Goal: Task Accomplishment & Management: Use online tool/utility

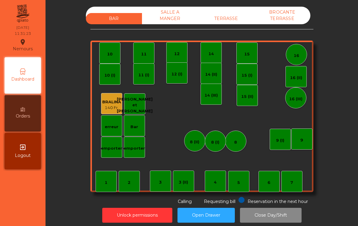
click at [227, 18] on div "TERRASSE" at bounding box center [226, 18] width 56 height 11
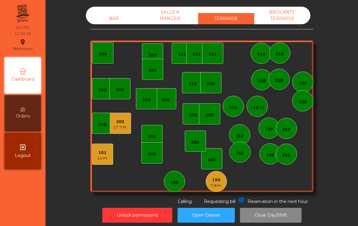
click at [144, 100] on div "106" at bounding box center [146, 100] width 8 height 6
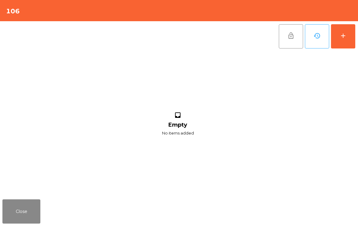
click at [345, 44] on button "add" at bounding box center [343, 36] width 24 height 24
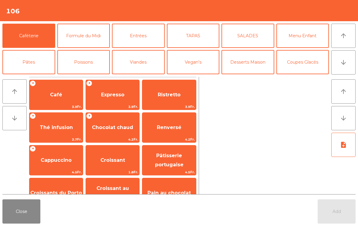
click at [58, 100] on span "Café" at bounding box center [55, 95] width 53 height 16
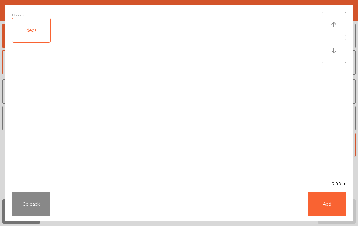
click at [324, 204] on button "Add" at bounding box center [327, 204] width 38 height 24
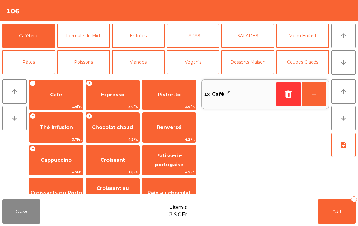
click at [310, 96] on button "+" at bounding box center [314, 94] width 24 height 24
click at [59, 165] on span "Cappuccino" at bounding box center [55, 160] width 53 height 16
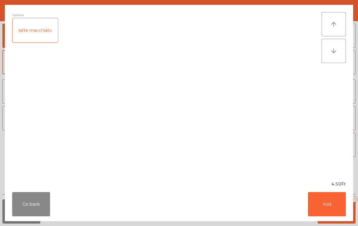
click at [328, 206] on button "Add" at bounding box center [327, 204] width 38 height 24
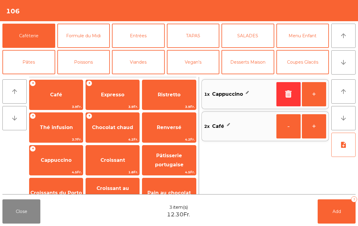
click at [312, 97] on button "+" at bounding box center [314, 94] width 24 height 24
click at [281, 94] on button "-" at bounding box center [288, 94] width 24 height 24
click at [116, 161] on span "Croissant" at bounding box center [112, 160] width 25 height 6
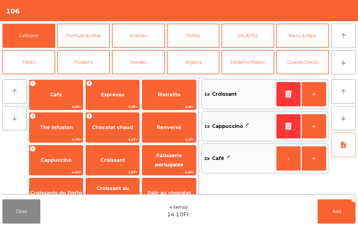
click at [313, 99] on button "+" at bounding box center [314, 94] width 24 height 24
click at [339, 210] on span "Add" at bounding box center [336, 211] width 8 height 5
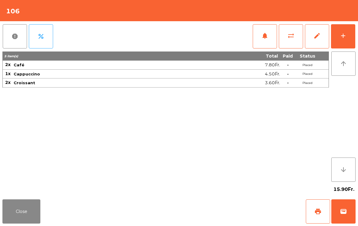
click at [29, 206] on button "Close" at bounding box center [21, 212] width 38 height 24
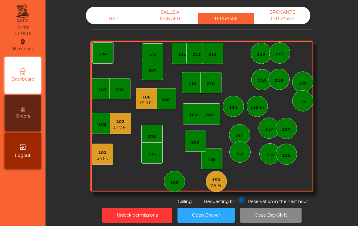
click at [153, 149] on div "105" at bounding box center [152, 153] width 8 height 8
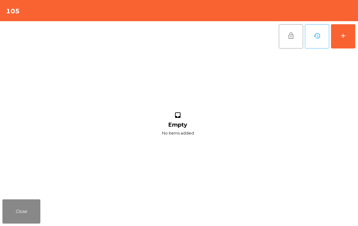
click at [345, 39] on div "add" at bounding box center [342, 35] width 7 height 7
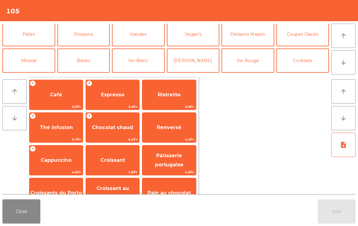
scroll to position [29, 0]
click at [91, 55] on button "Bières" at bounding box center [83, 60] width 53 height 24
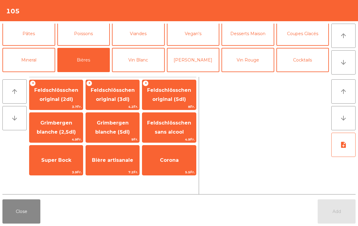
click at [122, 90] on span "Feldschlösschen original (3dl)" at bounding box center [113, 94] width 44 height 15
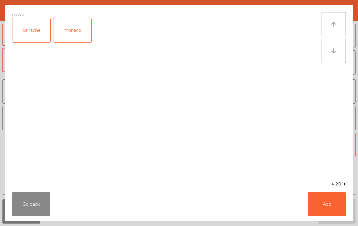
click at [341, 208] on button "Add" at bounding box center [327, 204] width 38 height 24
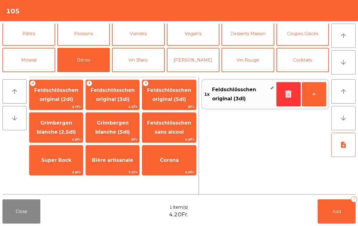
click at [109, 94] on span "Feldschlösschen original (3dl)" at bounding box center [112, 95] width 53 height 26
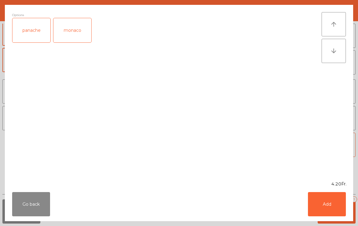
click at [38, 27] on div "panache" at bounding box center [31, 30] width 38 height 24
click at [341, 210] on button "Add" at bounding box center [327, 204] width 38 height 24
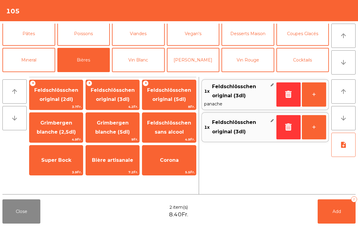
click at [341, 209] on button "Add 2" at bounding box center [337, 212] width 38 height 24
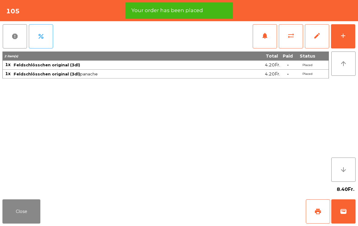
click at [31, 221] on button "Close" at bounding box center [21, 212] width 38 height 24
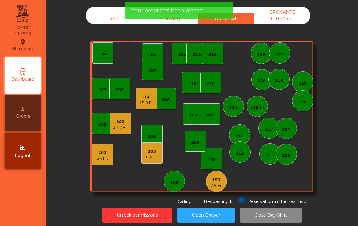
click at [220, 186] on div "7.8 Fr." at bounding box center [216, 186] width 12 height 6
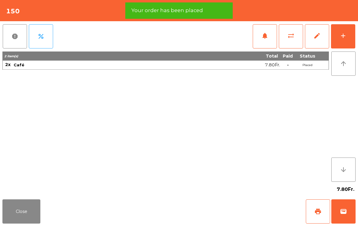
click at [349, 213] on button "wallet" at bounding box center [343, 212] width 24 height 24
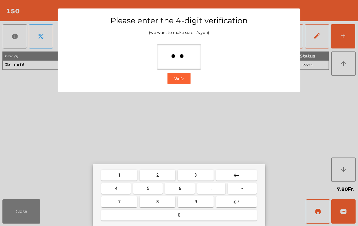
type input "***"
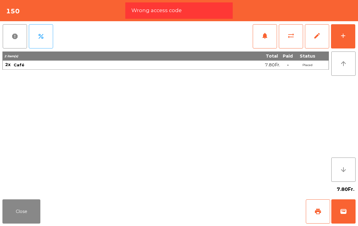
click at [349, 213] on button "wallet" at bounding box center [343, 212] width 24 height 24
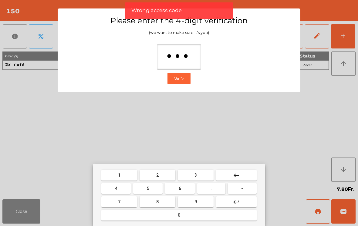
type input "****"
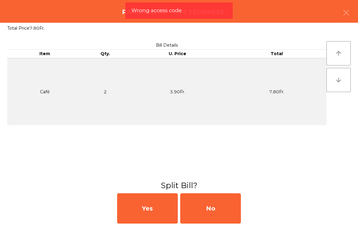
click at [231, 206] on div "No" at bounding box center [210, 208] width 61 height 30
click at [225, 210] on div "MB" at bounding box center [210, 208] width 61 height 30
click at [223, 206] on div "No" at bounding box center [210, 208] width 61 height 30
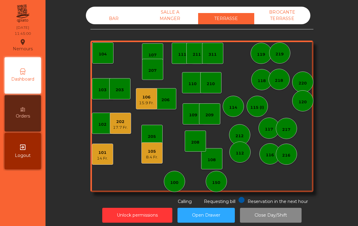
click at [208, 116] on div "209" at bounding box center [209, 115] width 8 height 6
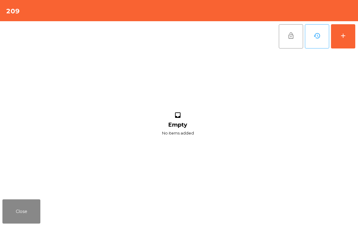
click at [347, 36] on button "add" at bounding box center [343, 36] width 24 height 24
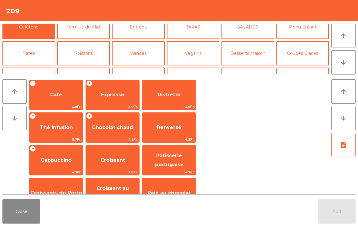
scroll to position [25, 0]
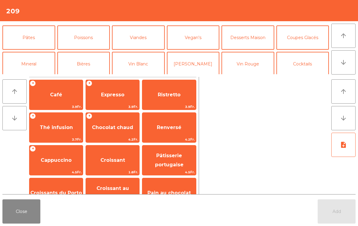
click at [32, 59] on button "Mineral" at bounding box center [28, 64] width 53 height 24
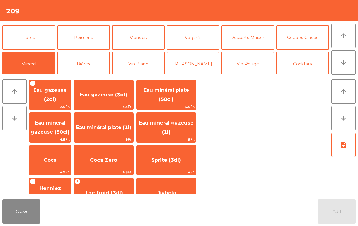
click at [61, 153] on span "Coca" at bounding box center [50, 160] width 42 height 16
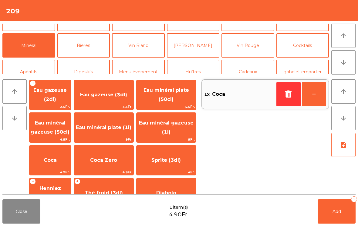
scroll to position [60, 0]
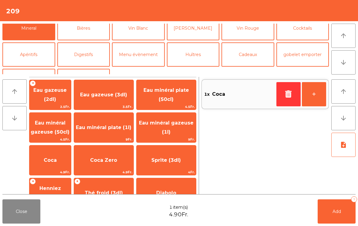
click at [39, 59] on button "Apéritifs" at bounding box center [28, 54] width 53 height 24
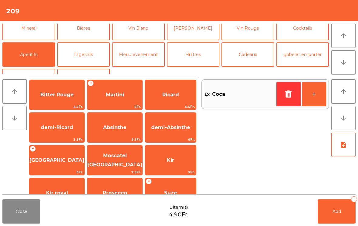
click at [117, 89] on span "Martini" at bounding box center [114, 95] width 55 height 16
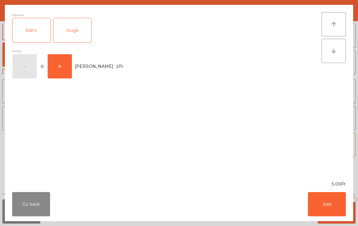
click at [40, 31] on div "blanc" at bounding box center [31, 30] width 38 height 24
click at [338, 212] on button "Add" at bounding box center [327, 204] width 38 height 24
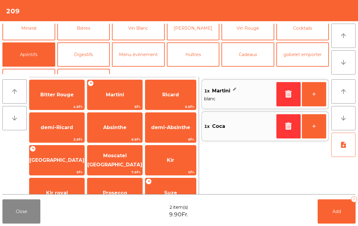
click at [338, 212] on span "Add" at bounding box center [336, 211] width 8 height 5
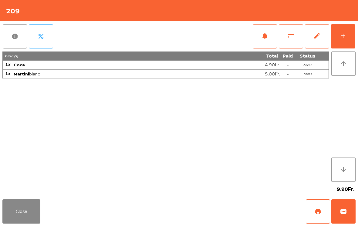
click at [347, 217] on button "wallet" at bounding box center [343, 212] width 24 height 24
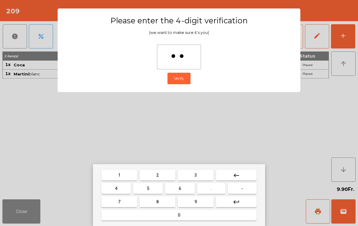
type input "***"
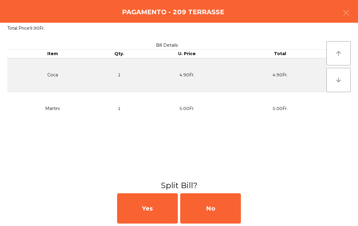
click at [243, 207] on div "Yes No" at bounding box center [179, 208] width 358 height 35
click at [235, 217] on div "No" at bounding box center [210, 208] width 61 height 30
click at [227, 218] on div "No" at bounding box center [210, 208] width 61 height 30
click at [227, 217] on div "No" at bounding box center [210, 208] width 61 height 30
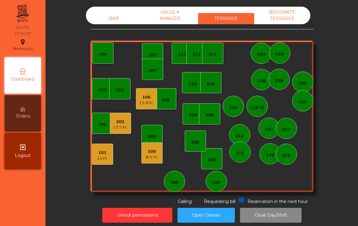
click at [119, 126] on div "17.7 Fr." at bounding box center [120, 128] width 15 height 6
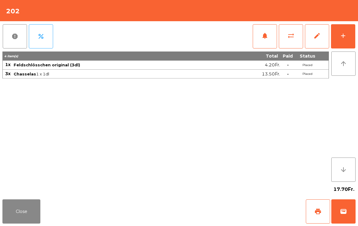
click at [345, 40] on button "add" at bounding box center [343, 36] width 24 height 24
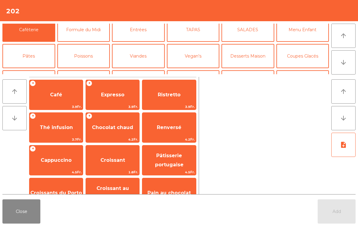
scroll to position [25, 0]
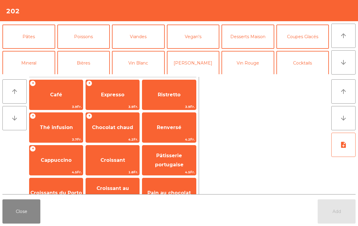
click at [136, 68] on button "Vin Blanc" at bounding box center [138, 63] width 53 height 24
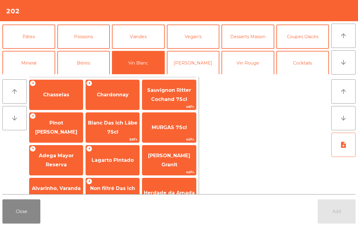
click at [55, 92] on span "Chasselas" at bounding box center [56, 95] width 26 height 6
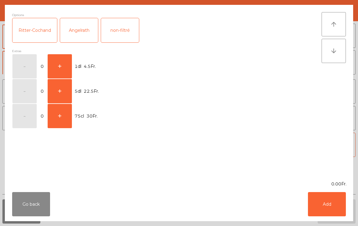
click at [56, 66] on button "+" at bounding box center [60, 66] width 24 height 24
click at [333, 214] on button "Add" at bounding box center [327, 204] width 38 height 24
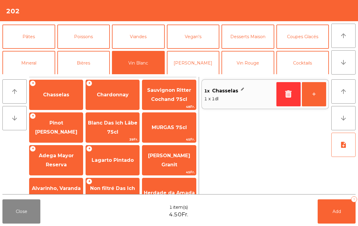
click at [320, 96] on button "+" at bounding box center [314, 94] width 24 height 24
click at [87, 65] on button "Bières" at bounding box center [83, 63] width 53 height 24
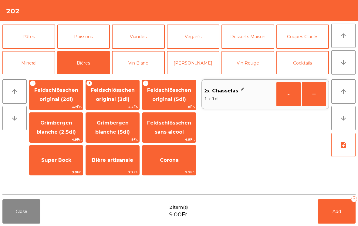
click at [123, 95] on span "Feldschlösschen original (3dl)" at bounding box center [112, 95] width 53 height 26
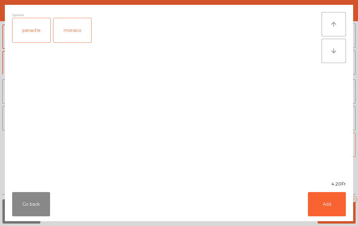
click at [341, 211] on button "Add" at bounding box center [327, 204] width 38 height 24
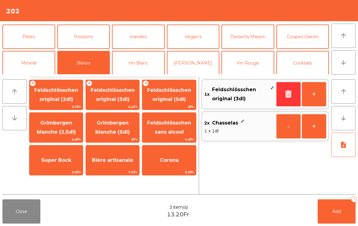
click at [341, 210] on span "Add" at bounding box center [336, 211] width 8 height 5
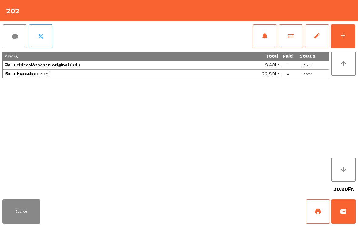
click at [37, 217] on button "Close" at bounding box center [21, 212] width 38 height 24
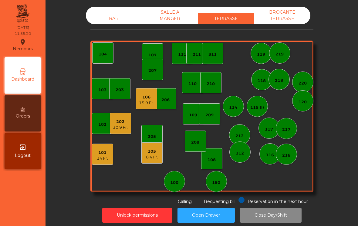
click at [117, 129] on div "30.9 Fr." at bounding box center [120, 128] width 15 height 6
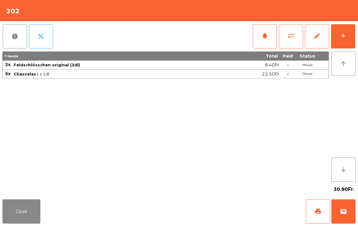
click at [355, 28] on button "add" at bounding box center [343, 36] width 24 height 24
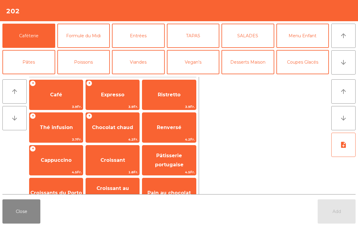
scroll to position [0, 0]
click at [191, 37] on button "TAPAS" at bounding box center [193, 36] width 53 height 24
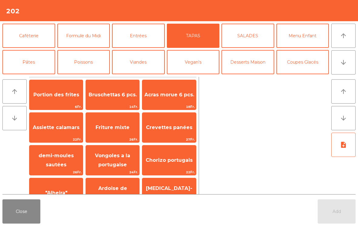
click at [103, 96] on span "Bruschettas 6 pcs." at bounding box center [113, 95] width 48 height 6
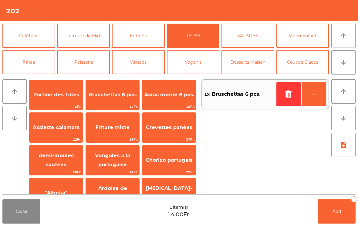
click at [336, 209] on button "Add 1" at bounding box center [337, 212] width 38 height 24
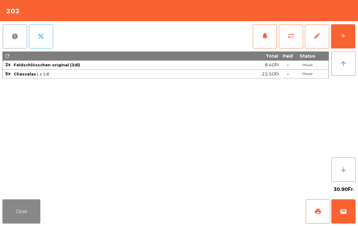
click at [20, 210] on button "Close" at bounding box center [21, 212] width 38 height 24
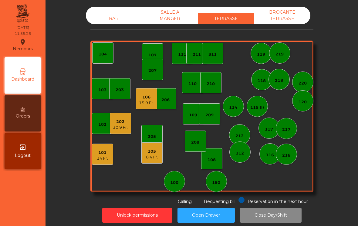
click at [217, 115] on div "209" at bounding box center [209, 113] width 21 height 21
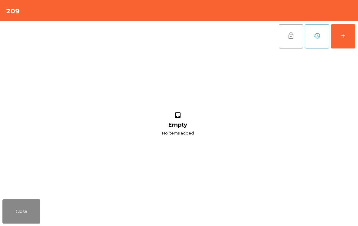
click at [23, 210] on button "Close" at bounding box center [21, 212] width 38 height 24
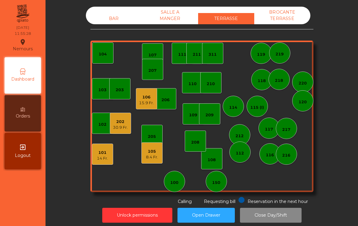
click at [211, 118] on div "209" at bounding box center [209, 115] width 8 height 6
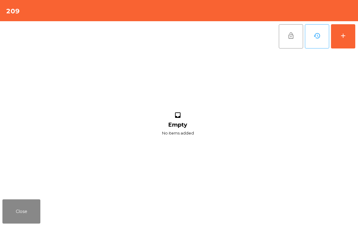
click at [347, 45] on button "add" at bounding box center [343, 36] width 24 height 24
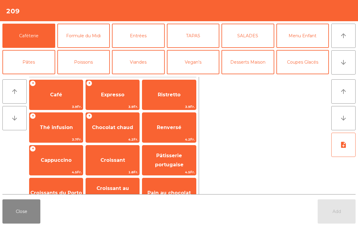
click at [338, 67] on button "arrow_downward" at bounding box center [343, 62] width 24 height 24
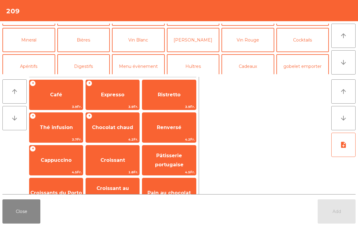
scroll to position [53, 0]
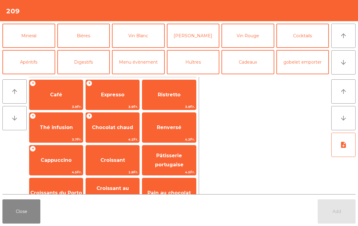
click at [39, 41] on button "Mineral" at bounding box center [28, 36] width 53 height 24
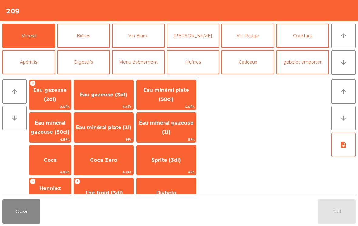
click at [146, 43] on button "Vin Blanc" at bounding box center [138, 36] width 53 height 24
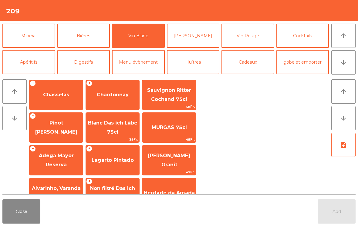
click at [65, 98] on span "Chasselas" at bounding box center [55, 95] width 53 height 16
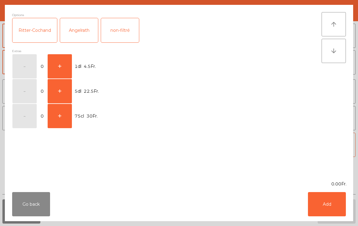
click at [57, 55] on button "+" at bounding box center [60, 66] width 24 height 24
click at [337, 201] on button "Add" at bounding box center [327, 204] width 38 height 24
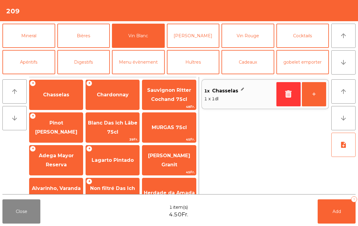
click at [313, 95] on button "+" at bounding box center [314, 94] width 24 height 24
click at [348, 214] on button "Add 2" at bounding box center [337, 212] width 38 height 24
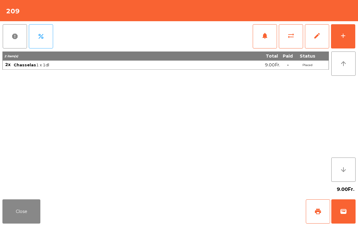
click at [15, 223] on button "Close" at bounding box center [21, 212] width 38 height 24
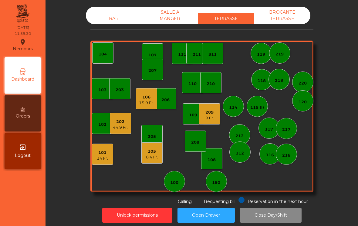
click at [214, 116] on div "9 Fr." at bounding box center [209, 118] width 8 height 6
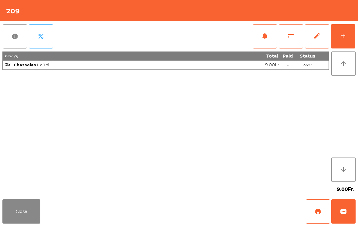
click at [353, 44] on button "add" at bounding box center [343, 36] width 24 height 24
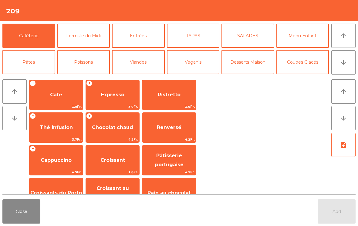
click at [142, 42] on button "Entrées" at bounding box center [138, 36] width 53 height 24
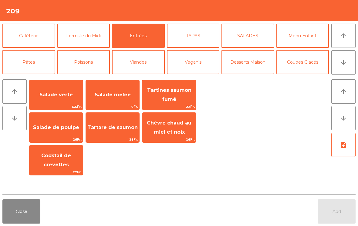
click at [118, 100] on span "Salade mêlée" at bounding box center [112, 95] width 53 height 16
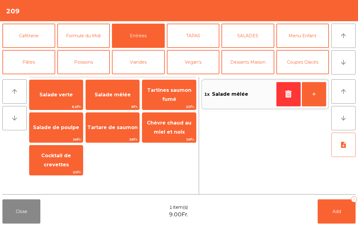
click at [120, 103] on span "Salade mêlée" at bounding box center [112, 95] width 53 height 16
click at [24, 63] on button "Pâtes" at bounding box center [28, 62] width 53 height 24
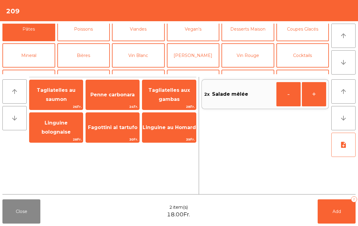
scroll to position [19, 0]
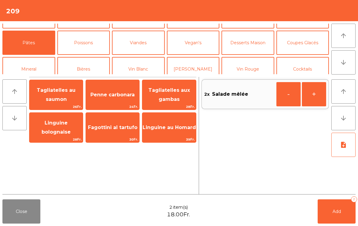
click at [89, 43] on button "Poissons" at bounding box center [83, 43] width 53 height 24
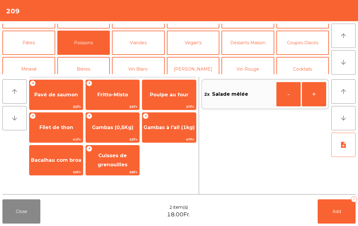
click at [64, 96] on span "Pavé de saumon" at bounding box center [56, 95] width 44 height 6
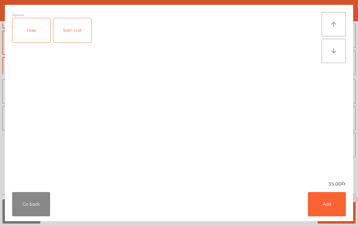
click at [35, 33] on div "rose" at bounding box center [31, 30] width 38 height 24
click at [335, 212] on button "Add" at bounding box center [327, 204] width 38 height 24
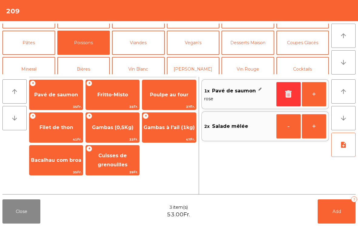
click at [311, 95] on button "+" at bounding box center [314, 94] width 24 height 24
click at [33, 68] on button "Mineral" at bounding box center [28, 69] width 53 height 24
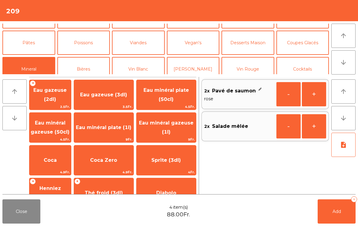
click at [179, 89] on span "Eau minéral plate (50cl)" at bounding box center [165, 94] width 45 height 15
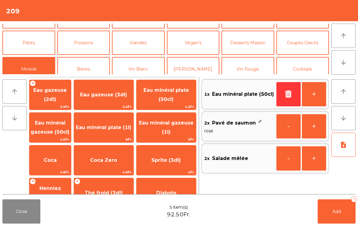
click at [348, 146] on button "note_add" at bounding box center [343, 145] width 24 height 24
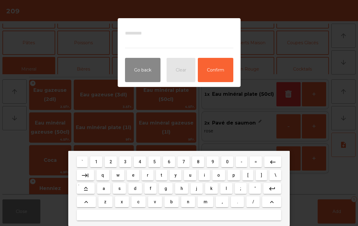
type textarea "*"
type textarea "**"
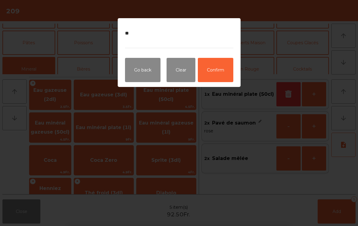
click at [204, 71] on button "Confirm" at bounding box center [215, 70] width 35 height 24
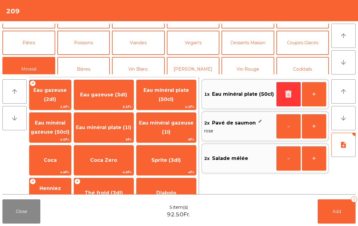
click at [325, 210] on button "Add 5" at bounding box center [337, 212] width 38 height 24
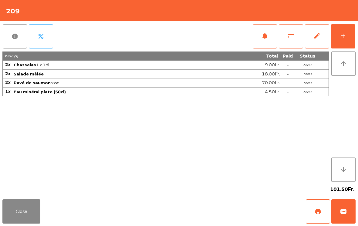
click at [23, 224] on button "Close" at bounding box center [21, 212] width 38 height 24
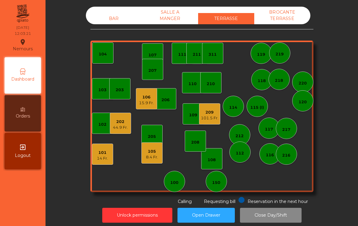
click at [113, 15] on div "BAR" at bounding box center [114, 18] width 56 height 11
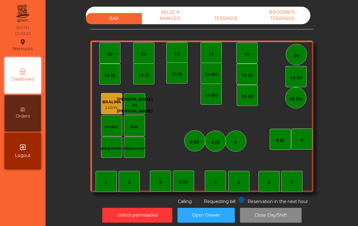
click at [145, 56] on div "11" at bounding box center [143, 54] width 5 height 6
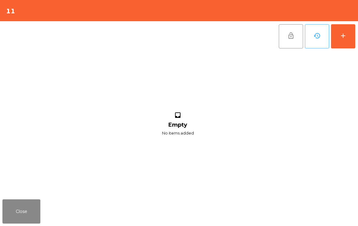
click at [353, 36] on button "add" at bounding box center [343, 36] width 24 height 24
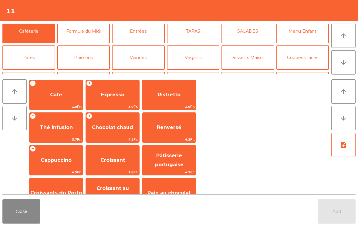
scroll to position [27, 0]
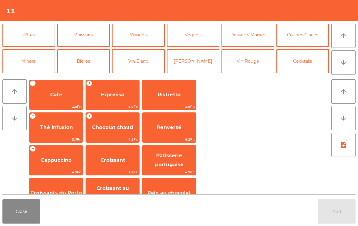
click at [204, 62] on button "[PERSON_NAME]" at bounding box center [193, 61] width 53 height 24
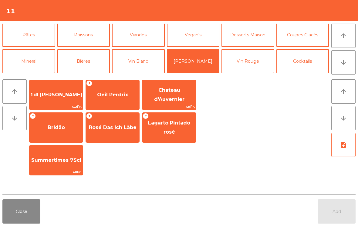
click at [252, 59] on button "Vin Rouge" at bounding box center [247, 61] width 53 height 24
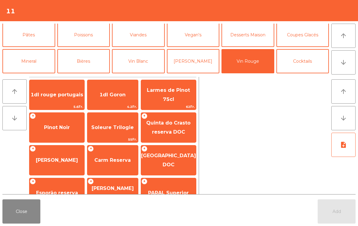
click at [170, 134] on span "Quinta do Crasto reserva DOC" at bounding box center [168, 127] width 44 height 15
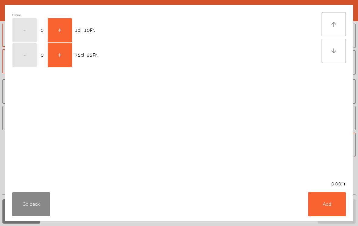
click at [65, 31] on button "+" at bounding box center [60, 30] width 24 height 24
click at [334, 203] on button "Add" at bounding box center [327, 204] width 38 height 24
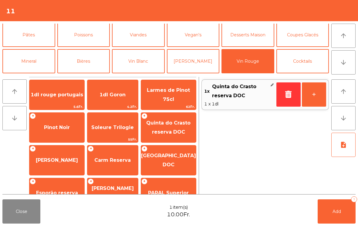
click at [336, 211] on span "Add" at bounding box center [336, 211] width 8 height 5
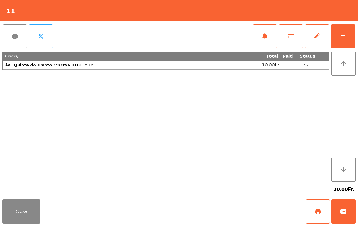
click at [35, 223] on button "Close" at bounding box center [21, 212] width 38 height 24
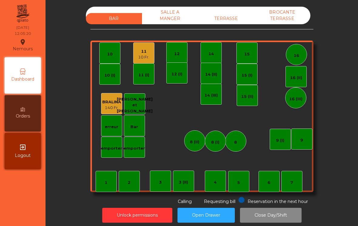
click at [234, 21] on div "TERRASSE" at bounding box center [226, 18] width 56 height 11
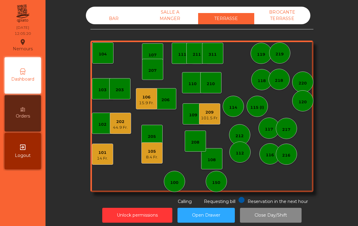
click at [208, 118] on div "101.5 Fr." at bounding box center [210, 118] width 18 height 6
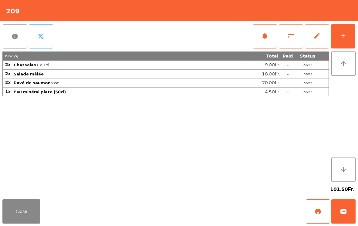
click at [18, 208] on button "Close" at bounding box center [21, 212] width 38 height 24
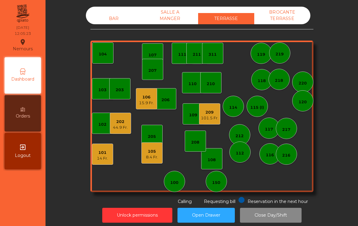
click at [116, 18] on div "BAR" at bounding box center [114, 18] width 56 height 11
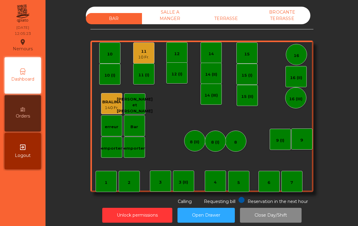
click at [143, 58] on div "10 Fr." at bounding box center [143, 57] width 11 height 6
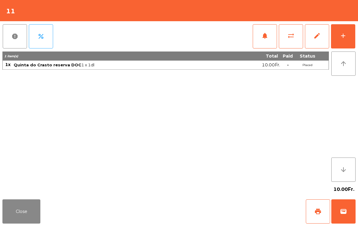
click at [347, 32] on button "add" at bounding box center [343, 36] width 24 height 24
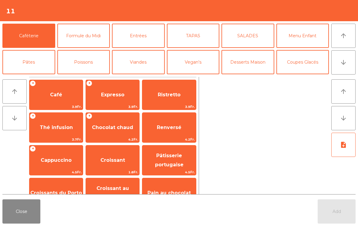
click at [86, 67] on button "Poissons" at bounding box center [83, 62] width 53 height 24
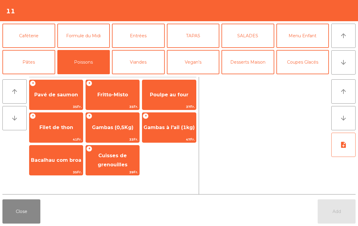
click at [113, 130] on span "Gambas (0,5Kg)" at bounding box center [113, 128] width 42 height 6
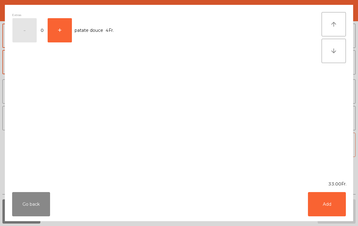
click at [320, 205] on button "Add" at bounding box center [327, 204] width 38 height 24
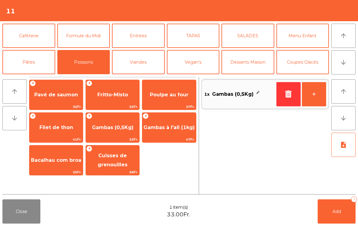
click at [344, 146] on icon "note_add" at bounding box center [343, 144] width 7 height 7
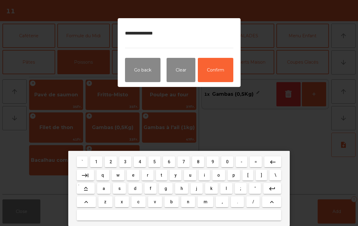
type textarea "**********"
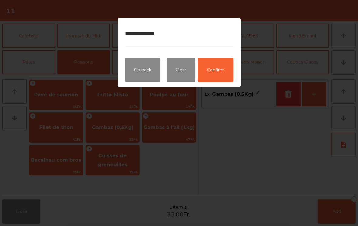
click at [215, 74] on button "Confirm" at bounding box center [215, 70] width 35 height 24
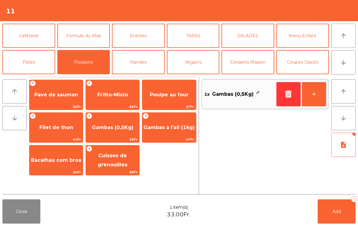
click at [331, 221] on button "Add 1" at bounding box center [337, 212] width 38 height 24
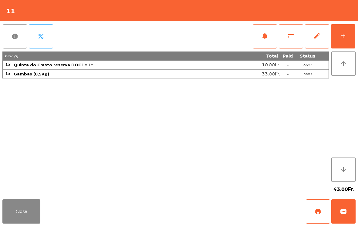
click at [6, 207] on button "Close" at bounding box center [21, 212] width 38 height 24
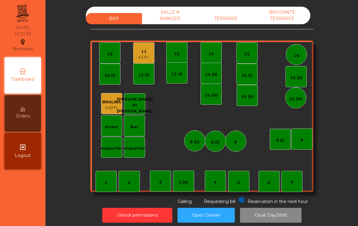
click at [231, 20] on div "TERRASSE" at bounding box center [226, 18] width 56 height 11
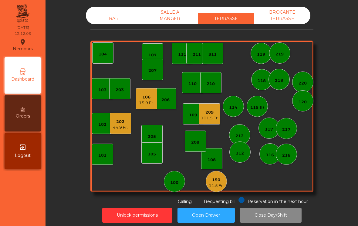
click at [217, 184] on div "11.5 Fr." at bounding box center [216, 186] width 15 height 6
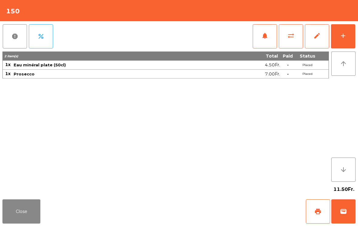
click at [347, 35] on button "add" at bounding box center [343, 36] width 24 height 24
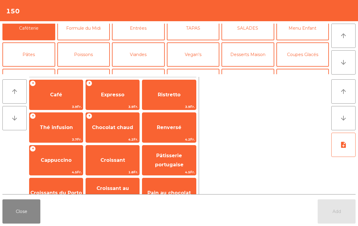
click at [32, 69] on button "Mineral" at bounding box center [28, 81] width 53 height 24
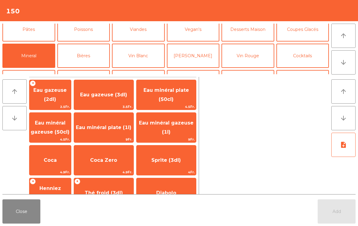
click at [180, 100] on span "Eau minéral plate (50cl)" at bounding box center [165, 95] width 59 height 26
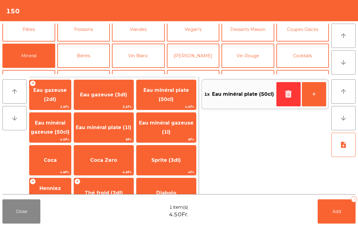
click at [80, 56] on button "Bières" at bounding box center [83, 56] width 53 height 24
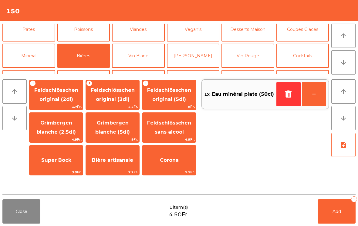
click at [312, 31] on button "Coupes Glacés" at bounding box center [302, 29] width 53 height 24
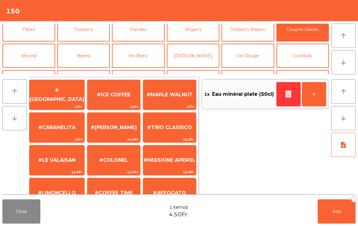
scroll to position [41, 0]
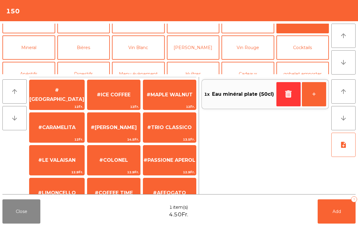
click at [316, 53] on button "Cocktails" at bounding box center [302, 47] width 53 height 24
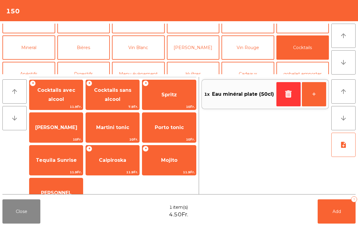
click at [181, 92] on span "Spritz" at bounding box center [168, 95] width 53 height 16
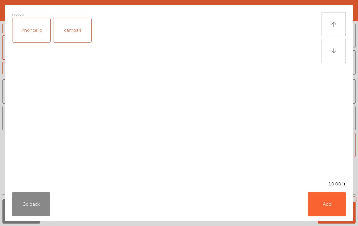
click at [339, 213] on button "Add" at bounding box center [327, 204] width 38 height 24
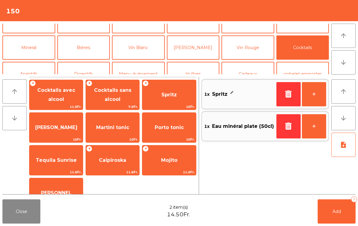
click at [339, 213] on span "Add" at bounding box center [336, 211] width 8 height 5
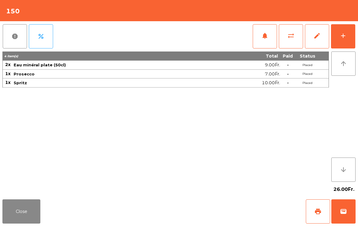
click at [22, 220] on button "Close" at bounding box center [21, 212] width 38 height 24
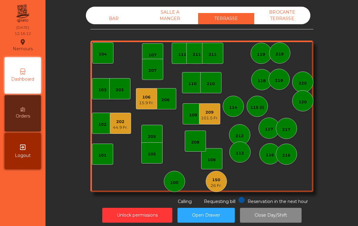
click at [119, 128] on div "44.9 Fr." at bounding box center [120, 128] width 15 height 6
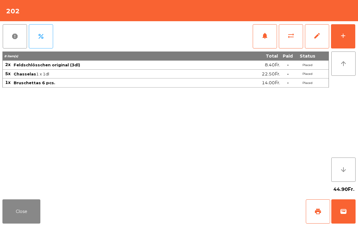
click at [318, 208] on button "print" at bounding box center [318, 212] width 24 height 24
click at [9, 214] on button "Close" at bounding box center [21, 212] width 38 height 24
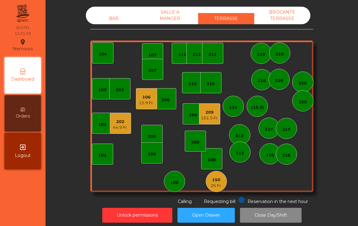
click at [147, 93] on div "106 15.9 Fr." at bounding box center [146, 99] width 15 height 14
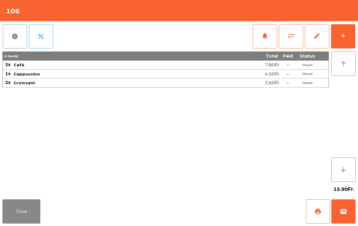
click at [321, 212] on button "print" at bounding box center [318, 212] width 24 height 24
click at [26, 200] on button "Close" at bounding box center [21, 212] width 38 height 24
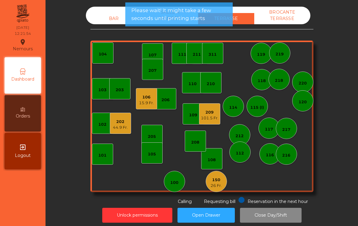
click at [121, 123] on div "202" at bounding box center [120, 122] width 15 height 6
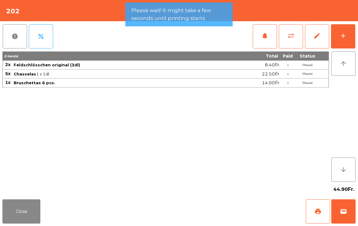
click at [332, 207] on button "wallet" at bounding box center [343, 212] width 24 height 24
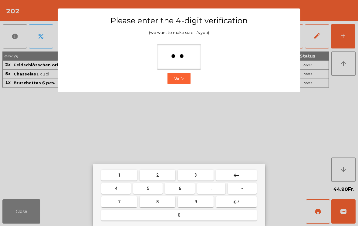
type input "***"
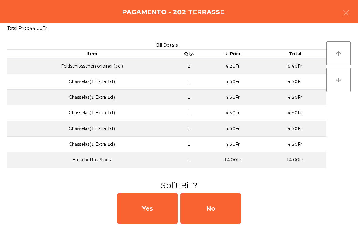
click at [221, 206] on div "No" at bounding box center [210, 208] width 61 height 30
click at [221, 206] on div "MB" at bounding box center [210, 208] width 61 height 30
click at [220, 209] on div "No" at bounding box center [210, 208] width 61 height 30
click at [217, 207] on div "No" at bounding box center [210, 208] width 61 height 30
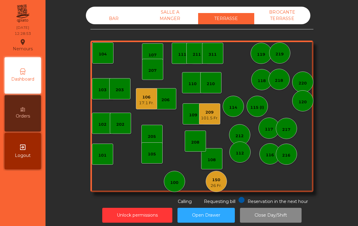
click at [219, 180] on div "150" at bounding box center [215, 180] width 11 height 6
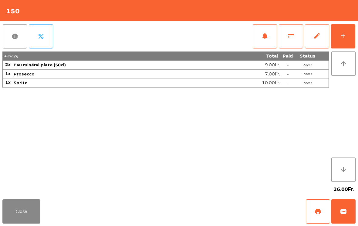
click at [350, 36] on button "add" at bounding box center [343, 36] width 24 height 24
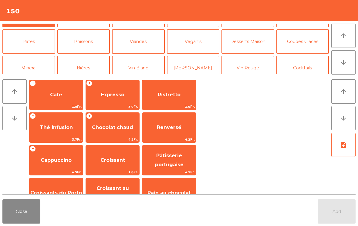
scroll to position [26, 0]
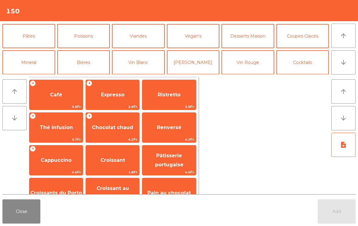
click at [137, 39] on button "Viandes" at bounding box center [138, 36] width 53 height 24
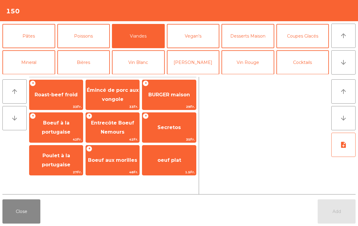
click at [54, 158] on span "Poulet à la portugaise" at bounding box center [56, 160] width 29 height 15
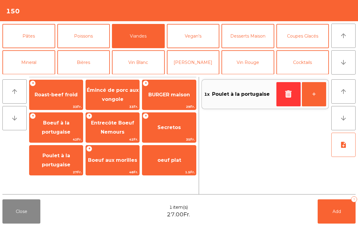
click at [27, 36] on button "Pâtes" at bounding box center [28, 36] width 53 height 24
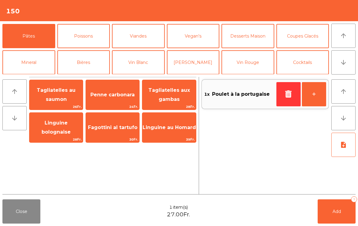
click at [54, 89] on span "Tagliatelles au saumon" at bounding box center [56, 94] width 39 height 15
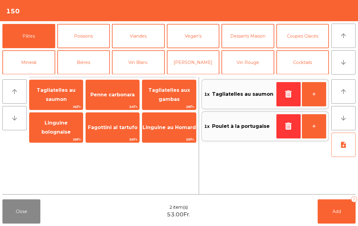
click at [342, 149] on button "note_add" at bounding box center [343, 145] width 24 height 24
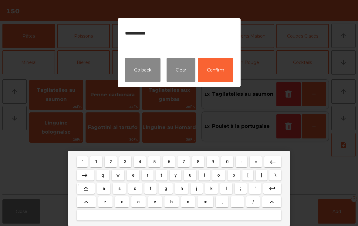
type textarea "**********"
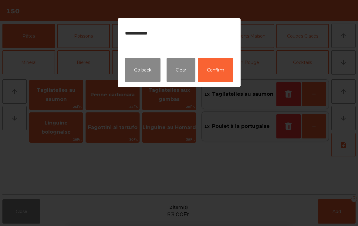
click at [222, 72] on button "Confirm" at bounding box center [215, 70] width 35 height 24
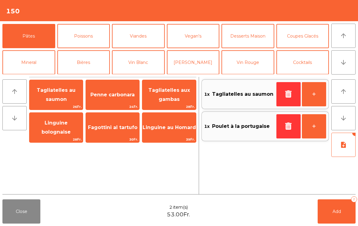
scroll to position [53, 0]
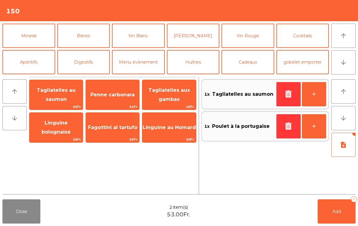
click at [201, 41] on button "[PERSON_NAME]" at bounding box center [193, 36] width 53 height 24
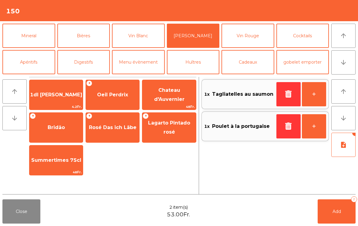
click at [173, 132] on span "Lagarto Pintado rosé" at bounding box center [168, 128] width 53 height 26
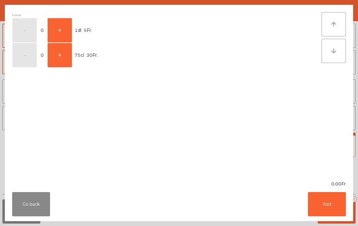
click at [59, 64] on button "+" at bounding box center [60, 55] width 24 height 24
click at [335, 202] on button "Add" at bounding box center [327, 204] width 38 height 24
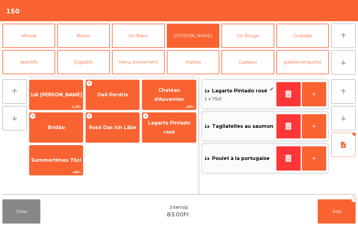
click at [344, 219] on button "Add 3" at bounding box center [337, 212] width 38 height 24
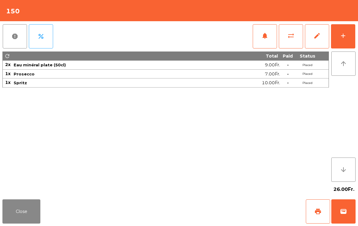
click at [20, 223] on button "Close" at bounding box center [21, 212] width 38 height 24
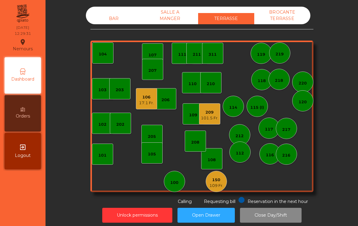
click at [243, 153] on div "112" at bounding box center [240, 153] width 8 height 6
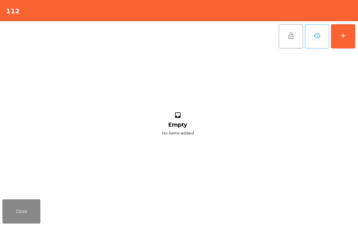
click at [348, 42] on button "add" at bounding box center [343, 36] width 24 height 24
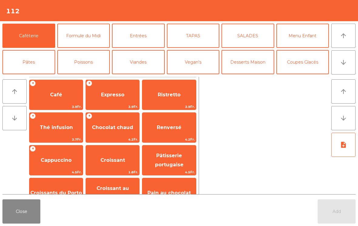
click at [26, 210] on button "Close" at bounding box center [21, 212] width 38 height 24
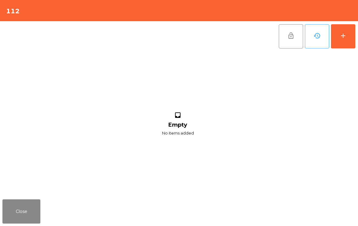
click at [344, 37] on div "add" at bounding box center [342, 35] width 7 height 7
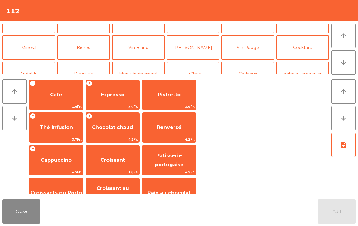
scroll to position [74, 0]
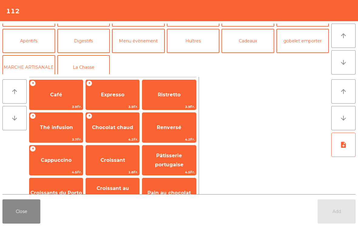
click at [40, 40] on button "Apéritifs" at bounding box center [28, 41] width 53 height 24
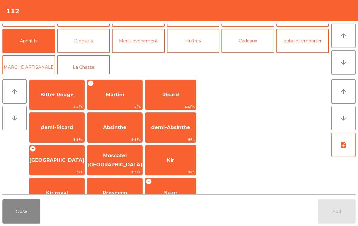
click at [60, 102] on span "Bitter Rouge" at bounding box center [56, 95] width 55 height 16
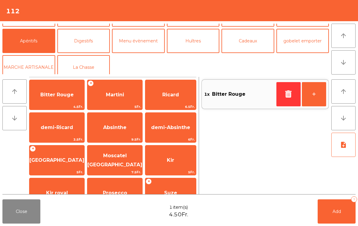
click at [60, 96] on span "Bitter Rouge" at bounding box center [56, 95] width 33 height 6
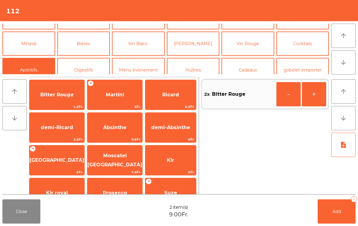
click at [33, 45] on button "Mineral" at bounding box center [28, 44] width 53 height 24
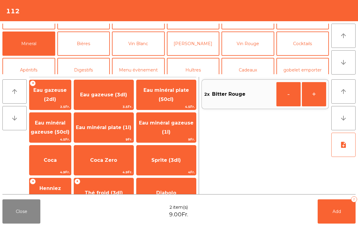
click at [63, 127] on span "Eau minéral gazeuse (50cl)" at bounding box center [50, 128] width 42 height 26
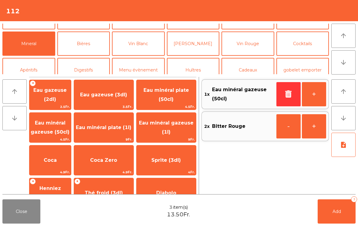
click at [343, 222] on button "Add 3" at bounding box center [337, 212] width 38 height 24
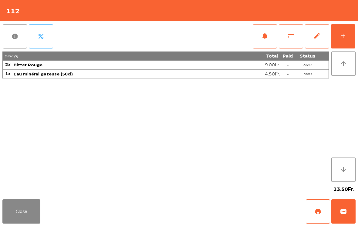
click at [45, 218] on div "Close print wallet" at bounding box center [179, 211] width 358 height 29
click at [22, 207] on button "Close" at bounding box center [21, 212] width 38 height 24
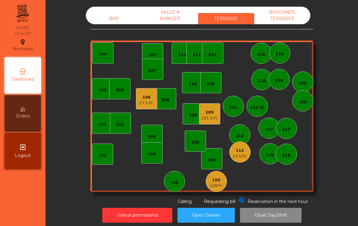
click at [203, 112] on div "209" at bounding box center [210, 112] width 18 height 6
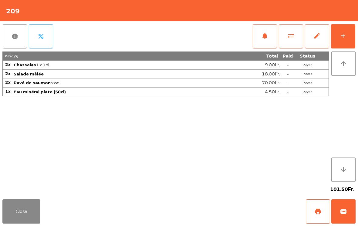
click at [317, 206] on button "print" at bounding box center [318, 212] width 24 height 24
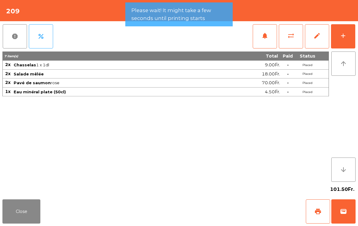
click at [32, 205] on button "Close" at bounding box center [21, 212] width 38 height 24
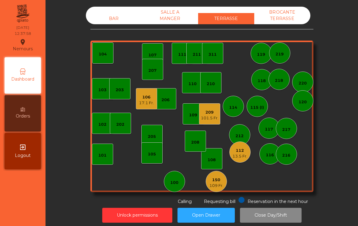
click at [243, 154] on div "13.5 Fr." at bounding box center [239, 156] width 15 height 6
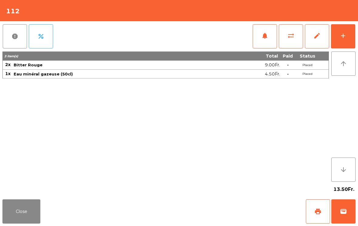
click at [352, 47] on button "add" at bounding box center [343, 36] width 24 height 24
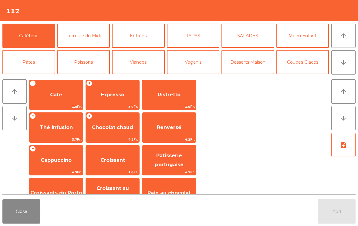
click at [132, 39] on button "Entrées" at bounding box center [138, 36] width 53 height 24
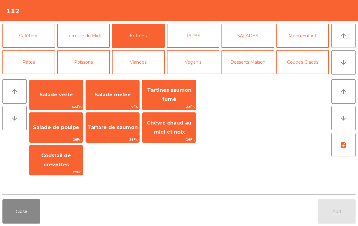
click at [171, 142] on span "16Fr." at bounding box center [168, 140] width 53 height 6
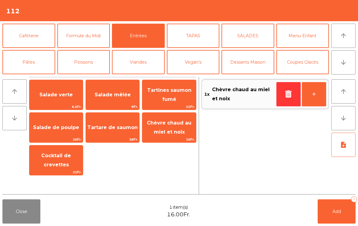
click at [57, 131] on span "Salade de poulpe" at bounding box center [55, 127] width 53 height 16
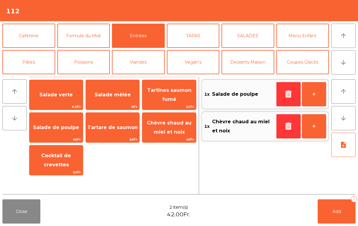
click at [324, 220] on button "Add 2" at bounding box center [337, 212] width 38 height 24
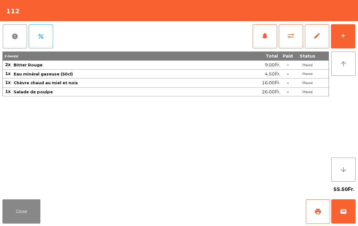
click at [8, 203] on button "Close" at bounding box center [21, 212] width 38 height 24
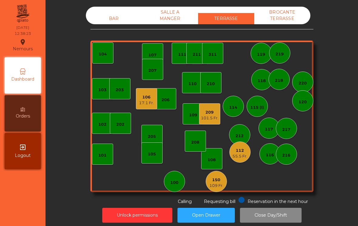
click at [199, 149] on div "208" at bounding box center [195, 141] width 21 height 21
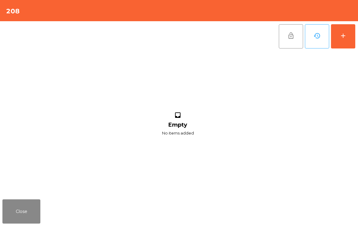
click at [29, 211] on button "Close" at bounding box center [21, 212] width 38 height 24
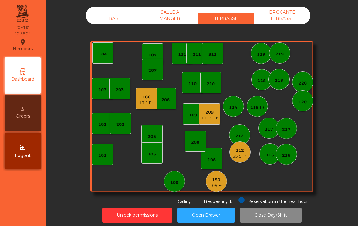
click at [216, 165] on div "108" at bounding box center [211, 158] width 21 height 21
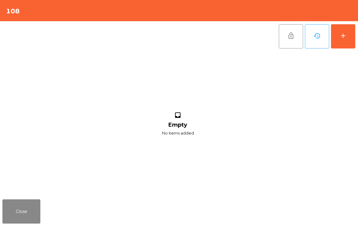
click at [18, 215] on button "Close" at bounding box center [21, 212] width 38 height 24
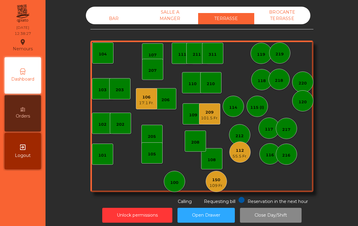
click at [199, 144] on div "208" at bounding box center [195, 143] width 8 height 6
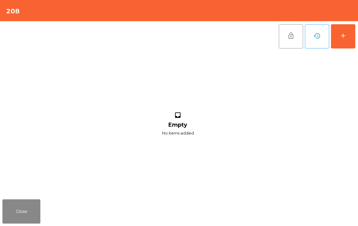
click at [349, 41] on button "add" at bounding box center [343, 36] width 24 height 24
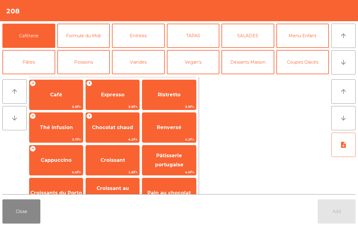
click at [339, 60] on button "arrow_downward" at bounding box center [343, 62] width 24 height 24
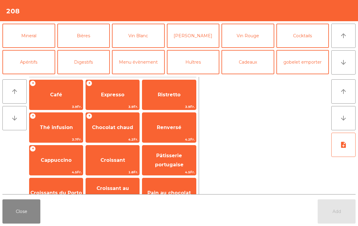
click at [347, 41] on button "arrow_upward" at bounding box center [343, 36] width 24 height 24
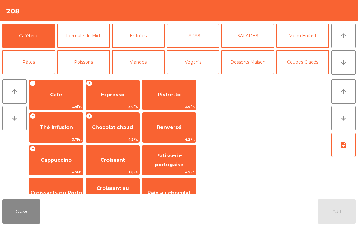
click at [83, 65] on button "Poissons" at bounding box center [83, 62] width 53 height 24
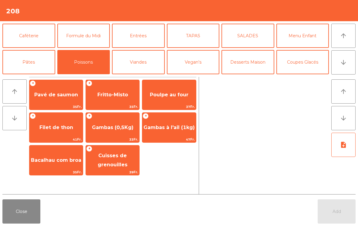
click at [172, 134] on span "Gambas à l'ail (1kg)" at bounding box center [168, 127] width 53 height 16
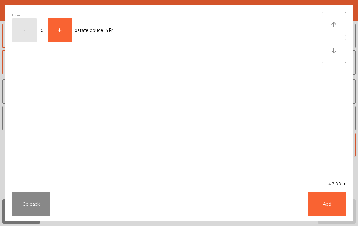
click at [321, 206] on button "Add" at bounding box center [327, 204] width 38 height 24
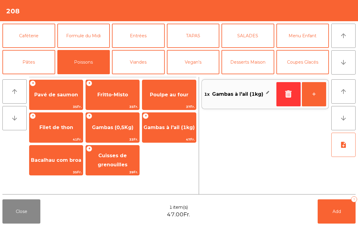
click at [342, 147] on icon "note_add" at bounding box center [343, 144] width 7 height 7
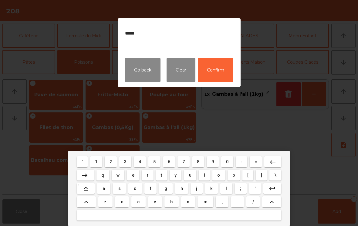
type textarea "******"
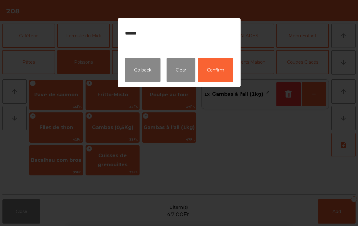
click at [220, 76] on button "Confirm" at bounding box center [215, 70] width 35 height 24
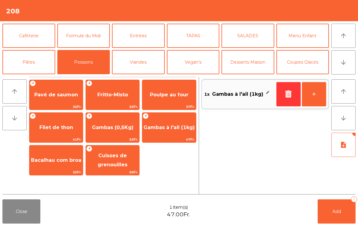
click at [26, 224] on button "Close" at bounding box center [21, 212] width 38 height 24
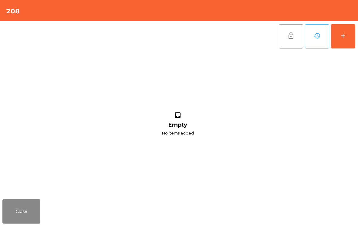
click at [16, 212] on button "Close" at bounding box center [21, 212] width 38 height 24
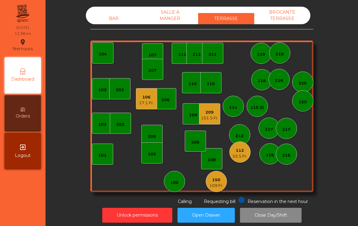
click at [201, 135] on div "208" at bounding box center [195, 141] width 21 height 21
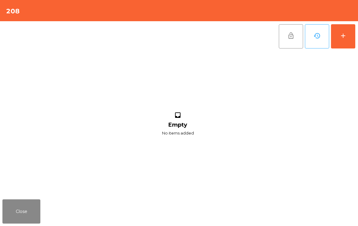
click at [349, 40] on button "add" at bounding box center [343, 36] width 24 height 24
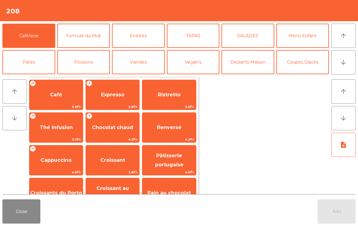
click at [81, 64] on button "Poissons" at bounding box center [83, 62] width 53 height 24
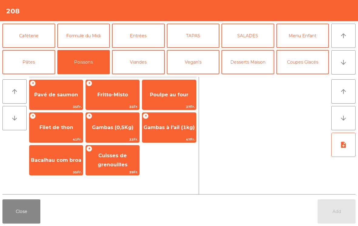
click at [170, 138] on span "47Fr." at bounding box center [168, 140] width 53 height 6
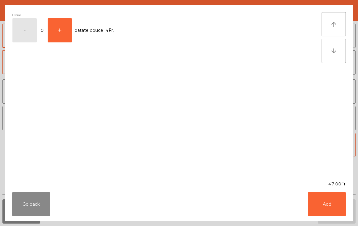
click at [328, 205] on button "Add" at bounding box center [327, 204] width 38 height 24
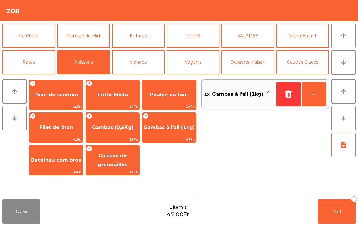
click at [346, 148] on icon "note_add" at bounding box center [343, 144] width 7 height 7
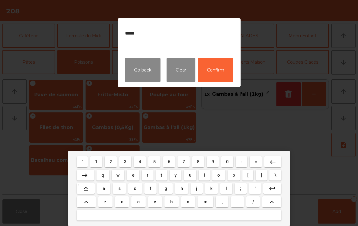
type textarea "******"
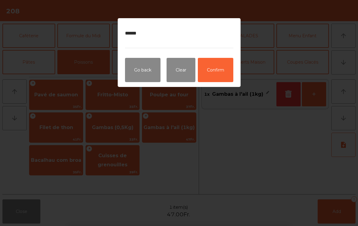
click at [227, 73] on button "Confirm" at bounding box center [215, 70] width 35 height 24
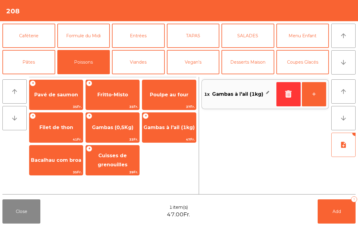
click at [342, 210] on button "Add 1" at bounding box center [337, 212] width 38 height 24
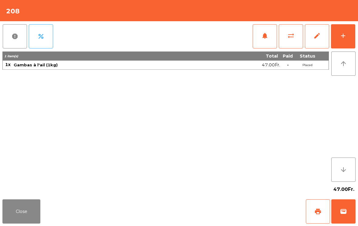
click at [351, 39] on button "add" at bounding box center [343, 36] width 24 height 24
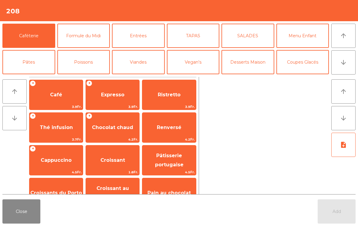
click at [346, 63] on icon "arrow_downward" at bounding box center [343, 62] width 7 height 7
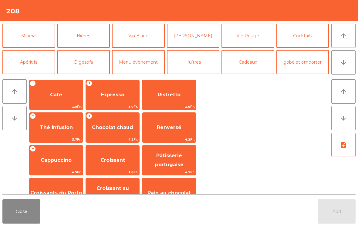
click at [135, 40] on button "Vin Blanc" at bounding box center [138, 36] width 53 height 24
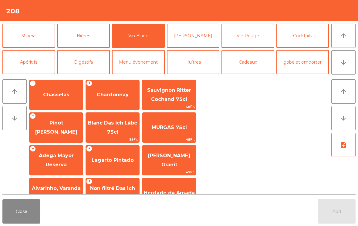
click at [128, 169] on div "+ Lagarto Pintado" at bounding box center [113, 160] width 54 height 30
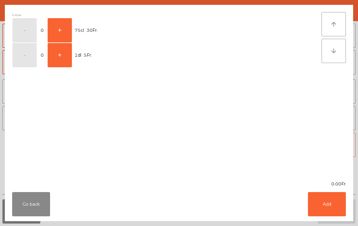
click at [69, 60] on button "+" at bounding box center [60, 55] width 24 height 24
click at [327, 208] on button "Add" at bounding box center [327, 204] width 38 height 24
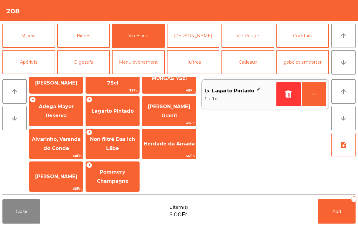
click at [132, 150] on span "Non filtré Das Ich Läbe" at bounding box center [112, 144] width 53 height 26
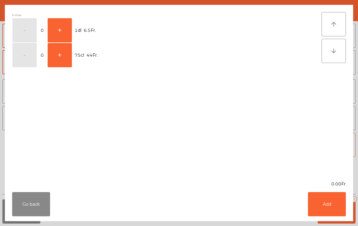
scroll to position [49, 0]
click at [62, 32] on button "+" at bounding box center [60, 30] width 24 height 24
click at [331, 209] on button "Add" at bounding box center [327, 204] width 38 height 24
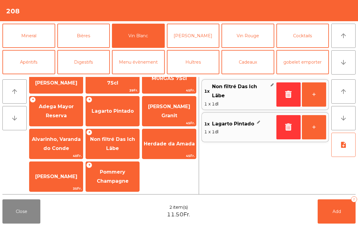
click at [334, 213] on span "Add" at bounding box center [336, 211] width 8 height 5
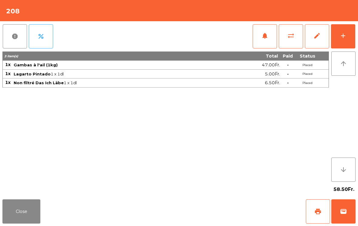
click at [34, 222] on button "Close" at bounding box center [21, 212] width 38 height 24
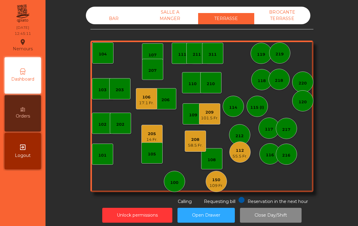
click at [220, 184] on div "109 Fr." at bounding box center [216, 186] width 14 height 6
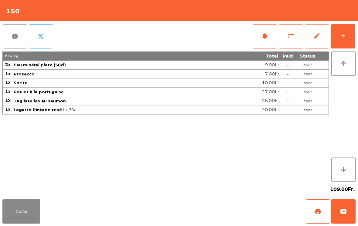
click at [30, 219] on button "Close" at bounding box center [21, 212] width 38 height 24
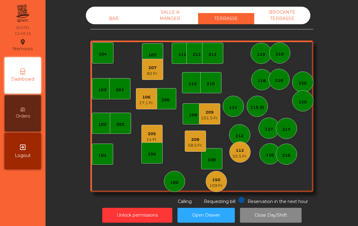
click at [124, 23] on div "BAR" at bounding box center [114, 18] width 56 height 11
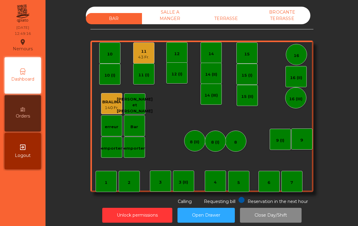
click at [152, 57] on div "11 43 Fr." at bounding box center [143, 52] width 21 height 21
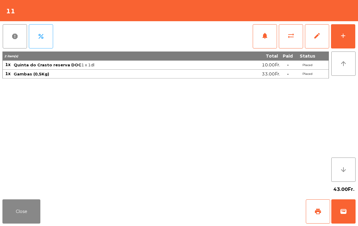
click at [12, 195] on div "43.00Fr." at bounding box center [178, 189] width 353 height 15
click at [46, 201] on div "Close print wallet" at bounding box center [179, 211] width 358 height 29
click at [24, 206] on button "Close" at bounding box center [21, 212] width 38 height 24
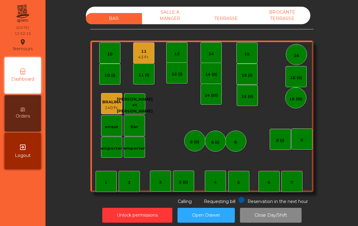
click at [238, 14] on div "TERRASSE" at bounding box center [226, 18] width 56 height 11
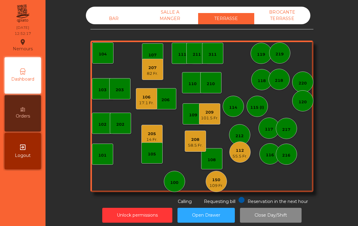
click at [214, 79] on div "210" at bounding box center [211, 83] width 8 height 8
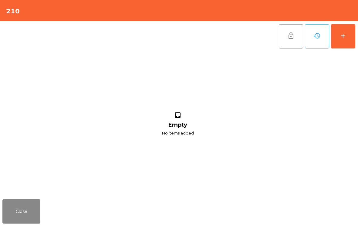
click at [353, 30] on button "add" at bounding box center [343, 36] width 24 height 24
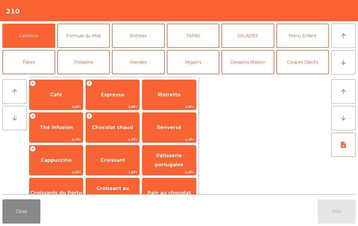
scroll to position [30, 0]
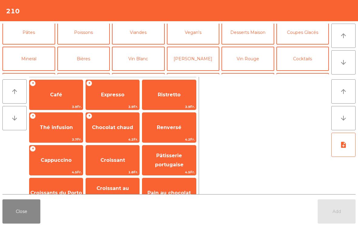
click at [29, 63] on button "Mineral" at bounding box center [28, 59] width 53 height 24
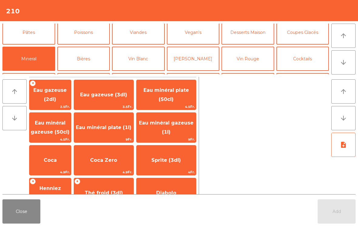
scroll to position [147, 0]
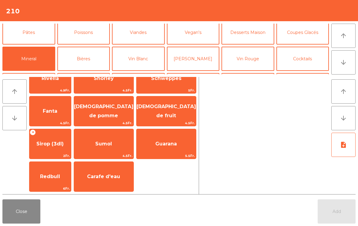
click at [52, 174] on span "Redbull" at bounding box center [50, 177] width 20 height 6
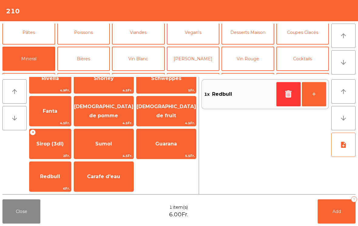
scroll to position [57, 0]
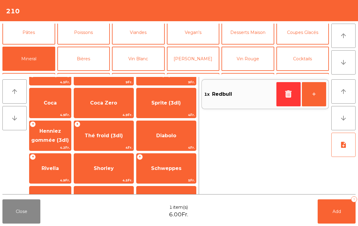
click at [52, 105] on span "Coca" at bounding box center [50, 103] width 13 height 6
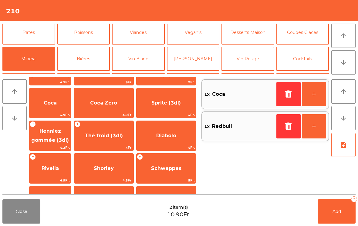
scroll to position [58, 0]
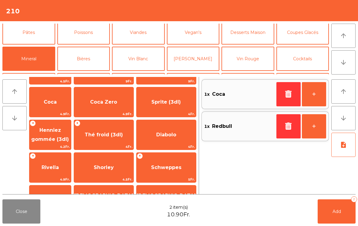
click at [315, 59] on button "Cocktails" at bounding box center [302, 59] width 53 height 24
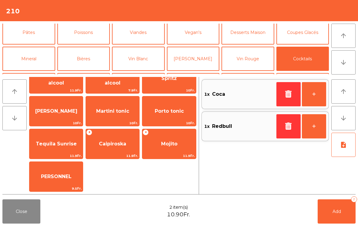
scroll to position [0, 0]
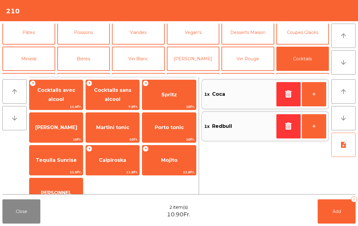
click at [166, 93] on span "Spritz" at bounding box center [168, 95] width 15 height 6
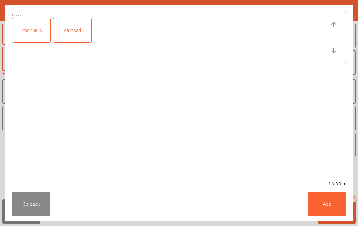
click at [343, 213] on button "Add" at bounding box center [327, 204] width 38 height 24
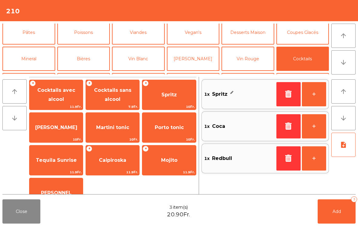
click at [39, 62] on button "Mineral" at bounding box center [28, 59] width 53 height 24
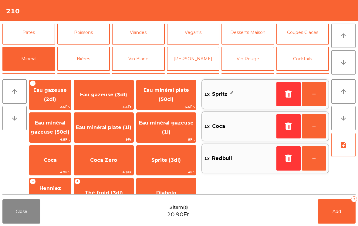
click at [115, 130] on span "Eau minéral plate (1l)" at bounding box center [103, 128] width 55 height 6
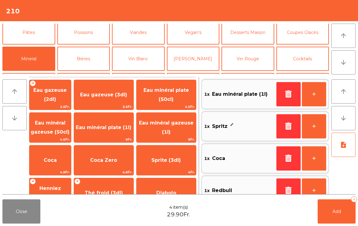
click at [328, 217] on button "Add 4" at bounding box center [337, 212] width 38 height 24
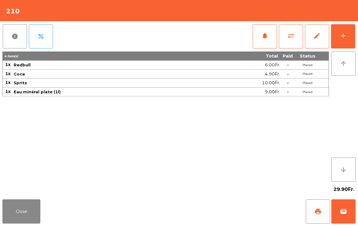
click at [31, 221] on button "Close" at bounding box center [21, 212] width 38 height 24
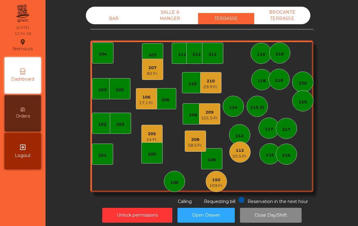
click at [114, 16] on div "BAR" at bounding box center [114, 18] width 56 height 11
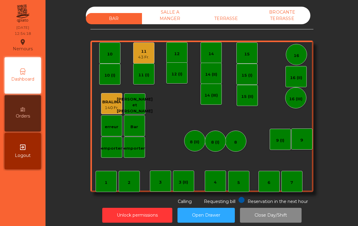
click at [145, 52] on div "11" at bounding box center [143, 52] width 11 height 6
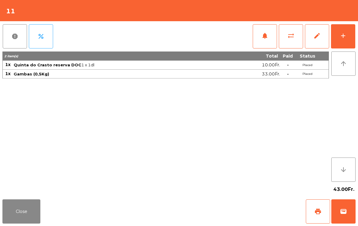
click at [341, 39] on div "add" at bounding box center [342, 35] width 7 height 7
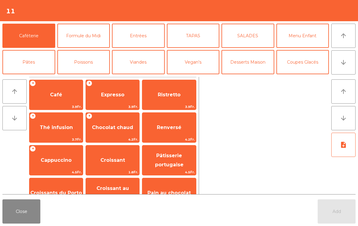
click at [120, 98] on span "Expresso" at bounding box center [112, 95] width 23 height 6
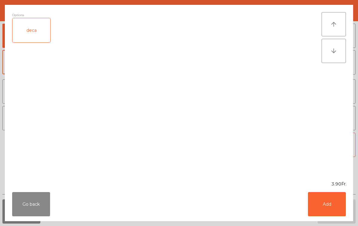
click at [341, 210] on button "Add" at bounding box center [327, 204] width 38 height 24
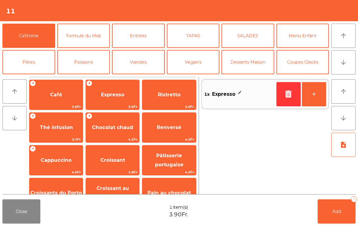
click at [338, 216] on button "Add 1" at bounding box center [337, 212] width 38 height 24
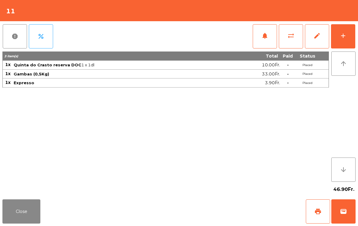
click at [33, 209] on button "Close" at bounding box center [21, 212] width 38 height 24
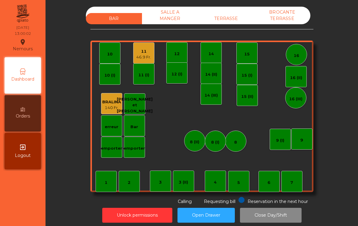
click at [240, 24] on div "TERRASSE" at bounding box center [226, 18] width 56 height 11
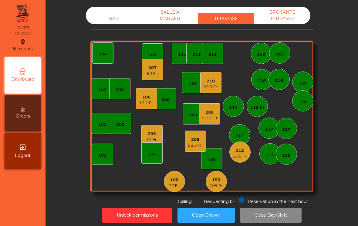
click at [121, 83] on div "203" at bounding box center [119, 88] width 21 height 21
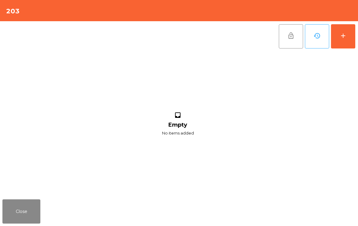
click at [350, 36] on button "add" at bounding box center [343, 36] width 24 height 24
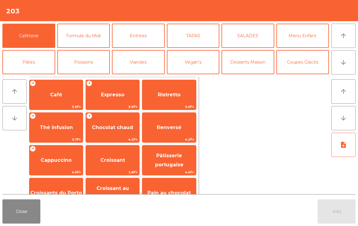
click at [136, 62] on button "Viandes" at bounding box center [138, 62] width 53 height 24
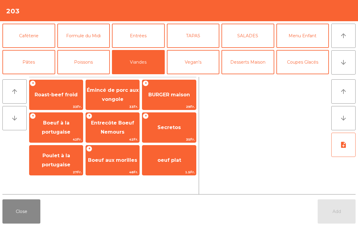
click at [167, 103] on span "BURGER maison" at bounding box center [168, 95] width 53 height 16
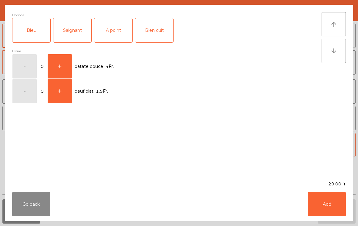
click at [117, 37] on div "A point" at bounding box center [113, 30] width 38 height 24
click at [315, 204] on button "Add" at bounding box center [327, 204] width 38 height 24
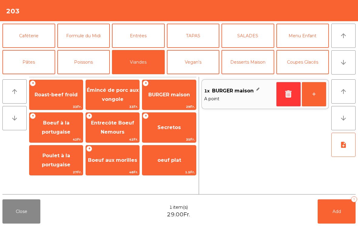
click at [90, 54] on button "Poissons" at bounding box center [83, 62] width 53 height 24
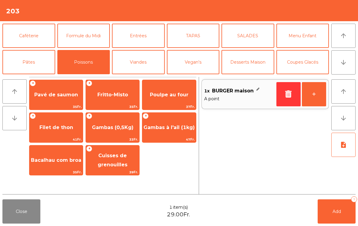
click at [114, 137] on span "33Fr." at bounding box center [112, 140] width 53 height 6
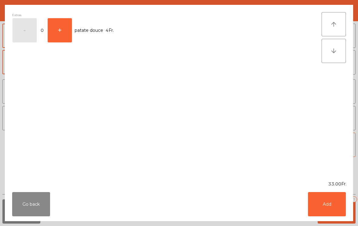
click at [337, 202] on button "Add" at bounding box center [327, 204] width 38 height 24
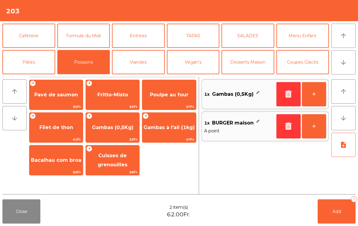
click at [39, 76] on button "Mineral" at bounding box center [28, 88] width 53 height 24
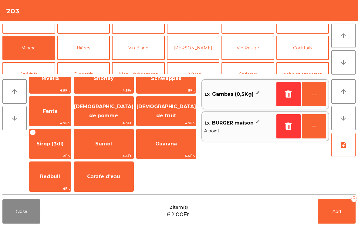
scroll to position [113, 0]
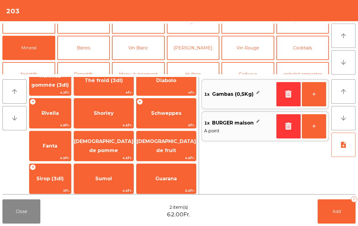
click at [108, 108] on span "Shorley" at bounding box center [103, 113] width 59 height 16
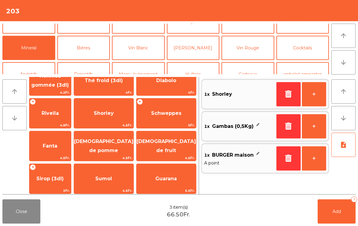
scroll to position [113, 0]
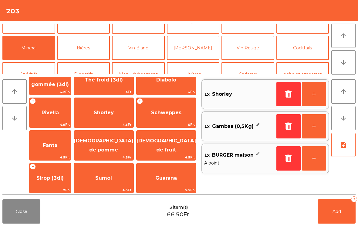
click at [92, 47] on button "Bières" at bounding box center [83, 48] width 53 height 24
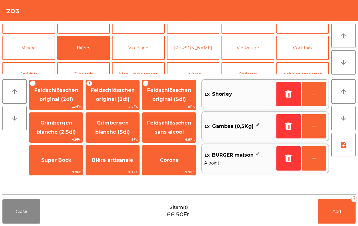
scroll to position [0, 0]
click at [173, 90] on span "Feldschlösschen original (5dl)" at bounding box center [169, 94] width 44 height 15
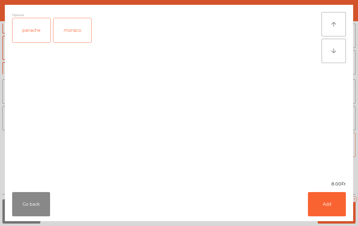
click at [337, 201] on button "Add" at bounding box center [327, 204] width 38 height 24
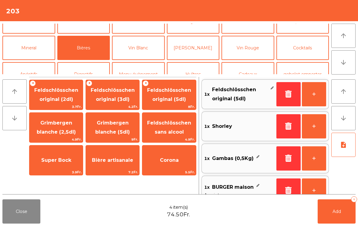
click at [355, 212] on button "Add 4" at bounding box center [337, 212] width 38 height 24
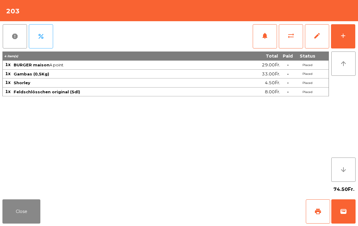
click at [20, 216] on button "Close" at bounding box center [21, 212] width 38 height 24
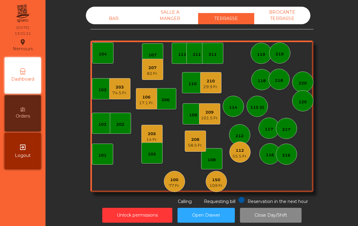
click at [153, 71] on div "82 Fr." at bounding box center [152, 74] width 11 height 6
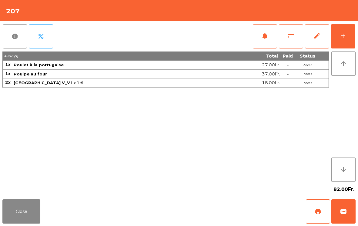
click at [267, 31] on button "notifications" at bounding box center [265, 36] width 24 height 24
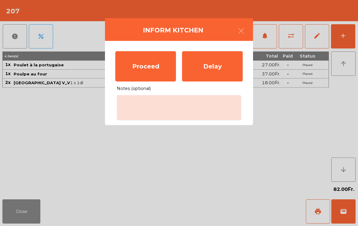
click at [145, 64] on div "Proceed" at bounding box center [145, 66] width 61 height 30
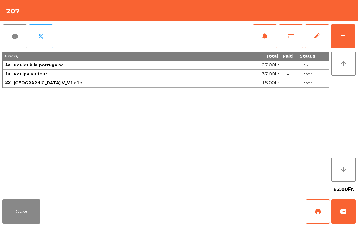
click at [34, 221] on button "Close" at bounding box center [21, 212] width 38 height 24
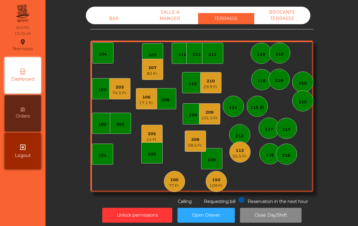
click at [145, 65] on div "207 82 Fr." at bounding box center [152, 69] width 21 height 21
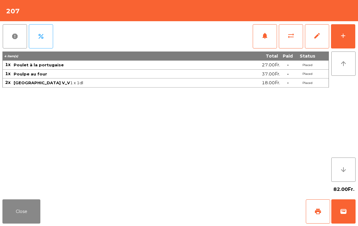
click at [350, 36] on button "add" at bounding box center [343, 36] width 24 height 24
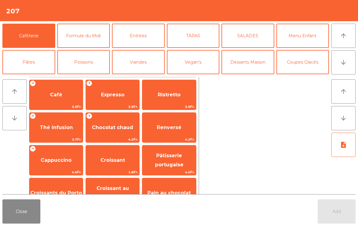
scroll to position [36, 0]
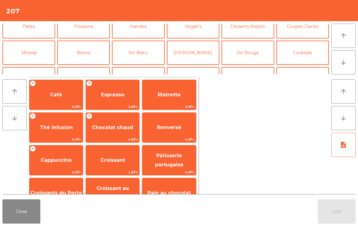
click at [259, 50] on button "Vin Rouge" at bounding box center [247, 53] width 53 height 24
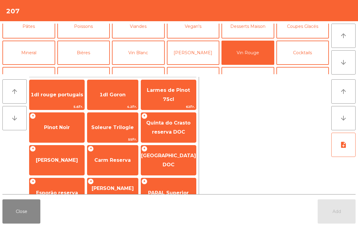
click at [11, 223] on button "Close" at bounding box center [21, 212] width 38 height 24
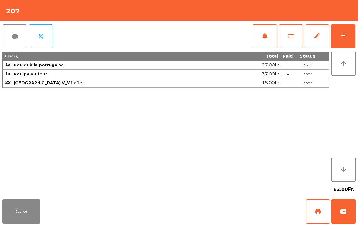
click at [341, 34] on div "add" at bounding box center [342, 35] width 7 height 7
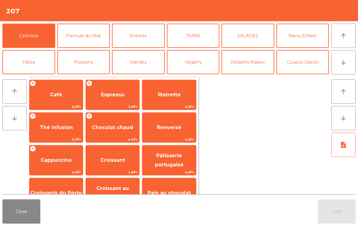
click at [25, 216] on button "Close" at bounding box center [21, 212] width 38 height 24
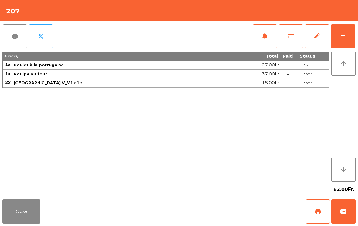
click at [24, 216] on button "Close" at bounding box center [21, 212] width 38 height 24
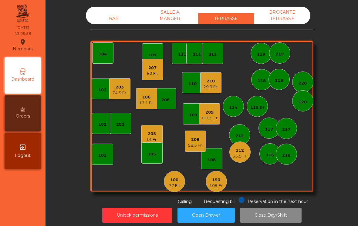
click at [212, 86] on div "29.9 Fr." at bounding box center [210, 87] width 15 height 6
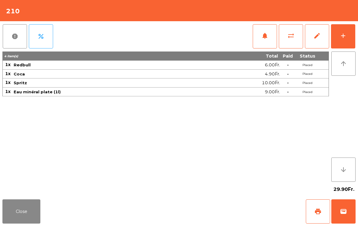
click at [353, 36] on button "add" at bounding box center [343, 36] width 24 height 24
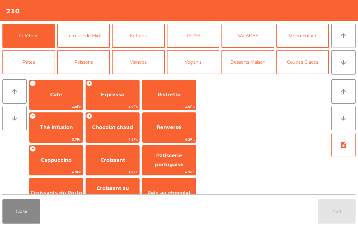
click at [200, 42] on button "TAPAS" at bounding box center [193, 36] width 53 height 24
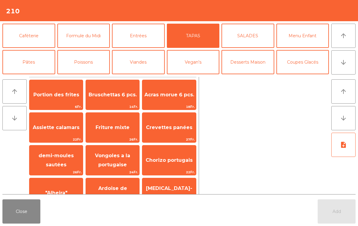
click at [180, 95] on span "Acras morue 6 pcs." at bounding box center [169, 95] width 50 height 6
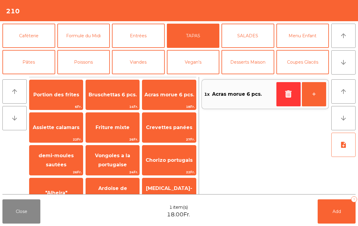
click at [86, 66] on button "Poissons" at bounding box center [83, 62] width 53 height 24
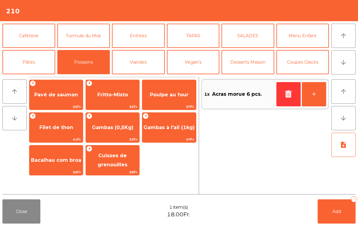
click at [182, 129] on span "Gambas à l'ail (1kg)" at bounding box center [168, 128] width 51 height 6
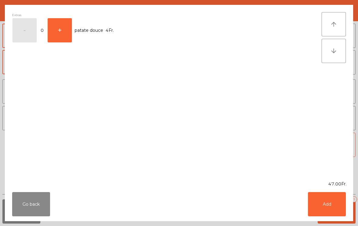
click at [182, 129] on div "Extras - 0 + patate douce 4Fr." at bounding box center [166, 93] width 309 height 162
click at [320, 207] on button "Add" at bounding box center [327, 204] width 38 height 24
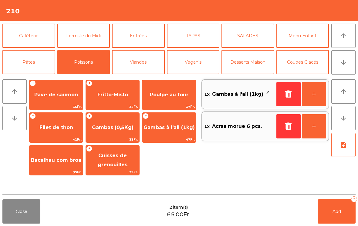
click at [314, 94] on button "+" at bounding box center [314, 94] width 24 height 24
click at [340, 157] on button "note_add" at bounding box center [343, 145] width 24 height 24
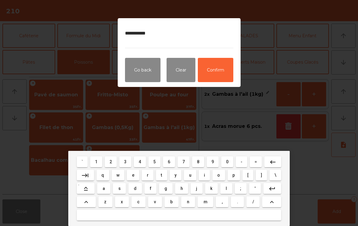
type textarea "**********"
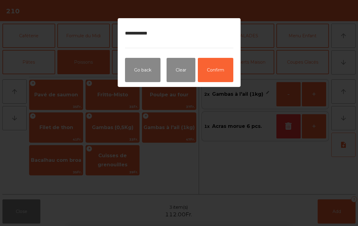
click at [221, 70] on button "Confirm" at bounding box center [215, 70] width 35 height 24
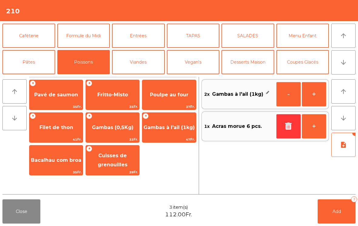
scroll to position [45, 0]
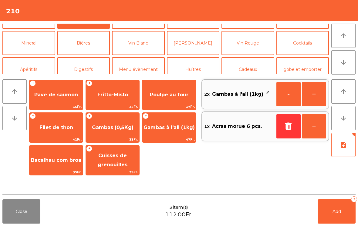
click at [194, 45] on button "[PERSON_NAME]" at bounding box center [193, 43] width 53 height 24
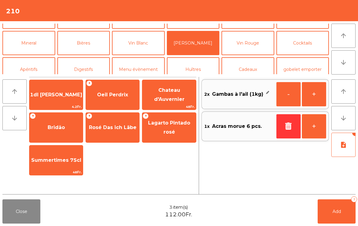
click at [121, 92] on span "Oeil Perdrix" at bounding box center [112, 95] width 31 height 6
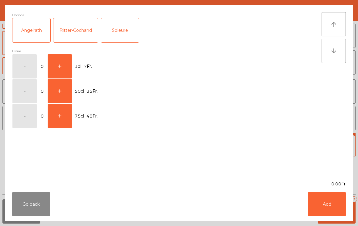
click at [65, 70] on button "+" at bounding box center [60, 66] width 24 height 24
click at [329, 201] on button "Add" at bounding box center [327, 204] width 38 height 24
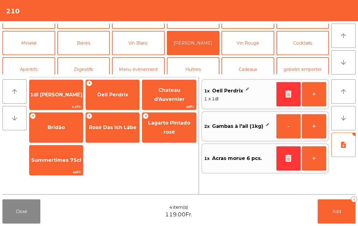
click at [319, 90] on button "+" at bounding box center [314, 94] width 24 height 24
click at [312, 96] on button "+" at bounding box center [314, 94] width 24 height 24
click at [336, 211] on span "Add" at bounding box center [336, 211] width 8 height 5
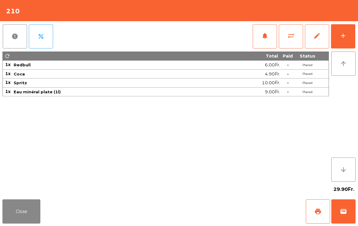
click at [30, 209] on button "Close" at bounding box center [21, 212] width 38 height 24
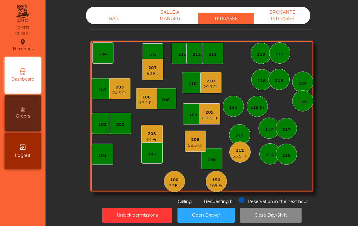
click at [118, 122] on div "202" at bounding box center [120, 125] width 8 height 6
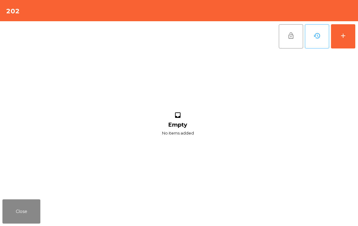
click at [347, 36] on button "add" at bounding box center [343, 36] width 24 height 24
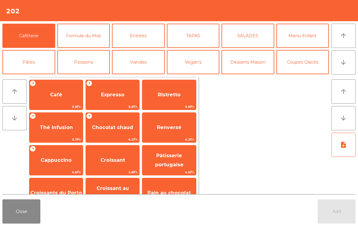
click at [338, 62] on button "arrow_downward" at bounding box center [343, 62] width 24 height 24
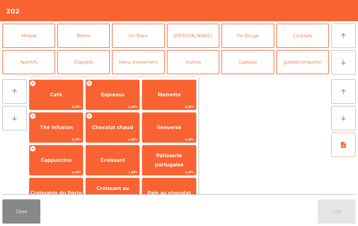
click at [145, 36] on button "Vin Blanc" at bounding box center [138, 36] width 53 height 24
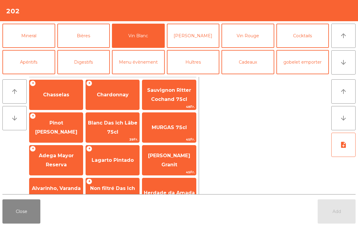
click at [61, 95] on span "Chasselas" at bounding box center [56, 95] width 26 height 6
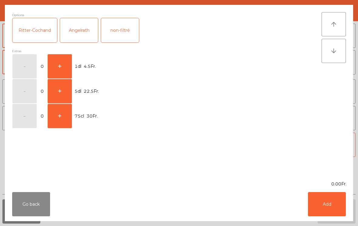
click at [59, 59] on button "+" at bounding box center [60, 66] width 24 height 24
click at [340, 198] on button "Add" at bounding box center [327, 204] width 38 height 24
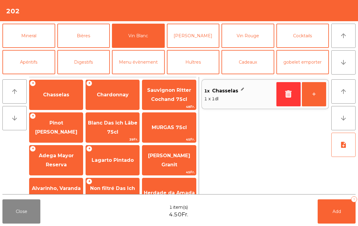
click at [314, 98] on button "+" at bounding box center [314, 94] width 24 height 24
click at [314, 97] on button "+" at bounding box center [314, 94] width 24 height 24
click at [289, 94] on button "-" at bounding box center [288, 94] width 24 height 24
click at [337, 210] on span "Add" at bounding box center [336, 211] width 8 height 5
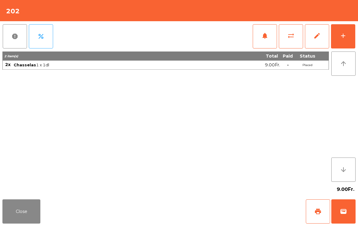
click at [17, 214] on button "Close" at bounding box center [21, 212] width 38 height 24
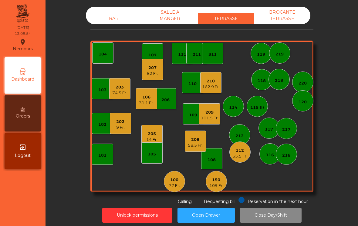
click at [208, 117] on div "101.5 Fr." at bounding box center [210, 118] width 18 height 6
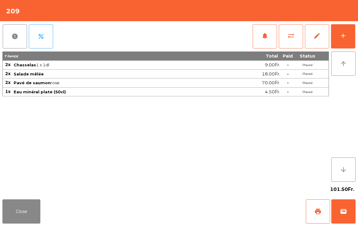
click at [26, 222] on button "Close" at bounding box center [21, 212] width 38 height 24
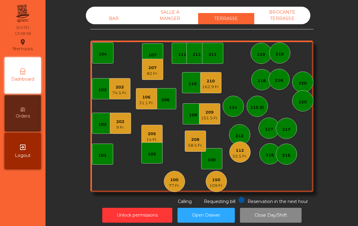
click at [194, 145] on div "58.5 Fr." at bounding box center [195, 146] width 15 height 6
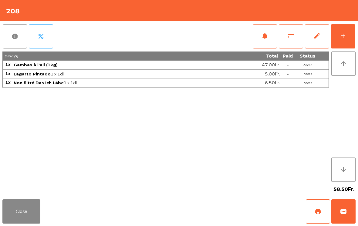
click at [22, 216] on button "Close" at bounding box center [21, 212] width 38 height 24
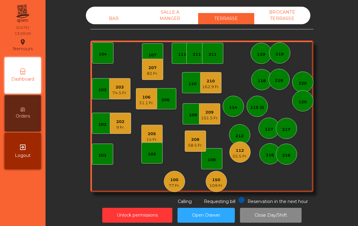
click at [155, 140] on div "14 Fr." at bounding box center [151, 140] width 11 height 6
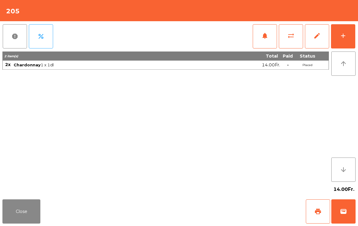
click at [26, 219] on button "Close" at bounding box center [21, 212] width 38 height 24
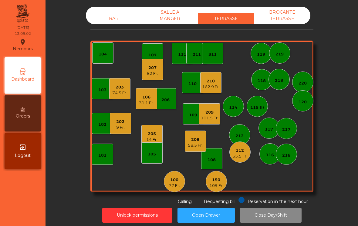
click at [241, 159] on div "55.5 Fr." at bounding box center [239, 156] width 15 height 6
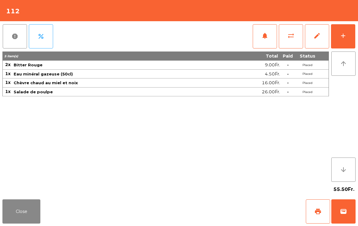
click at [338, 35] on button "add" at bounding box center [343, 36] width 24 height 24
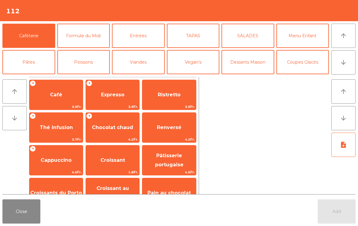
click at [108, 96] on span "Expresso" at bounding box center [112, 95] width 23 height 6
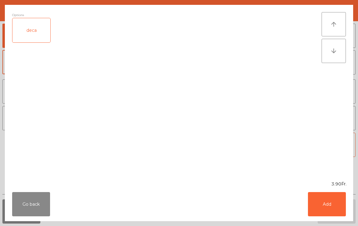
click at [329, 208] on button "Add" at bounding box center [327, 204] width 38 height 24
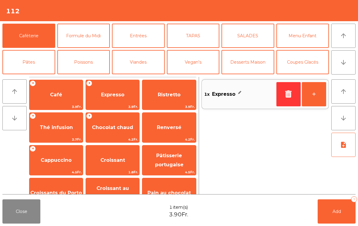
click at [338, 214] on span "Add" at bounding box center [336, 211] width 8 height 5
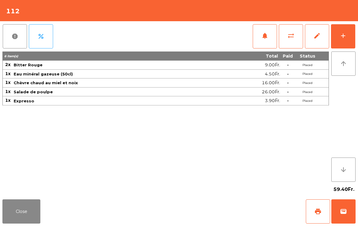
click at [36, 224] on button "Close" at bounding box center [21, 212] width 38 height 24
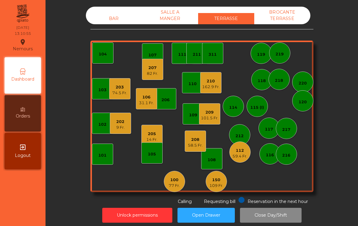
click at [149, 134] on div "205" at bounding box center [151, 134] width 11 height 6
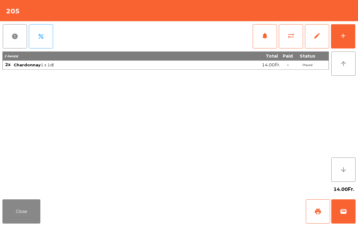
click at [321, 210] on span "print" at bounding box center [317, 211] width 7 height 7
click at [30, 223] on button "Close" at bounding box center [21, 212] width 38 height 24
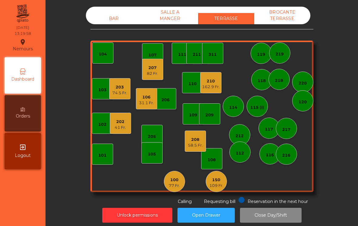
click at [155, 148] on div "105" at bounding box center [151, 153] width 21 height 21
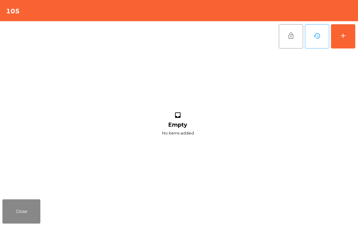
click at [345, 40] on button "add" at bounding box center [343, 36] width 24 height 24
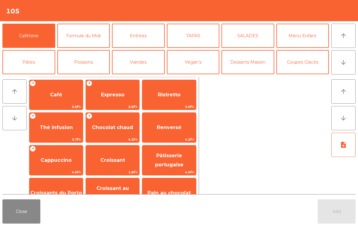
click at [187, 39] on button "TAPAS" at bounding box center [193, 36] width 53 height 24
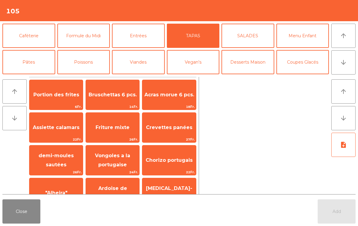
click at [100, 98] on span "Bruschettas 6 pcs." at bounding box center [113, 95] width 48 height 6
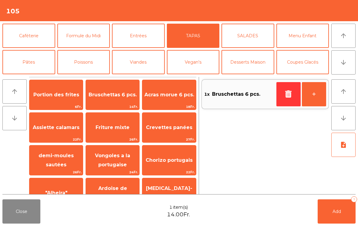
click at [163, 99] on span "Acras morue 6 pcs." at bounding box center [168, 95] width 53 height 16
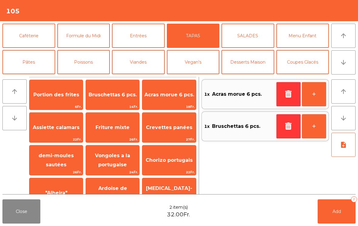
click at [76, 68] on button "Poissons" at bounding box center [83, 62] width 53 height 24
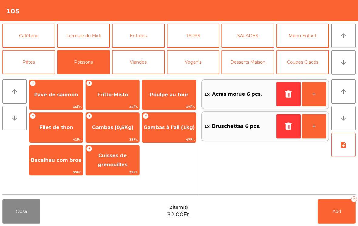
click at [162, 133] on span "Gambas à l'ail (1kg)" at bounding box center [168, 127] width 53 height 16
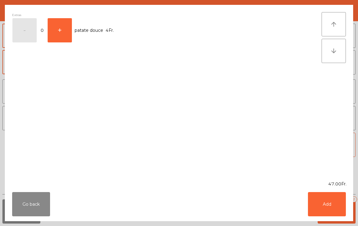
click at [317, 194] on button "Add" at bounding box center [327, 204] width 38 height 24
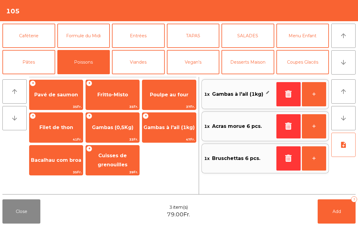
click at [320, 103] on button "+" at bounding box center [314, 94] width 24 height 24
click at [351, 146] on button "note_add" at bounding box center [343, 145] width 24 height 24
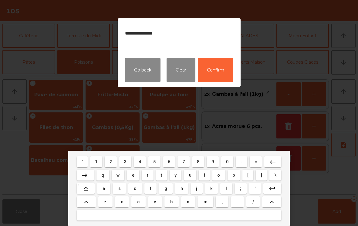
type textarea "**********"
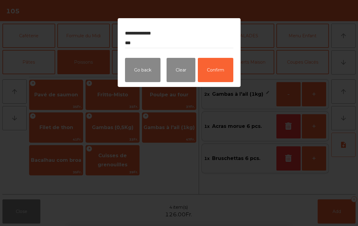
click at [224, 73] on button "Confirm" at bounding box center [215, 70] width 35 height 24
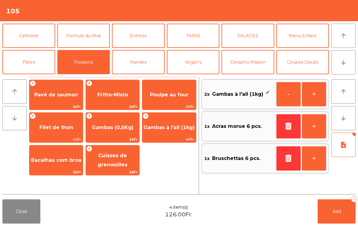
click at [335, 216] on button "Add 4" at bounding box center [337, 212] width 38 height 24
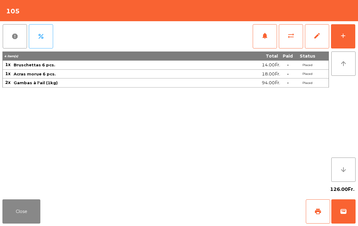
click at [12, 217] on button "Close" at bounding box center [21, 212] width 38 height 24
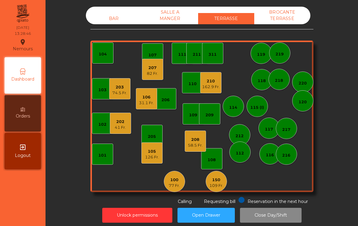
click at [151, 72] on div "82 Fr." at bounding box center [152, 74] width 11 height 6
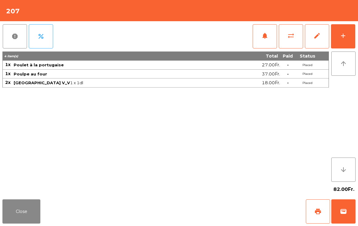
click at [339, 35] on button "add" at bounding box center [343, 36] width 24 height 24
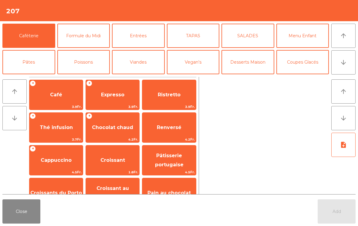
click at [259, 70] on button "Desserts Maison" at bounding box center [247, 62] width 53 height 24
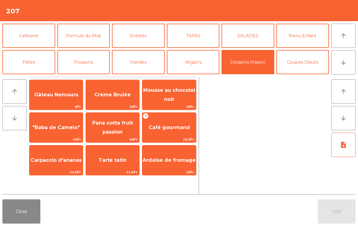
click at [56, 101] on span "Gâteau Nemours" at bounding box center [55, 95] width 53 height 16
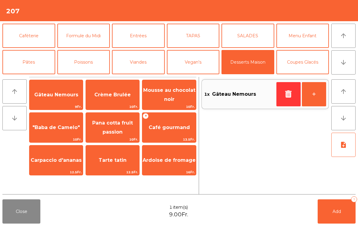
click at [23, 43] on button "Caféterie" at bounding box center [28, 36] width 53 height 24
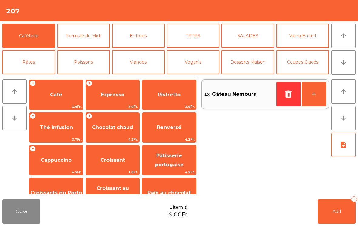
click at [97, 92] on span "Expresso" at bounding box center [112, 95] width 53 height 16
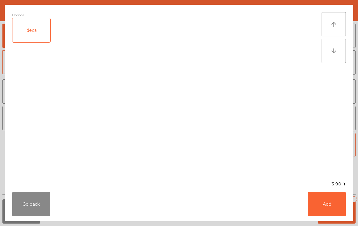
click at [321, 205] on button "Add" at bounding box center [327, 204] width 38 height 24
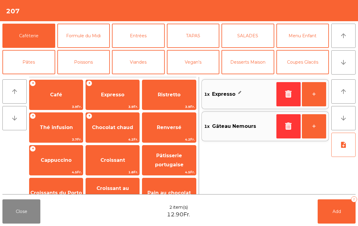
click at [314, 98] on button "+" at bounding box center [314, 94] width 24 height 24
click at [341, 214] on button "Add 3" at bounding box center [337, 212] width 38 height 24
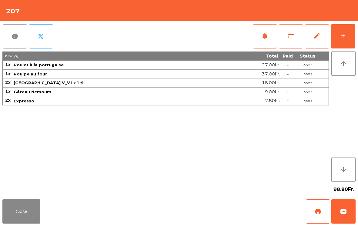
click at [22, 211] on button "Close" at bounding box center [21, 212] width 38 height 24
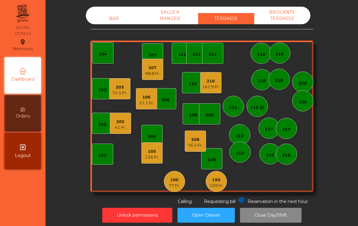
click at [155, 135] on div "205" at bounding box center [152, 137] width 8 height 6
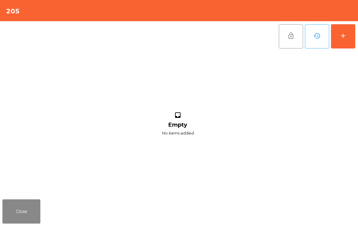
click at [341, 38] on div "add" at bounding box center [342, 35] width 7 height 7
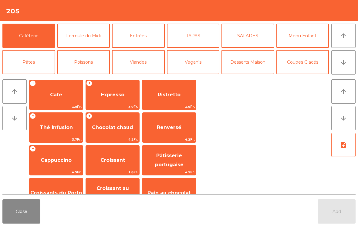
click at [344, 66] on button "arrow_downward" at bounding box center [343, 62] width 24 height 24
click at [34, 76] on button "Mineral" at bounding box center [28, 88] width 53 height 24
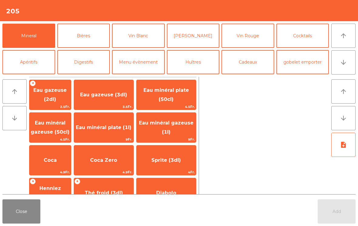
click at [58, 163] on span "Coca" at bounding box center [50, 160] width 42 height 16
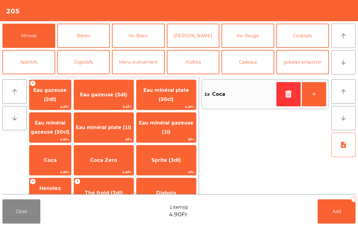
click at [81, 41] on button "Bières" at bounding box center [83, 36] width 53 height 24
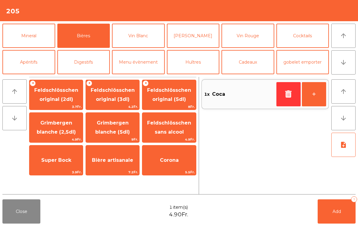
click at [106, 103] on span "Feldschlösschen original (3dl)" at bounding box center [112, 95] width 53 height 26
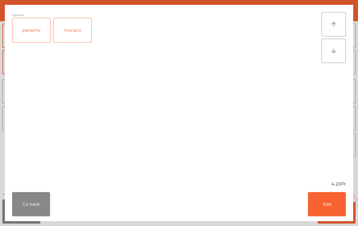
click at [317, 210] on button "Add" at bounding box center [327, 204] width 38 height 24
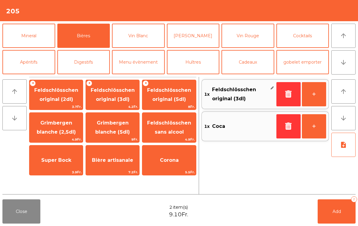
click at [305, 45] on button "Cocktails" at bounding box center [302, 36] width 53 height 24
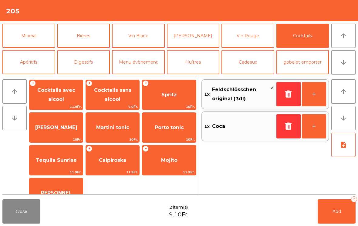
click at [102, 163] on span "Caipiroska" at bounding box center [112, 160] width 27 height 6
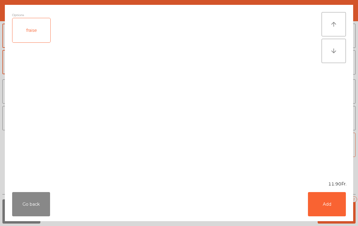
click at [321, 201] on button "Add" at bounding box center [327, 204] width 38 height 24
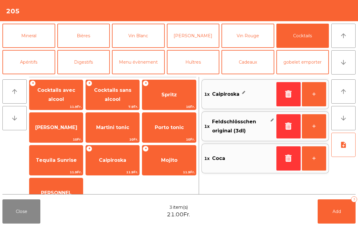
click at [330, 212] on button "Add 3" at bounding box center [337, 212] width 38 height 24
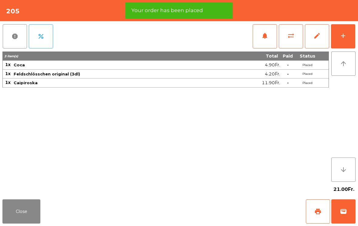
click at [25, 211] on button "Close" at bounding box center [21, 212] width 38 height 24
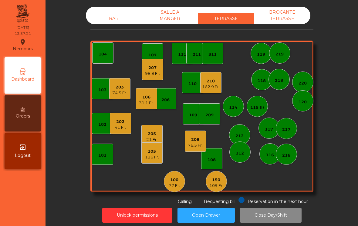
click at [155, 161] on div "105 126 Fr." at bounding box center [151, 153] width 21 height 21
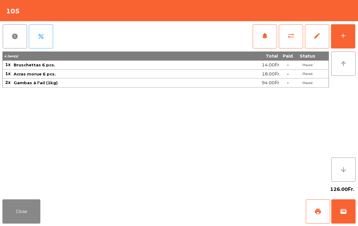
click at [18, 217] on button "Close" at bounding box center [21, 212] width 38 height 24
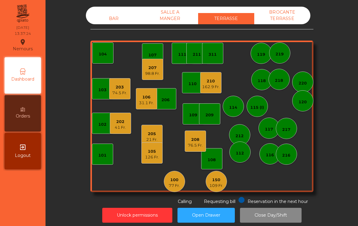
click at [153, 137] on div "21 Fr." at bounding box center [151, 140] width 11 height 6
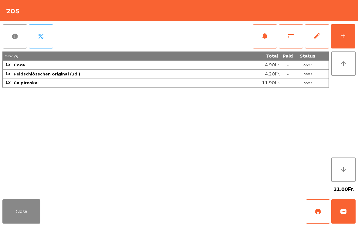
click at [289, 45] on button "sync_alt" at bounding box center [291, 36] width 24 height 24
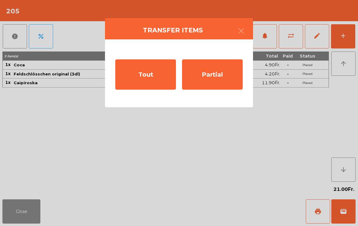
click at [150, 78] on div "Tout" at bounding box center [145, 74] width 61 height 30
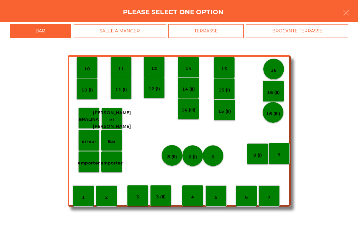
click at [198, 33] on div "TERRASSE" at bounding box center [206, 31] width 76 height 14
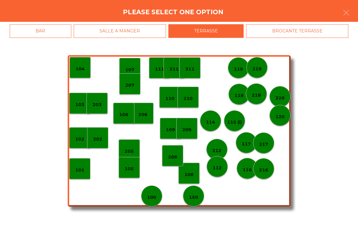
click at [132, 174] on div "105" at bounding box center [129, 167] width 21 height 21
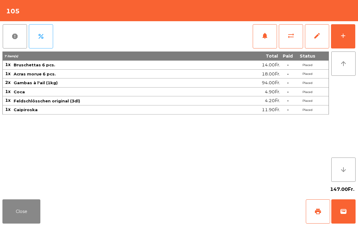
click at [18, 214] on button "Close" at bounding box center [21, 212] width 38 height 24
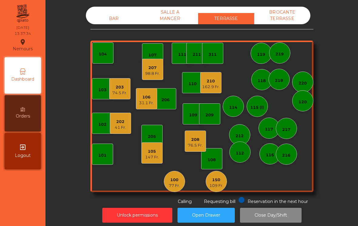
click at [107, 15] on div "BAR" at bounding box center [114, 18] width 56 height 11
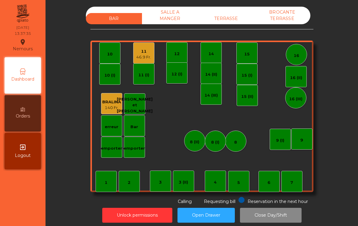
click at [215, 185] on div "4" at bounding box center [215, 183] width 3 height 6
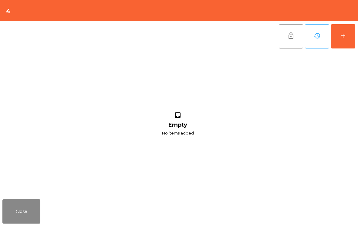
click at [342, 39] on div "add" at bounding box center [342, 35] width 7 height 7
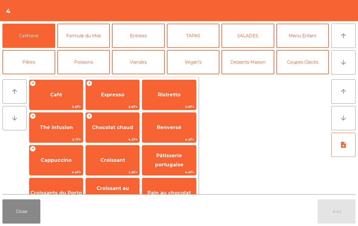
click at [91, 67] on button "Poissons" at bounding box center [83, 62] width 53 height 24
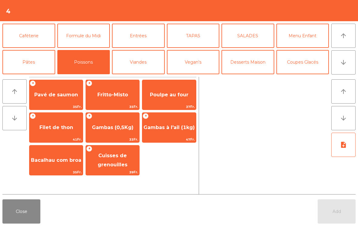
click at [166, 96] on span "Poulpe au four" at bounding box center [169, 95] width 39 height 6
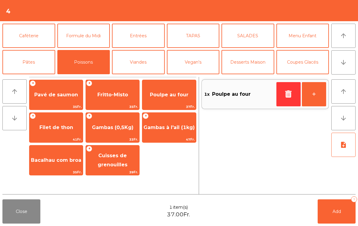
click at [46, 168] on span "Bacalhau com broa" at bounding box center [55, 160] width 53 height 16
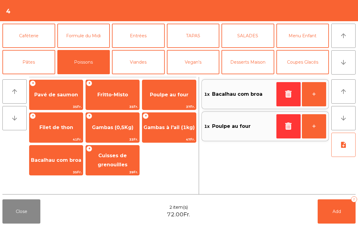
click at [341, 64] on icon "arrow_downward" at bounding box center [343, 62] width 7 height 7
click at [27, 76] on button "Mineral" at bounding box center [28, 88] width 53 height 24
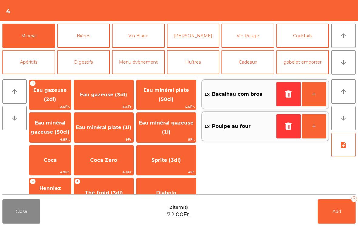
click at [54, 164] on span "Coca" at bounding box center [50, 160] width 42 height 16
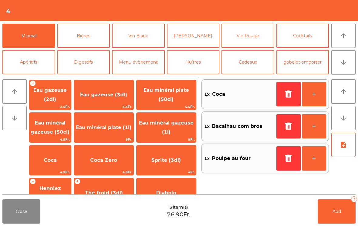
click at [311, 100] on button "+" at bounding box center [314, 94] width 24 height 24
click at [335, 210] on span "Add" at bounding box center [336, 211] width 8 height 5
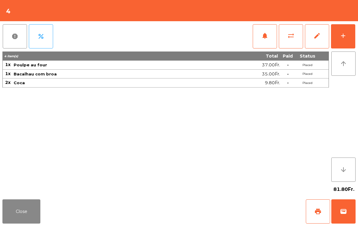
click at [22, 220] on button "Close" at bounding box center [21, 212] width 38 height 24
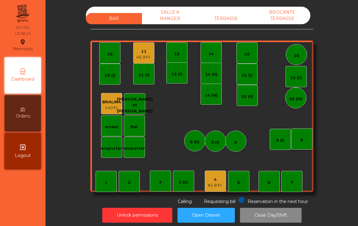
click at [231, 28] on div "BAR SALLE A MANGER TERRASSE BROCANTE TERRASSE 1 2 3 4 81.8 Fr. 5 6 7 8 9 10 11 …" at bounding box center [201, 106] width 223 height 198
click at [239, 19] on div "TERRASSE" at bounding box center [226, 18] width 56 height 11
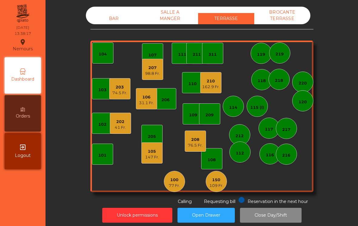
click at [162, 157] on div "105 147 Fr." at bounding box center [151, 153] width 21 height 21
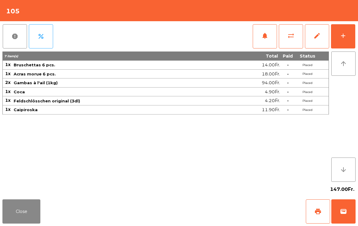
click at [264, 45] on button "notifications" at bounding box center [265, 36] width 24 height 24
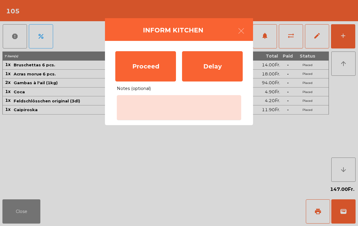
click at [150, 72] on div "Proceed" at bounding box center [145, 66] width 61 height 30
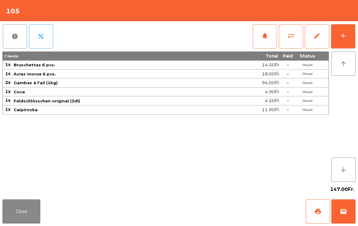
click at [8, 213] on button "Close" at bounding box center [21, 212] width 38 height 24
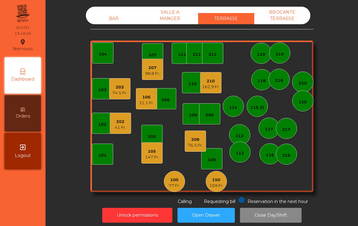
click at [183, 111] on div "109" at bounding box center [193, 113] width 21 height 21
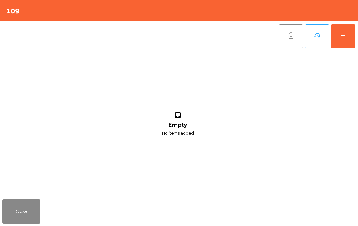
click at [355, 31] on button "add" at bounding box center [343, 36] width 24 height 24
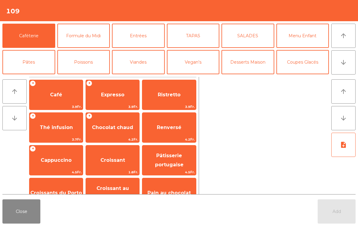
click at [347, 41] on button "arrow_upward" at bounding box center [343, 36] width 24 height 24
click at [129, 64] on button "Viandes" at bounding box center [138, 62] width 53 height 24
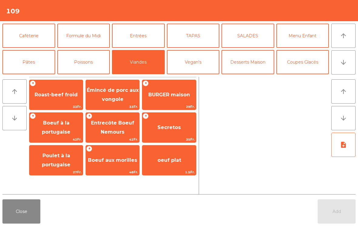
click at [72, 166] on span "Poulet à la portugaise" at bounding box center [55, 161] width 53 height 26
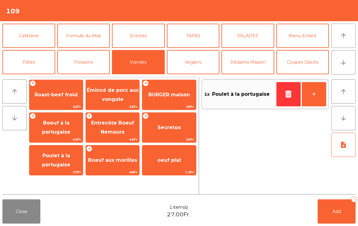
click at [317, 96] on button "+" at bounding box center [314, 94] width 24 height 24
click at [331, 207] on button "Add 2" at bounding box center [337, 212] width 38 height 24
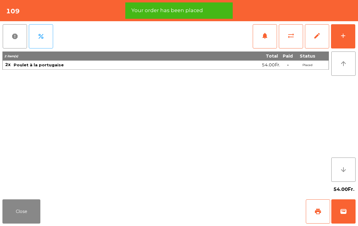
click at [337, 36] on button "add" at bounding box center [343, 36] width 24 height 24
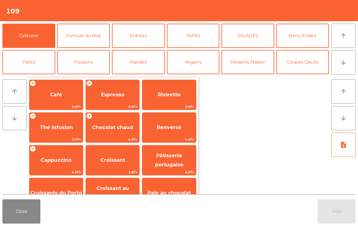
click at [346, 64] on icon "arrow_downward" at bounding box center [343, 62] width 7 height 7
click at [83, 76] on button "Bières" at bounding box center [83, 88] width 53 height 24
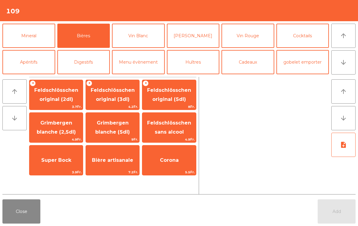
click at [112, 101] on span "Feldschlösschen original (3dl)" at bounding box center [113, 94] width 44 height 15
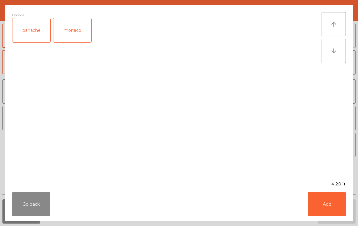
click at [331, 204] on button "Add" at bounding box center [327, 204] width 38 height 24
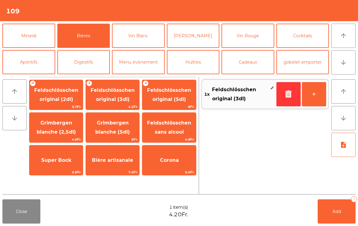
click at [315, 96] on button "+" at bounding box center [314, 94] width 24 height 24
click at [339, 209] on button "Add 2" at bounding box center [337, 212] width 38 height 24
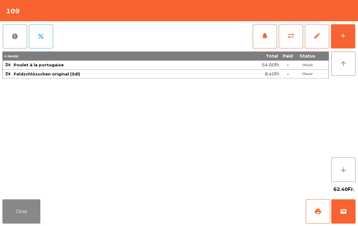
click at [20, 212] on button "Close" at bounding box center [21, 212] width 38 height 24
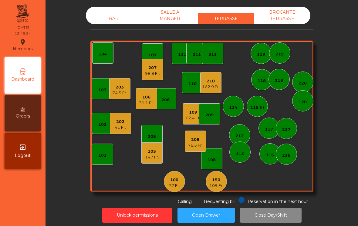
click at [117, 87] on div "203" at bounding box center [119, 87] width 15 height 6
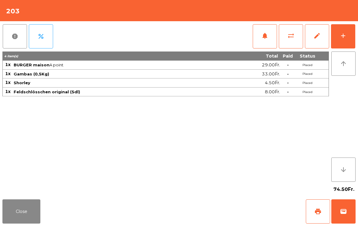
click at [346, 214] on span "wallet" at bounding box center [343, 211] width 7 height 7
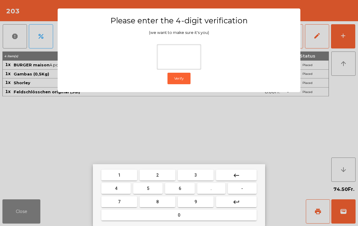
type input "*"
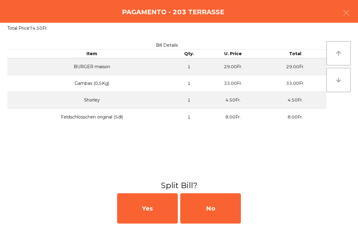
click at [227, 212] on div "No" at bounding box center [210, 208] width 61 height 30
click at [217, 210] on div "MB" at bounding box center [210, 208] width 61 height 30
click at [227, 202] on div "No" at bounding box center [210, 208] width 61 height 30
click at [229, 211] on div "No" at bounding box center [210, 208] width 61 height 30
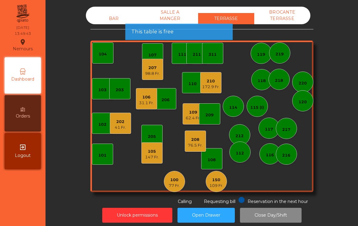
click at [106, 58] on div "104" at bounding box center [102, 52] width 21 height 21
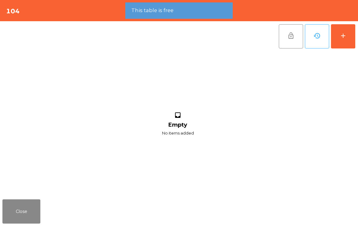
click at [347, 37] on button "add" at bounding box center [343, 36] width 24 height 24
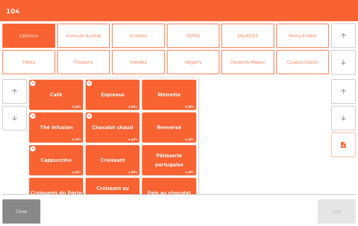
click at [342, 70] on button "arrow_downward" at bounding box center [343, 62] width 24 height 24
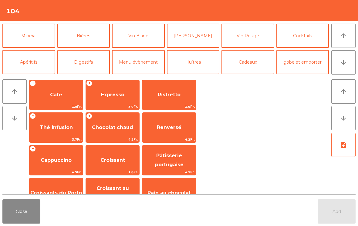
click at [197, 38] on button "[PERSON_NAME]" at bounding box center [193, 36] width 53 height 24
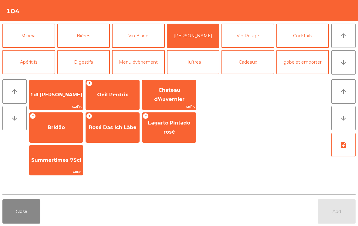
click at [39, 97] on span "1dl [PERSON_NAME]" at bounding box center [56, 95] width 52 height 6
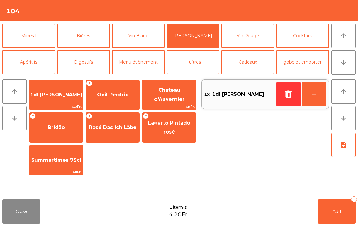
click at [289, 92] on icon "button" at bounding box center [288, 93] width 9 height 7
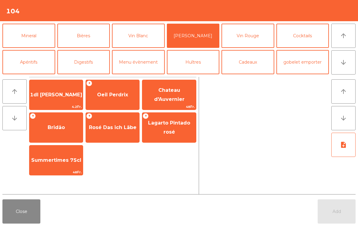
click at [106, 97] on span "Oeil Perdrix" at bounding box center [112, 95] width 31 height 6
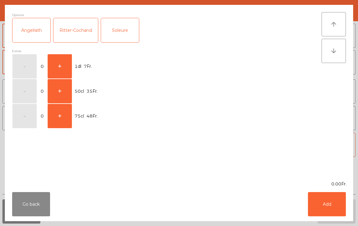
click at [66, 75] on button "+" at bounding box center [60, 66] width 24 height 24
click at [332, 210] on button "Add" at bounding box center [327, 204] width 38 height 24
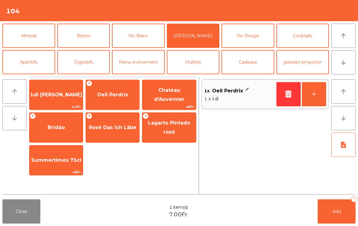
click at [318, 100] on button "+" at bounding box center [314, 94] width 24 height 24
click at [342, 209] on button "Add 2" at bounding box center [337, 212] width 38 height 24
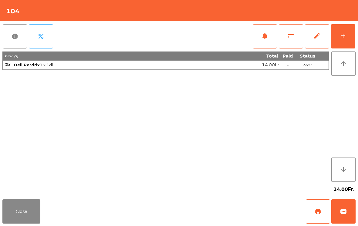
click at [15, 217] on button "Close" at bounding box center [21, 212] width 38 height 24
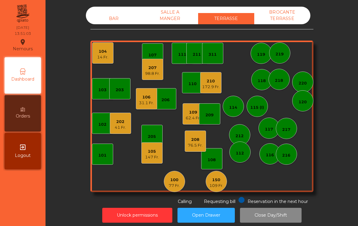
click at [215, 84] on div "172.9 Fr." at bounding box center [211, 87] width 18 height 6
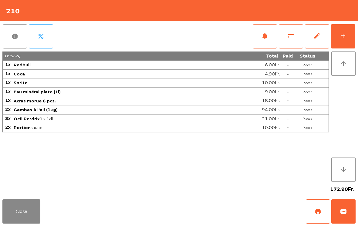
click at [287, 40] on button "sync_alt" at bounding box center [291, 36] width 24 height 24
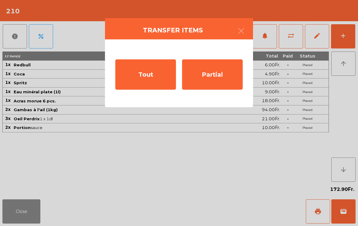
click at [226, 74] on div "Partial" at bounding box center [212, 74] width 61 height 30
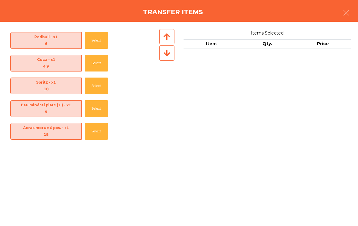
scroll to position [113, 0]
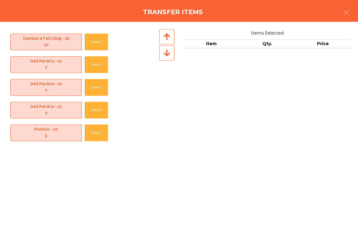
click at [101, 140] on button "Select" at bounding box center [96, 133] width 23 height 17
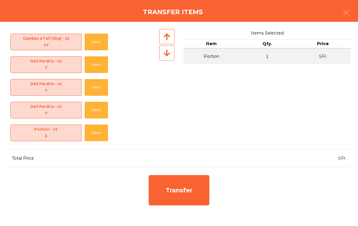
click at [94, 136] on button "Select" at bounding box center [96, 133] width 23 height 17
click at [192, 198] on div "Transfer" at bounding box center [179, 190] width 61 height 30
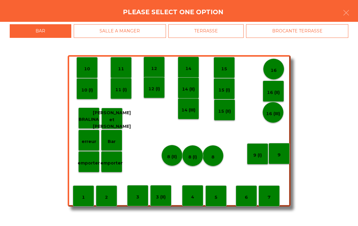
click at [94, 142] on p "erreur" at bounding box center [89, 141] width 15 height 7
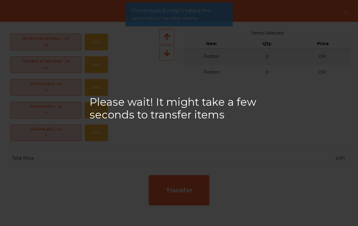
scroll to position [89, 0]
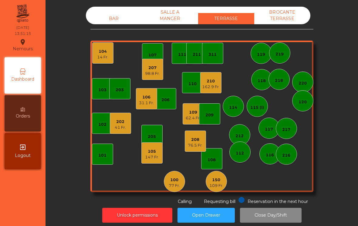
click at [114, 118] on div "202 41 Fr." at bounding box center [120, 123] width 21 height 21
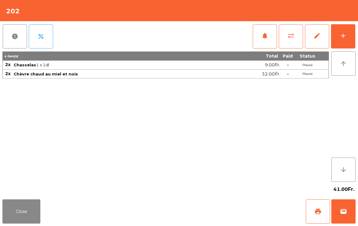
click at [347, 215] on button "wallet" at bounding box center [343, 212] width 24 height 24
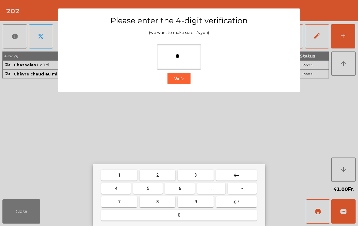
type input "**"
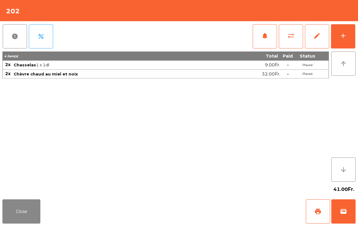
click at [229, 195] on div "41.00Fr." at bounding box center [178, 189] width 353 height 15
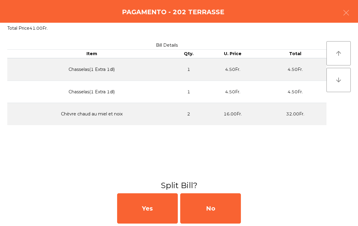
click at [235, 206] on div "No" at bounding box center [210, 208] width 61 height 30
click at [226, 212] on div "MB" at bounding box center [210, 208] width 61 height 30
click at [224, 207] on div "No" at bounding box center [210, 208] width 61 height 30
click at [218, 209] on div "No" at bounding box center [210, 208] width 61 height 30
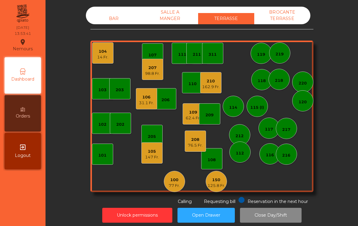
click at [198, 143] on div "76.5 Fr." at bounding box center [195, 146] width 15 height 6
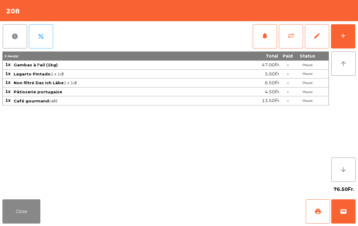
click at [314, 215] on button "print" at bounding box center [318, 212] width 24 height 24
click at [18, 216] on button "Close" at bounding box center [21, 212] width 38 height 24
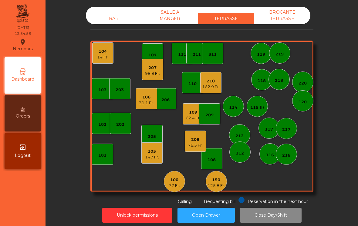
click at [101, 19] on div "BAR" at bounding box center [114, 18] width 56 height 11
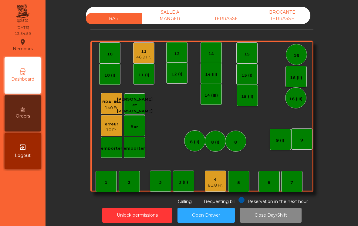
click at [217, 187] on div "81.8 Fr." at bounding box center [215, 186] width 15 height 6
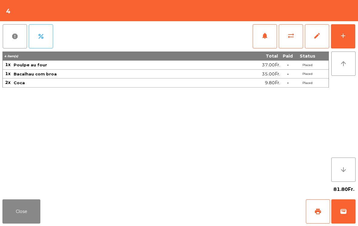
click at [9, 213] on button "Close" at bounding box center [21, 212] width 38 height 24
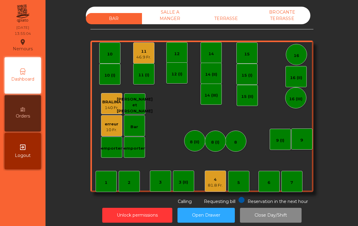
click at [220, 17] on div "TERRASSE" at bounding box center [226, 18] width 56 height 11
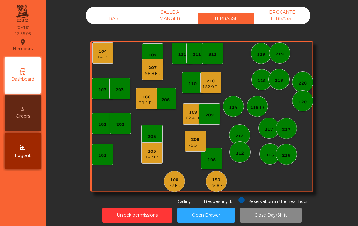
click at [215, 185] on div "125.8 Fr." at bounding box center [216, 186] width 18 height 6
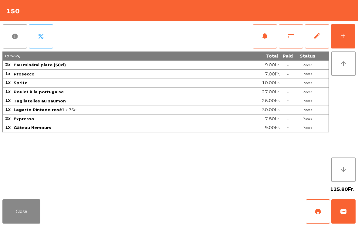
click at [37, 223] on button "Close" at bounding box center [21, 212] width 38 height 24
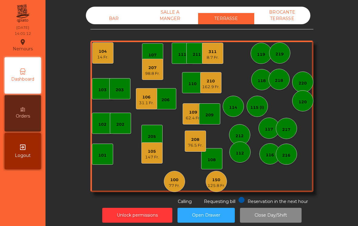
click at [195, 118] on div "62.4 Fr." at bounding box center [193, 118] width 15 height 6
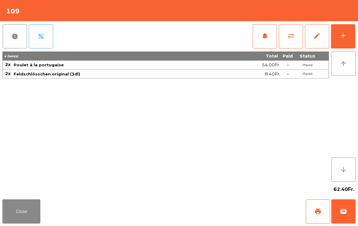
click at [341, 17] on div "109" at bounding box center [179, 10] width 358 height 21
click at [344, 37] on div "add" at bounding box center [342, 35] width 7 height 7
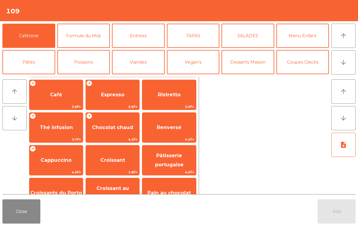
click at [89, 76] on button "Bières" at bounding box center [83, 88] width 53 height 24
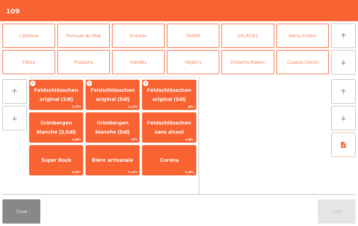
click at [116, 96] on span "Feldschlösschen original (3dl)" at bounding box center [112, 95] width 53 height 26
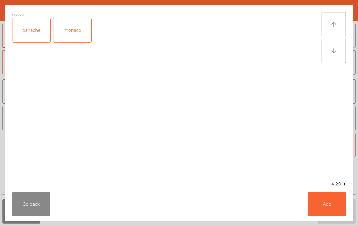
click at [334, 214] on button "Add" at bounding box center [327, 204] width 38 height 24
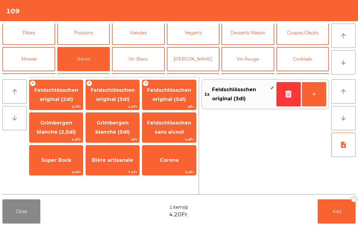
click at [322, 98] on button "+" at bounding box center [314, 94] width 24 height 24
click at [339, 214] on span "Add" at bounding box center [336, 211] width 8 height 5
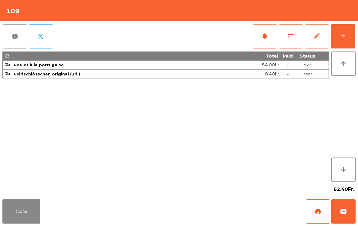
click at [259, 45] on button "notifications" at bounding box center [265, 36] width 24 height 24
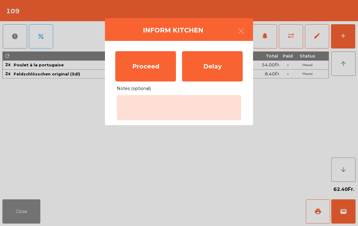
click at [140, 65] on div "Proceed" at bounding box center [145, 66] width 61 height 30
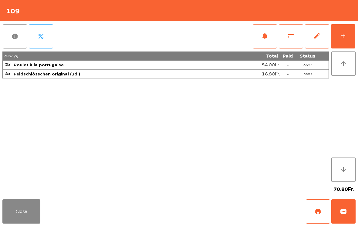
click at [19, 209] on button "Close" at bounding box center [21, 212] width 38 height 24
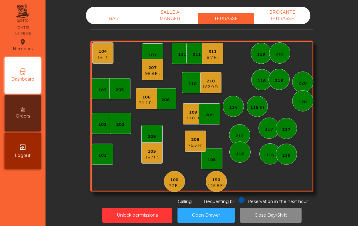
click at [242, 154] on div "112" at bounding box center [240, 153] width 8 height 6
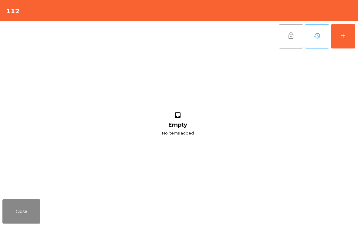
click at [33, 213] on button "Close" at bounding box center [21, 212] width 38 height 24
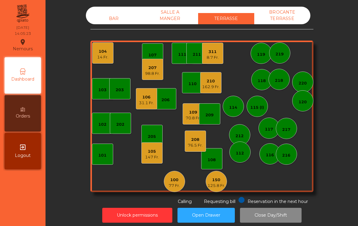
click at [217, 52] on div "311" at bounding box center [213, 52] width 12 height 6
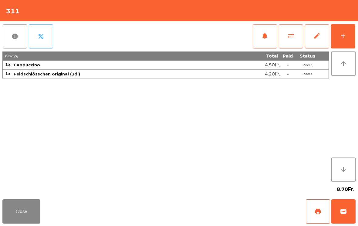
click at [344, 34] on div "add" at bounding box center [342, 35] width 7 height 7
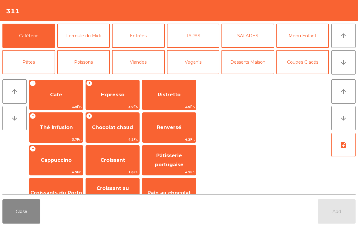
scroll to position [52, 0]
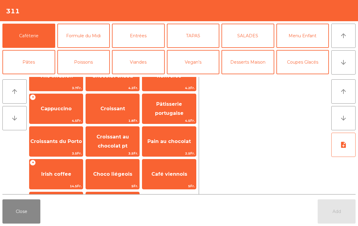
click at [180, 116] on span "Pâtisserie portugaise" at bounding box center [169, 108] width 29 height 15
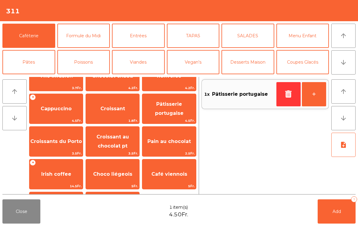
click at [120, 143] on span "Croissant au chocolat pt" at bounding box center [112, 141] width 32 height 15
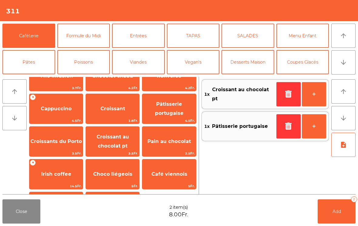
click at [332, 217] on button "Add 2" at bounding box center [337, 212] width 38 height 24
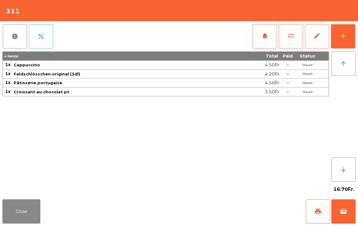
click at [31, 214] on button "Close" at bounding box center [21, 212] width 38 height 24
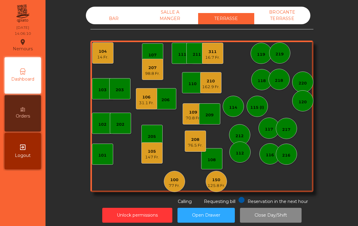
click at [235, 156] on div "112" at bounding box center [239, 152] width 21 height 21
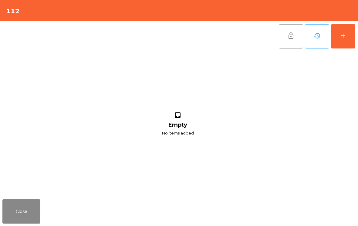
click at [342, 30] on button "add" at bounding box center [343, 36] width 24 height 24
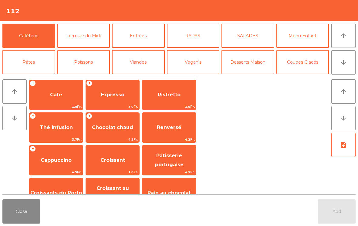
click at [314, 57] on button "Coupes Glacés" at bounding box center [302, 62] width 53 height 24
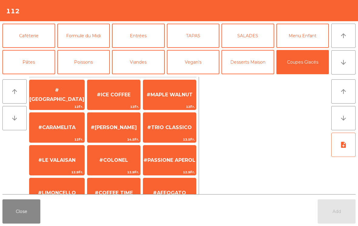
scroll to position [5, 0]
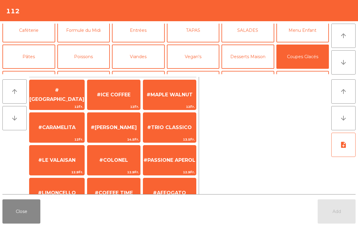
click at [104, 102] on span "#ICE COFFEE" at bounding box center [113, 95] width 53 height 16
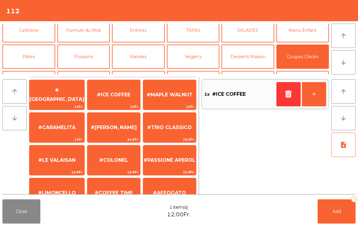
scroll to position [115, 0]
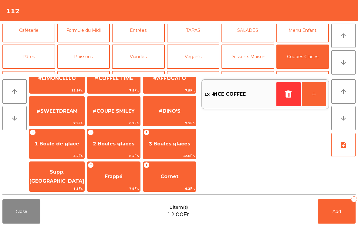
click at [59, 81] on span "#LIMONCELLO" at bounding box center [57, 79] width 38 height 6
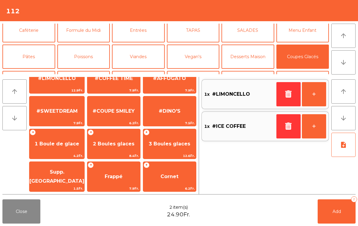
scroll to position [75, 0]
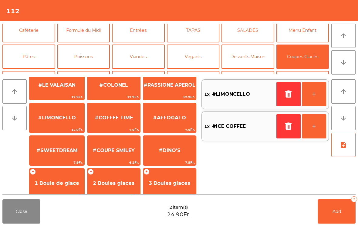
click at [285, 136] on button "button" at bounding box center [288, 126] width 24 height 24
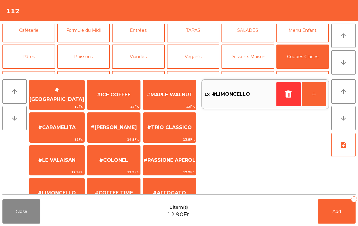
scroll to position [0, 0]
click at [162, 97] on span "#MAPLE WALNUT" at bounding box center [169, 95] width 46 height 6
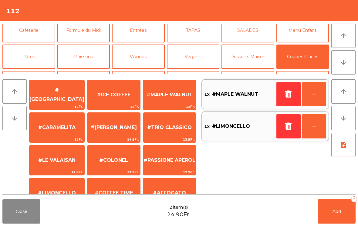
click at [347, 200] on button "Add 2" at bounding box center [337, 212] width 38 height 24
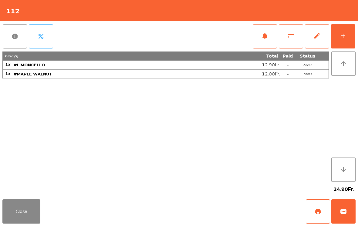
click at [39, 215] on button "Close" at bounding box center [21, 212] width 38 height 24
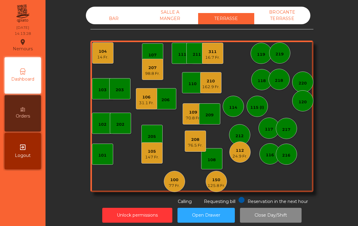
click at [215, 59] on div "16.7 Fr." at bounding box center [212, 58] width 15 height 6
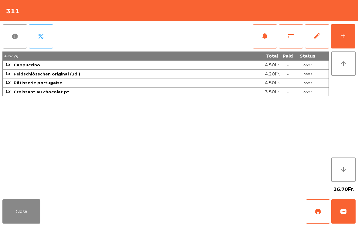
click at [322, 217] on button "print" at bounding box center [318, 212] width 24 height 24
click at [39, 213] on button "Close" at bounding box center [21, 212] width 38 height 24
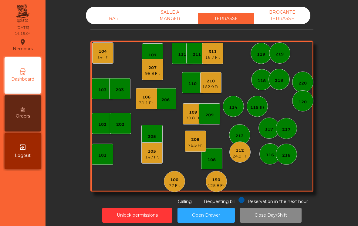
click at [151, 155] on div "147 Fr." at bounding box center [152, 157] width 14 height 6
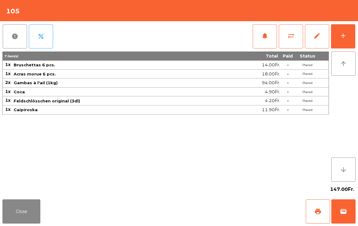
click at [354, 32] on button "add" at bounding box center [343, 36] width 24 height 24
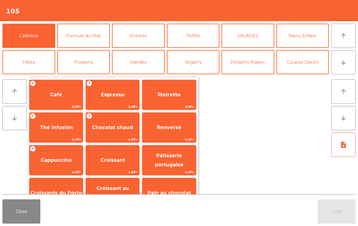
click at [81, 76] on button "Bières" at bounding box center [83, 88] width 53 height 24
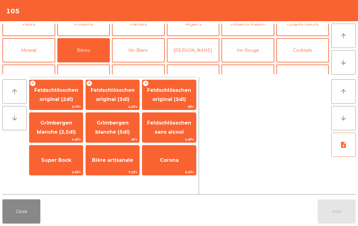
click at [120, 99] on span "Feldschlösschen original (3dl)" at bounding box center [113, 94] width 44 height 15
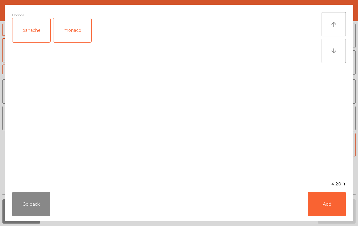
click at [337, 213] on button "Add" at bounding box center [327, 204] width 38 height 24
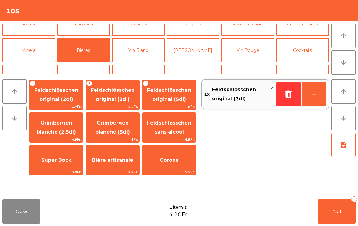
click at [337, 213] on span "Add" at bounding box center [336, 211] width 8 height 5
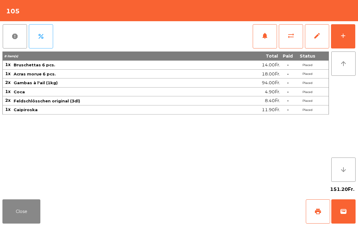
click at [32, 217] on button "Close" at bounding box center [21, 212] width 38 height 24
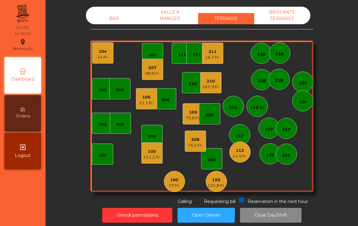
click at [171, 187] on div "77 Fr." at bounding box center [174, 186] width 11 height 6
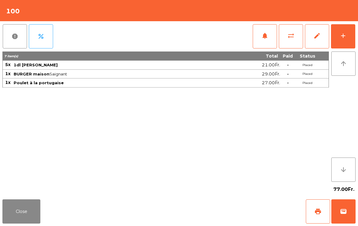
click at [291, 37] on span "sync_alt" at bounding box center [290, 35] width 7 height 7
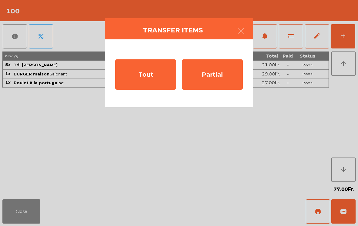
click at [205, 76] on div "Partial" at bounding box center [212, 74] width 61 height 30
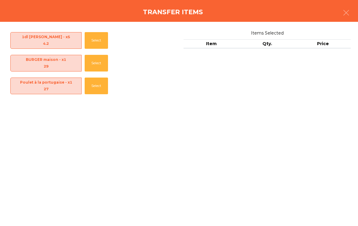
click at [345, 12] on icon "button" at bounding box center [345, 12] width 7 height 7
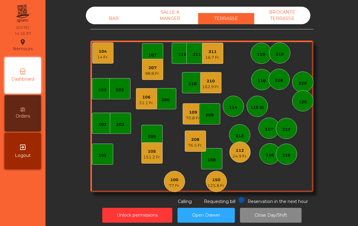
click at [108, 21] on div "BAR" at bounding box center [114, 18] width 56 height 11
click at [167, 186] on div "100 77 Fr." at bounding box center [174, 181] width 21 height 21
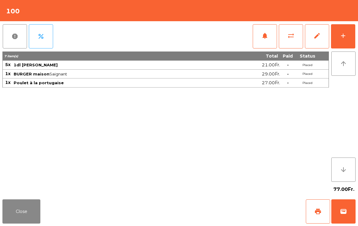
click at [289, 34] on span "sync_alt" at bounding box center [290, 35] width 7 height 7
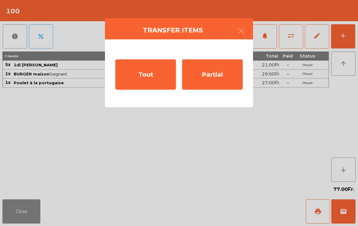
click at [144, 85] on div "Tout" at bounding box center [145, 74] width 61 height 30
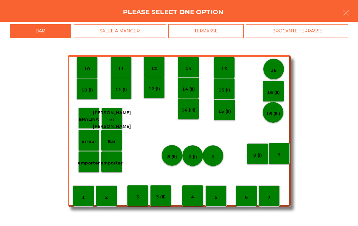
click at [108, 34] on div "SALLE A MANGER" at bounding box center [120, 31] width 92 height 14
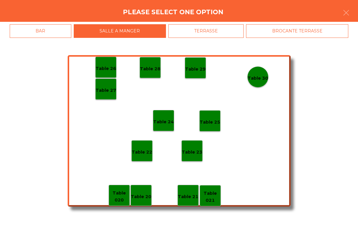
click at [106, 65] on div "Table 26" at bounding box center [106, 67] width 21 height 9
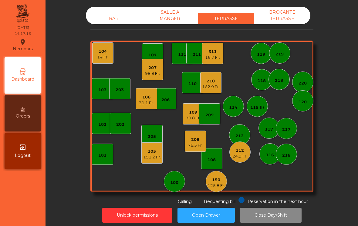
click at [96, 62] on div "104 14 Fr." at bounding box center [102, 52] width 21 height 21
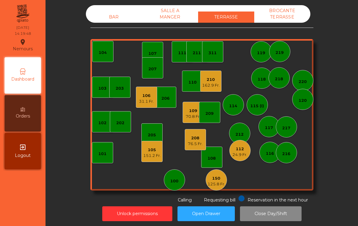
click at [192, 110] on div "109" at bounding box center [193, 111] width 15 height 6
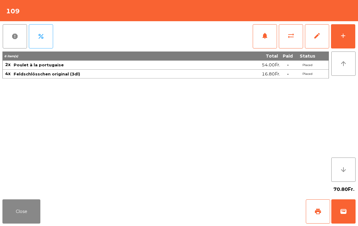
click at [352, 37] on button "add" at bounding box center [343, 36] width 24 height 24
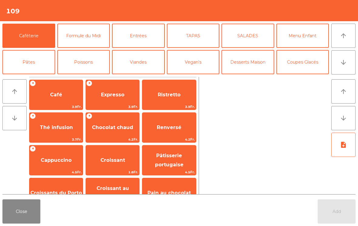
click at [86, 76] on button "Bières" at bounding box center [83, 88] width 53 height 24
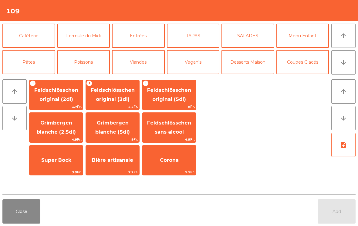
scroll to position [22, 0]
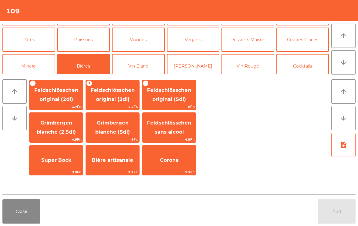
click at [117, 88] on span "Feldschlösschen original (3dl)" at bounding box center [113, 94] width 44 height 15
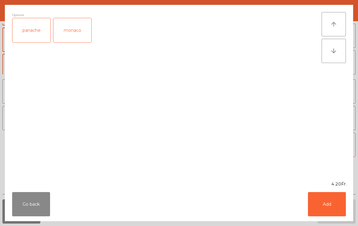
click at [350, 221] on div "Go back Add" at bounding box center [179, 204] width 348 height 34
click at [321, 205] on button "Add" at bounding box center [327, 204] width 38 height 24
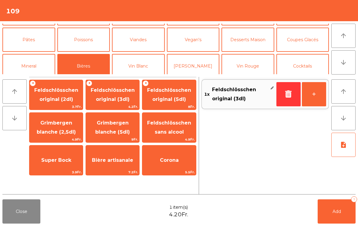
click at [33, 72] on button "Mineral" at bounding box center [28, 66] width 53 height 24
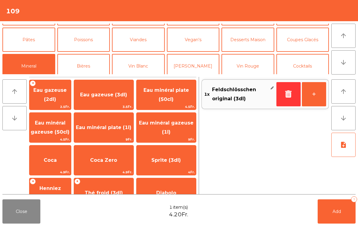
click at [113, 94] on span "Eau gazeuse (3dl)" at bounding box center [103, 95] width 47 height 6
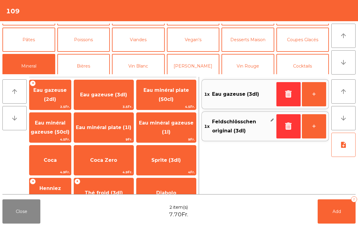
click at [355, 206] on button "Add 2" at bounding box center [337, 212] width 38 height 24
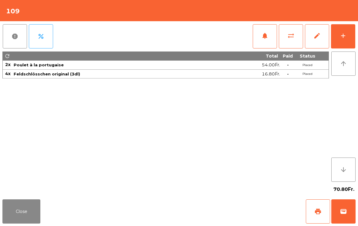
click at [20, 203] on button "Close" at bounding box center [21, 212] width 38 height 24
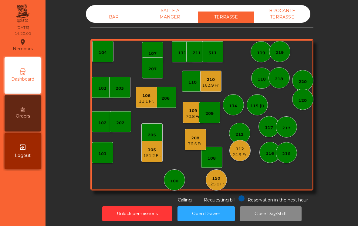
click at [213, 82] on div "210" at bounding box center [211, 80] width 18 height 6
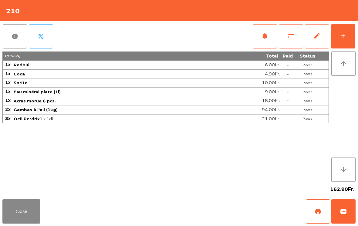
click at [354, 37] on button "add" at bounding box center [343, 36] width 24 height 24
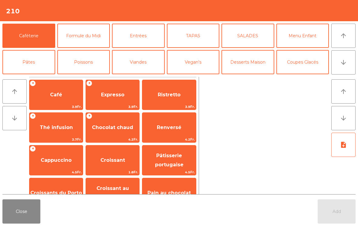
click at [350, 68] on button "arrow_downward" at bounding box center [343, 62] width 24 height 24
click at [41, 76] on button "Mineral" at bounding box center [28, 88] width 53 height 24
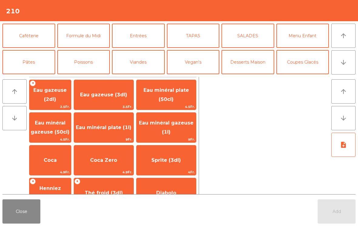
scroll to position [53, 0]
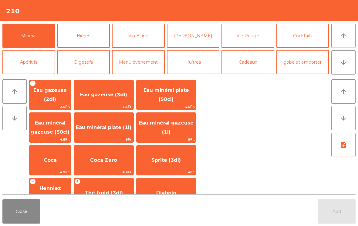
click at [113, 161] on span "Coca Zero" at bounding box center [103, 160] width 27 height 6
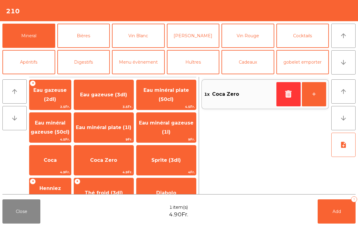
click at [333, 206] on button "Add 1" at bounding box center [337, 212] width 38 height 24
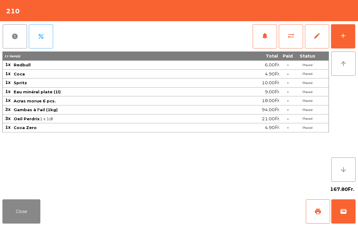
click at [22, 216] on button "Close" at bounding box center [21, 212] width 38 height 24
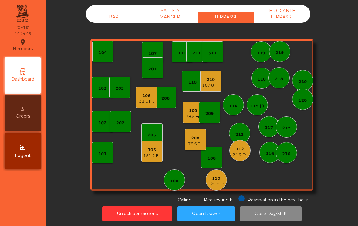
click at [103, 154] on div "101" at bounding box center [102, 154] width 8 height 6
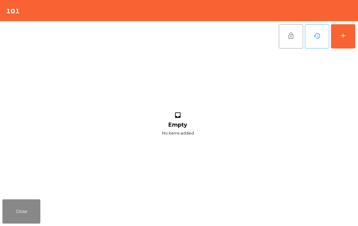
click at [347, 34] on button "add" at bounding box center [343, 36] width 24 height 24
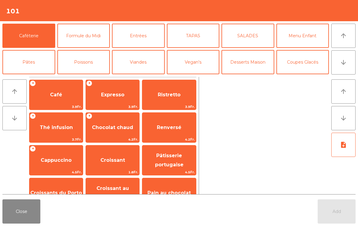
click at [312, 68] on button "Coupes Glacés" at bounding box center [302, 62] width 53 height 24
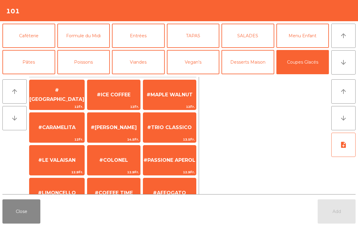
click at [184, 134] on span "#TRIO CLASSICO" at bounding box center [169, 127] width 53 height 16
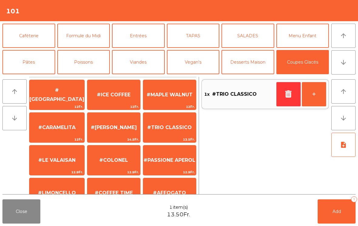
click at [348, 63] on button "arrow_downward" at bounding box center [343, 62] width 24 height 24
click at [39, 76] on button "Mineral" at bounding box center [28, 88] width 53 height 24
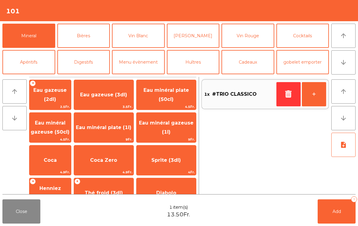
click at [68, 133] on span "Eau minéral gazeuse (50cl)" at bounding box center [50, 128] width 42 height 26
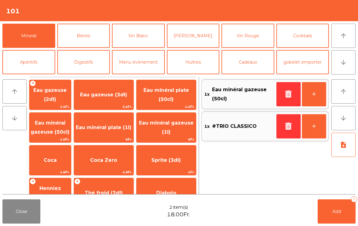
click at [336, 215] on button "Add 2" at bounding box center [337, 212] width 38 height 24
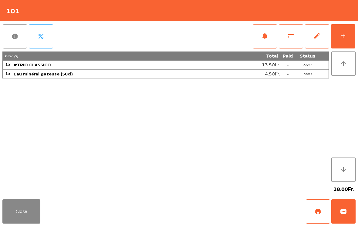
click at [23, 214] on button "Close" at bounding box center [21, 212] width 38 height 24
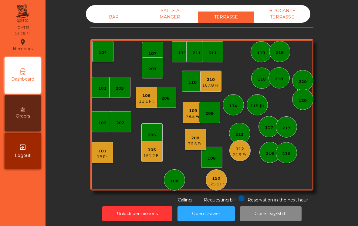
click at [123, 14] on div "BAR" at bounding box center [114, 17] width 56 height 11
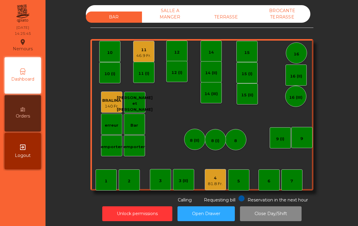
click at [217, 183] on div "81.8 Fr." at bounding box center [215, 184] width 15 height 6
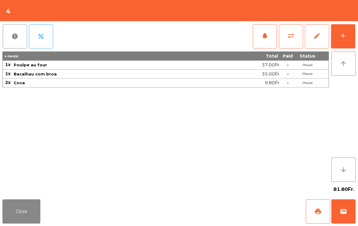
click at [344, 41] on button "add" at bounding box center [343, 36] width 24 height 24
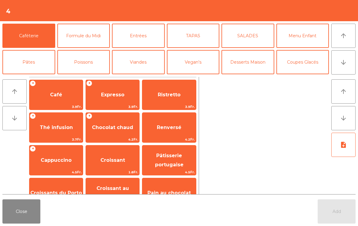
click at [309, 68] on button "Coupes Glacés" at bounding box center [302, 62] width 53 height 24
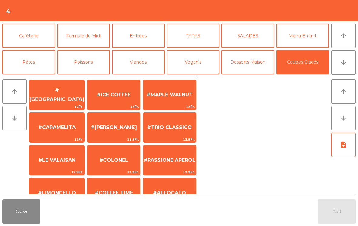
click at [257, 69] on button "Desserts Maison" at bounding box center [247, 62] width 53 height 24
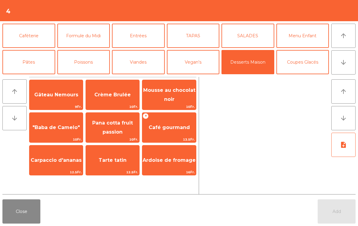
click at [187, 137] on span "13.5Fr." at bounding box center [168, 140] width 53 height 6
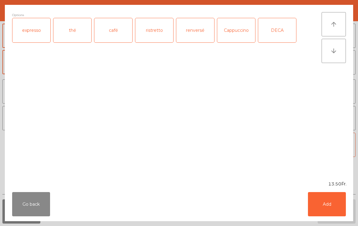
click at [70, 32] on div "thé" at bounding box center [72, 30] width 38 height 24
click at [28, 34] on div "expresso" at bounding box center [31, 30] width 38 height 24
click at [76, 36] on div "thé" at bounding box center [72, 30] width 38 height 24
click at [335, 206] on button "Add" at bounding box center [327, 204] width 38 height 24
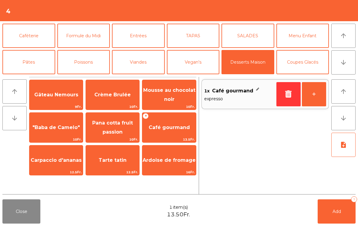
click at [313, 100] on button "+" at bounding box center [314, 94] width 24 height 24
click at [328, 212] on button "Add 2" at bounding box center [337, 212] width 38 height 24
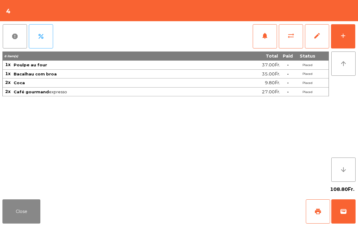
click at [44, 211] on div "Close print wallet" at bounding box center [179, 211] width 358 height 29
click at [29, 218] on button "Close" at bounding box center [21, 212] width 38 height 24
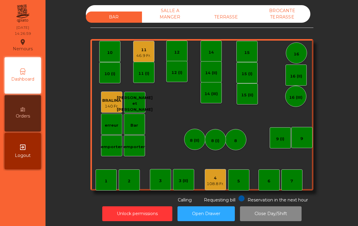
click at [233, 15] on div "TERRASSE" at bounding box center [226, 17] width 56 height 11
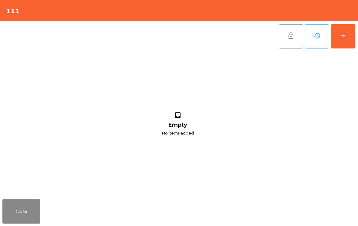
click at [343, 27] on button "add" at bounding box center [343, 36] width 24 height 24
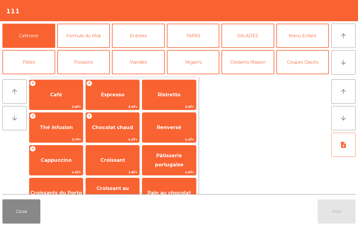
click at [56, 103] on span "Café" at bounding box center [55, 95] width 53 height 16
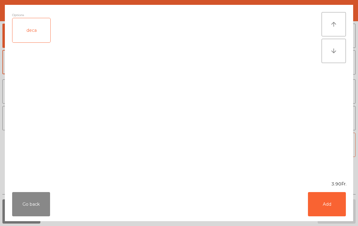
click at [335, 212] on button "Add" at bounding box center [327, 204] width 38 height 24
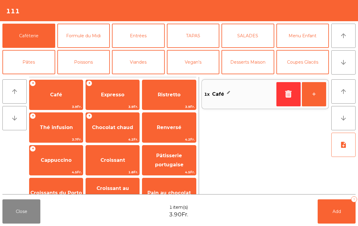
click at [104, 86] on div "+ Expresso 3.9Fr." at bounding box center [113, 95] width 54 height 30
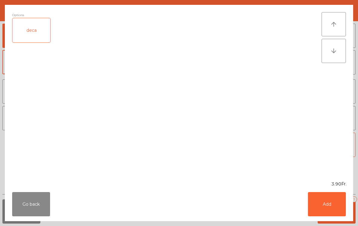
click at [329, 208] on button "Add" at bounding box center [327, 204] width 38 height 24
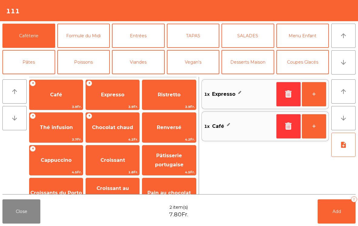
click at [301, 67] on button "Coupes Glacés" at bounding box center [302, 62] width 53 height 24
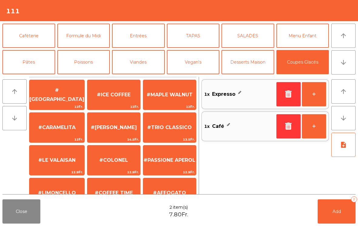
click at [123, 100] on span "#ICE COFFEE" at bounding box center [113, 95] width 53 height 16
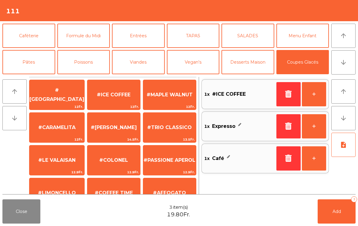
click at [340, 222] on button "Add 3" at bounding box center [337, 212] width 38 height 24
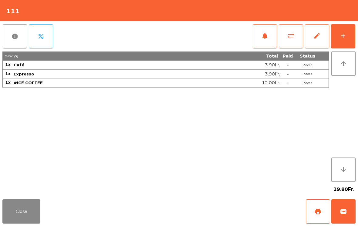
click at [17, 204] on button "Close" at bounding box center [21, 212] width 38 height 24
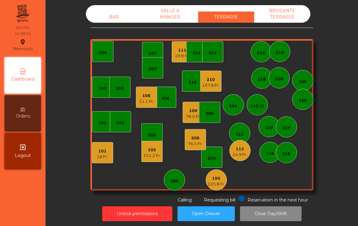
click at [152, 156] on div "151.2 Fr." at bounding box center [152, 156] width 18 height 6
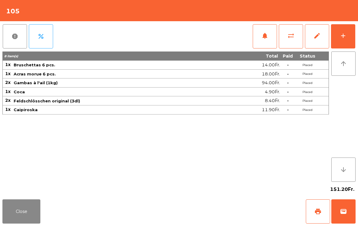
click at [338, 35] on button "add" at bounding box center [343, 36] width 24 height 24
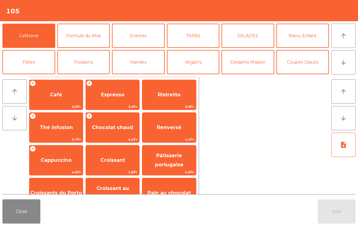
click at [247, 62] on button "Desserts Maison" at bounding box center [247, 62] width 53 height 24
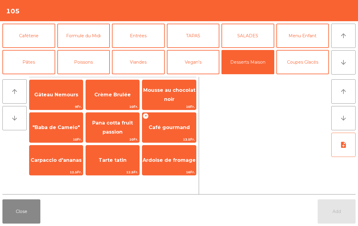
click at [341, 120] on icon "arrow_downward" at bounding box center [343, 118] width 7 height 7
click at [343, 120] on icon "arrow_downward" at bounding box center [343, 118] width 7 height 7
click at [168, 129] on span "Café gourmand" at bounding box center [169, 128] width 41 height 6
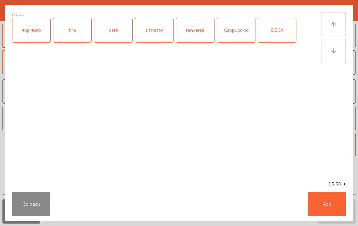
click at [31, 32] on div "expresso" at bounding box center [31, 30] width 38 height 24
click at [328, 203] on button "Add" at bounding box center [327, 204] width 38 height 24
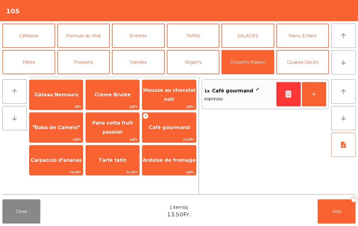
click at [334, 214] on span "Add" at bounding box center [336, 211] width 8 height 5
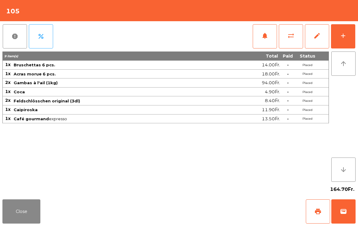
click at [31, 211] on button "Close" at bounding box center [21, 212] width 38 height 24
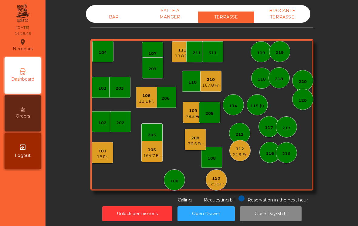
click at [109, 18] on div "BAR" at bounding box center [114, 17] width 56 height 11
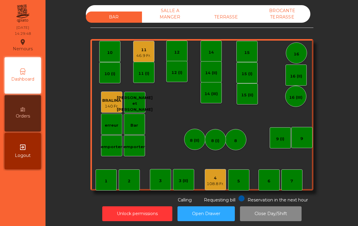
click at [215, 177] on div "4" at bounding box center [216, 178] width 18 height 6
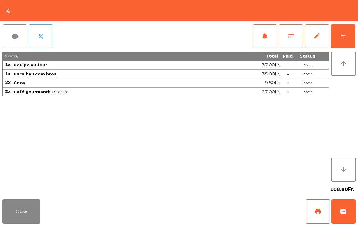
click at [24, 209] on button "Close" at bounding box center [21, 212] width 38 height 24
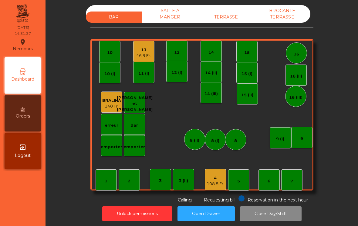
click at [224, 10] on div "BAR SALLE A MANGER TERRASSE BROCANTE TERRASSE" at bounding box center [198, 14] width 224 height 18
click at [234, 21] on div "TERRASSE" at bounding box center [226, 17] width 56 height 11
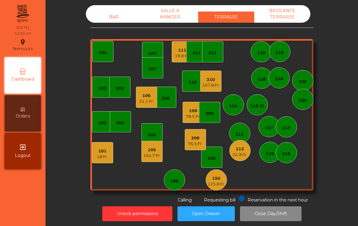
click at [192, 110] on div "109" at bounding box center [193, 111] width 15 height 6
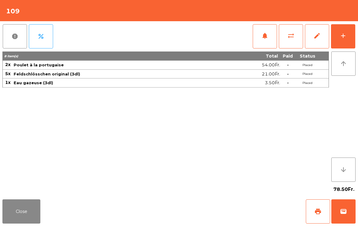
click at [346, 40] on button "add" at bounding box center [343, 36] width 24 height 24
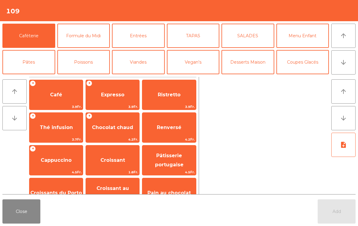
click at [111, 95] on span "Expresso" at bounding box center [112, 95] width 23 height 6
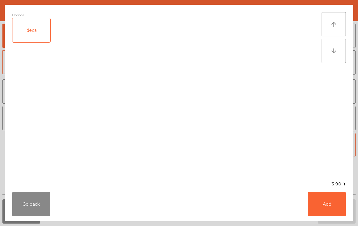
click at [328, 205] on button "Add" at bounding box center [327, 204] width 38 height 24
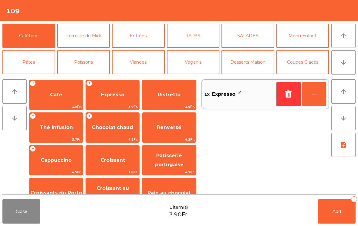
click at [323, 95] on button "+" at bounding box center [314, 94] width 24 height 24
click at [333, 208] on button "Add 2" at bounding box center [337, 212] width 38 height 24
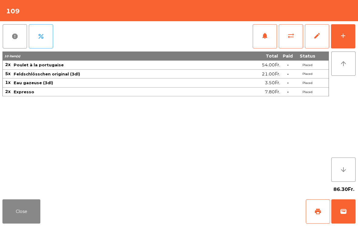
click at [26, 214] on button "Close" at bounding box center [21, 212] width 38 height 24
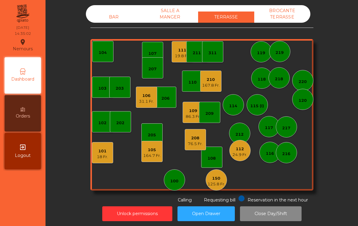
click at [150, 154] on div "164.7 Fr." at bounding box center [152, 156] width 18 height 6
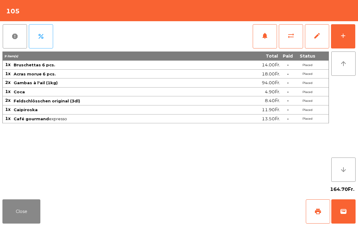
click at [351, 29] on button "add" at bounding box center [343, 36] width 24 height 24
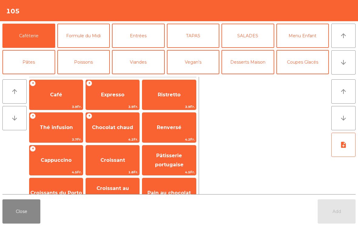
click at [99, 100] on span "Expresso" at bounding box center [112, 95] width 53 height 16
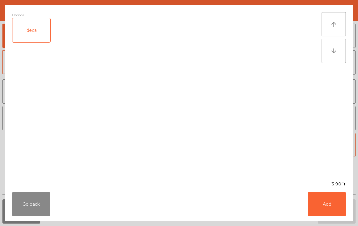
click at [335, 210] on button "Add" at bounding box center [327, 204] width 38 height 24
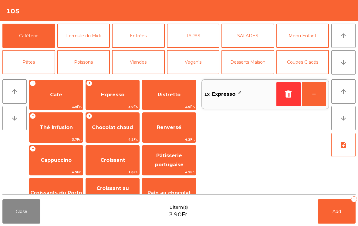
click at [341, 212] on span "Add" at bounding box center [336, 211] width 8 height 5
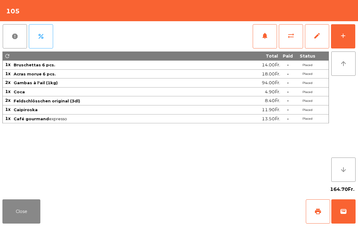
click at [27, 224] on button "Close" at bounding box center [21, 212] width 38 height 24
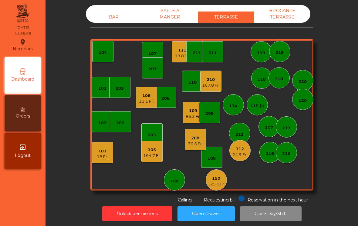
click at [209, 84] on div "167.8 Fr." at bounding box center [211, 85] width 18 height 6
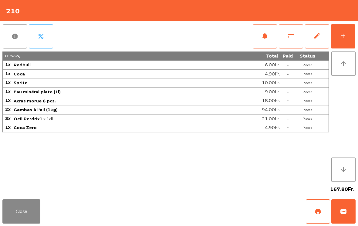
click at [350, 46] on button "add" at bounding box center [343, 36] width 24 height 24
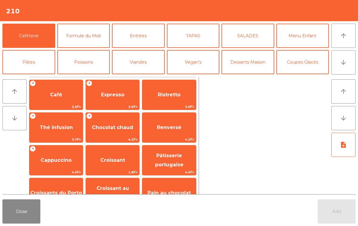
click at [251, 64] on button "Desserts Maison" at bounding box center [247, 62] width 53 height 24
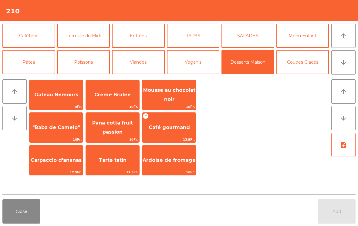
click at [67, 94] on span "Gâteau Nemours" at bounding box center [56, 95] width 44 height 6
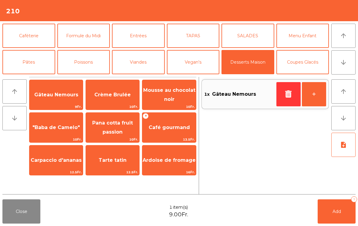
click at [54, 99] on span "Gâteau Nemours" at bounding box center [55, 95] width 53 height 16
click at [26, 39] on button "Caféterie" at bounding box center [28, 36] width 53 height 24
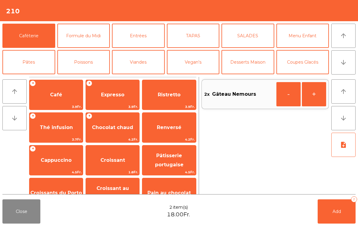
click at [115, 96] on span "Expresso" at bounding box center [112, 95] width 23 height 6
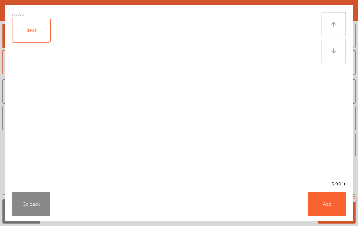
click at [335, 202] on button "Add" at bounding box center [327, 204] width 38 height 24
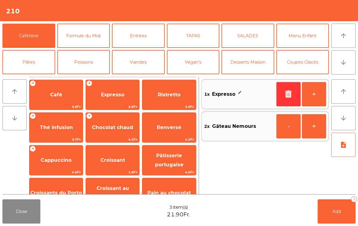
click at [52, 88] on span "Café" at bounding box center [55, 95] width 53 height 16
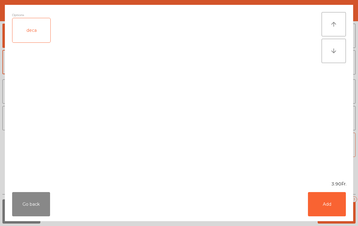
click at [332, 207] on button "Add" at bounding box center [327, 204] width 38 height 24
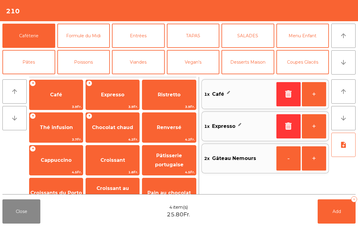
click at [66, 161] on span "Cappuccino" at bounding box center [56, 160] width 31 height 6
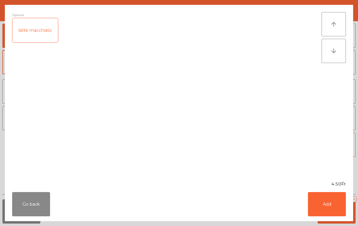
click at [329, 211] on button "Add" at bounding box center [327, 204] width 38 height 24
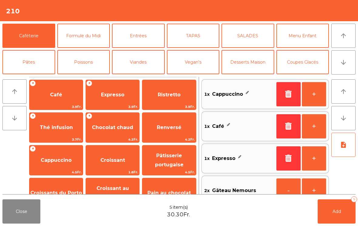
click at [314, 96] on button "+" at bounding box center [314, 94] width 24 height 24
click at [339, 213] on span "Add" at bounding box center [336, 211] width 8 height 5
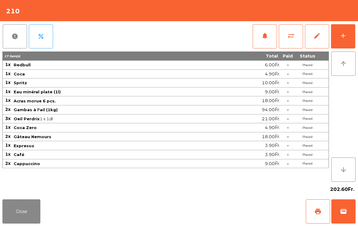
click at [9, 221] on button "Close" at bounding box center [21, 212] width 38 height 24
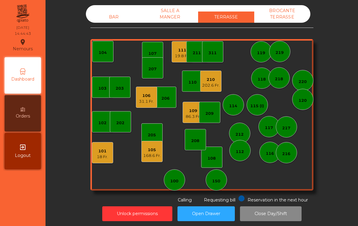
click at [188, 114] on div "86.3 Fr." at bounding box center [193, 117] width 15 height 6
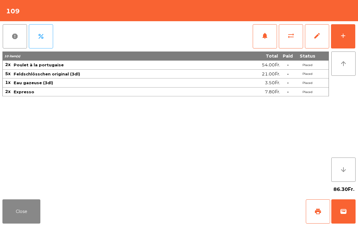
click at [324, 212] on button "print" at bounding box center [318, 212] width 24 height 24
click at [18, 211] on button "Close" at bounding box center [21, 212] width 38 height 24
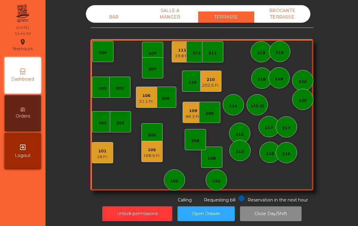
click at [143, 95] on div "106" at bounding box center [146, 96] width 15 height 6
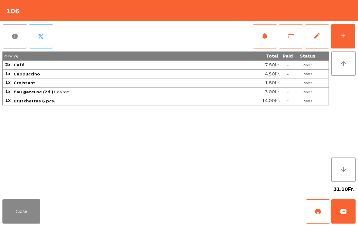
click at [23, 212] on button "Close" at bounding box center [21, 212] width 38 height 24
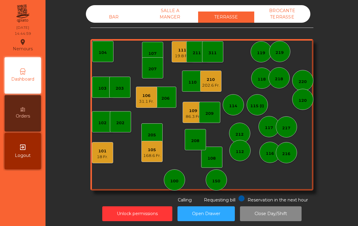
click at [235, 104] on div "114" at bounding box center [233, 106] width 8 height 6
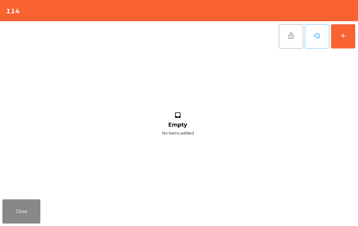
click at [350, 43] on button "add" at bounding box center [343, 36] width 24 height 24
click at [25, 217] on button "Close" at bounding box center [21, 212] width 38 height 24
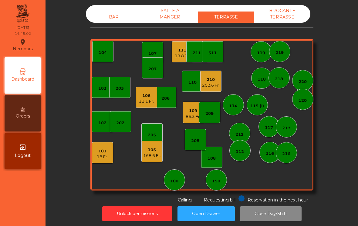
click at [168, 97] on div "206" at bounding box center [165, 99] width 8 height 6
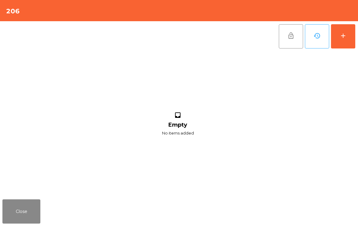
click at [346, 38] on div "add" at bounding box center [342, 35] width 7 height 7
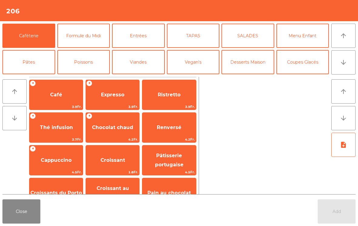
click at [79, 57] on button "Poissons" at bounding box center [83, 62] width 53 height 24
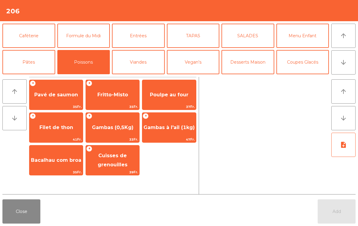
click at [160, 95] on span "Poulpe au four" at bounding box center [169, 95] width 39 height 6
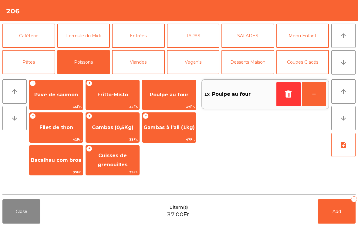
click at [313, 102] on button "+" at bounding box center [314, 94] width 24 height 24
click at [37, 76] on button "Mineral" at bounding box center [28, 88] width 53 height 24
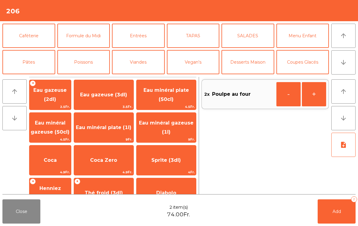
click at [180, 125] on span "Eau minéral gazeuse (1l)" at bounding box center [166, 127] width 55 height 15
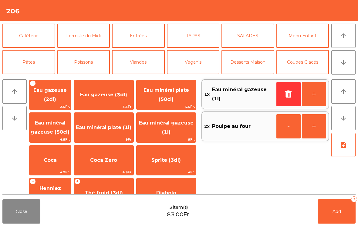
scroll to position [43, 0]
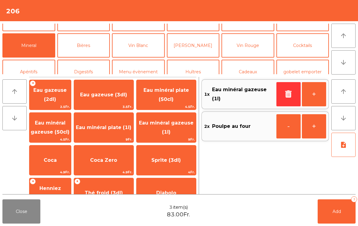
click at [85, 45] on button "Bières" at bounding box center [83, 45] width 53 height 24
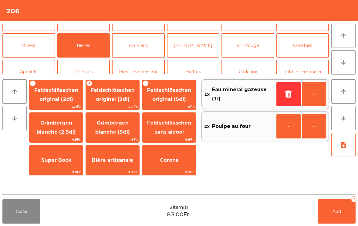
click at [122, 102] on span "Feldschlösschen original (3dl)" at bounding box center [113, 94] width 44 height 15
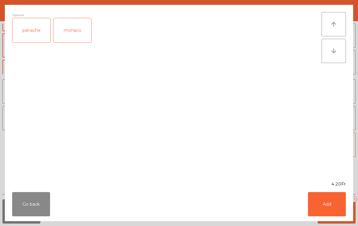
click at [335, 213] on button "Add" at bounding box center [327, 204] width 38 height 24
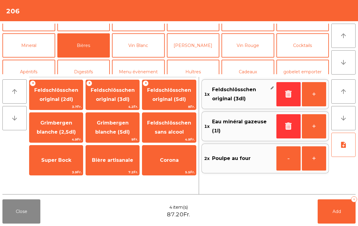
click at [353, 213] on button "Add 4" at bounding box center [337, 212] width 38 height 24
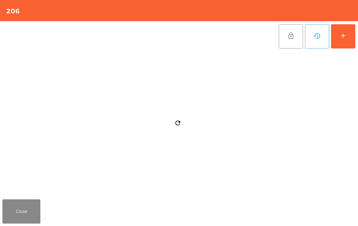
click at [34, 204] on button "Close" at bounding box center [21, 212] width 38 height 24
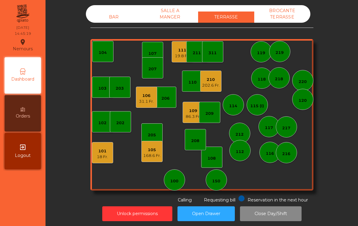
click at [99, 155] on div "18 Fr." at bounding box center [102, 157] width 11 height 6
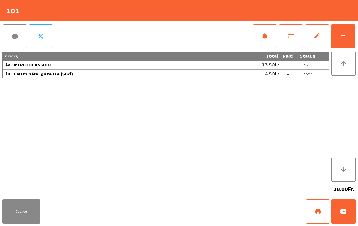
click at [308, 214] on button "print" at bounding box center [318, 212] width 24 height 24
click at [27, 211] on button "Close" at bounding box center [21, 212] width 38 height 24
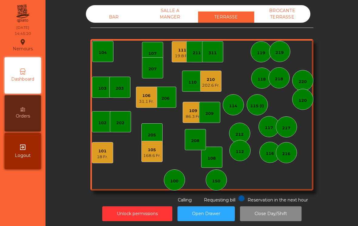
click at [179, 56] on div "19.8 Fr." at bounding box center [182, 56] width 15 height 6
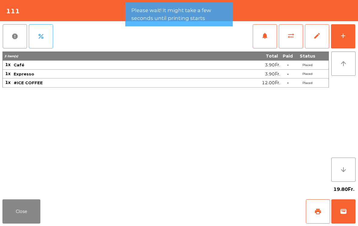
click at [322, 217] on button "print" at bounding box center [318, 212] width 24 height 24
click at [25, 209] on button "Close" at bounding box center [21, 212] width 38 height 24
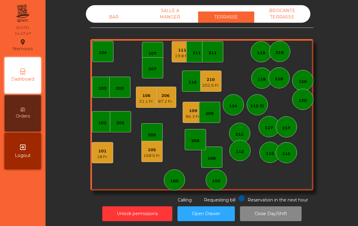
click at [95, 97] on div "103" at bounding box center [102, 87] width 21 height 21
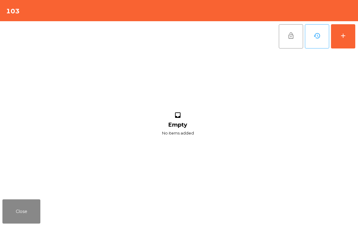
click at [346, 33] on div "add" at bounding box center [342, 35] width 7 height 7
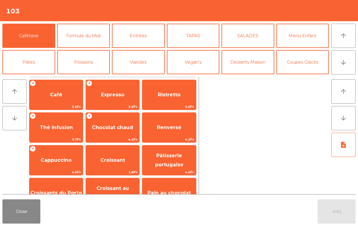
scroll to position [27, 0]
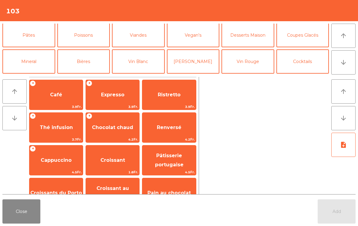
click at [311, 60] on button "Cocktails" at bounding box center [302, 61] width 53 height 24
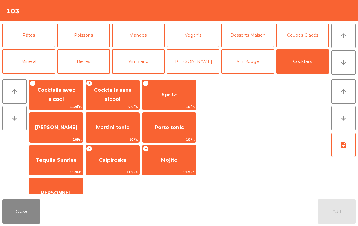
click at [170, 97] on span "Spritz" at bounding box center [168, 95] width 15 height 6
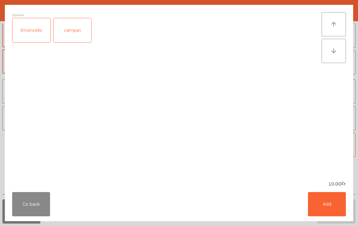
click at [335, 199] on button "Add" at bounding box center [327, 204] width 38 height 24
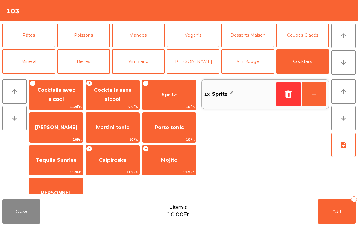
click at [314, 93] on button "+" at bounding box center [314, 94] width 24 height 24
click at [343, 215] on button "Add 2" at bounding box center [337, 212] width 38 height 24
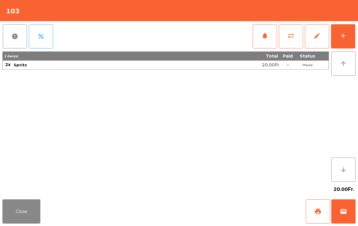
click at [29, 213] on button "Close" at bounding box center [21, 212] width 38 height 24
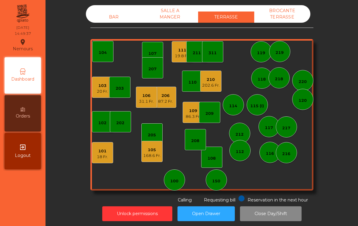
click at [189, 110] on div "109" at bounding box center [193, 111] width 15 height 6
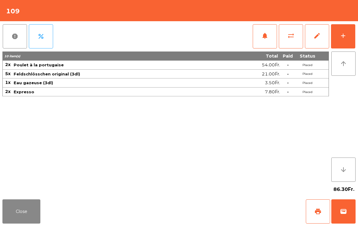
click at [38, 217] on button "Close" at bounding box center [21, 212] width 38 height 24
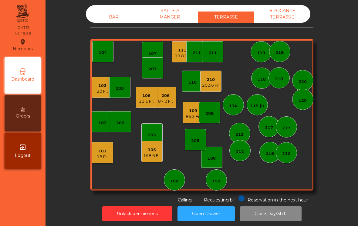
click at [153, 149] on div "105" at bounding box center [152, 150] width 18 height 6
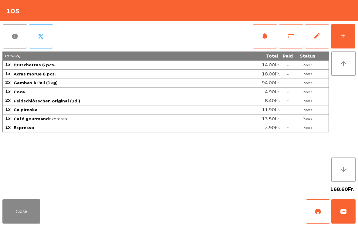
click at [317, 210] on span "print" at bounding box center [317, 211] width 7 height 7
click at [23, 214] on button "Close" at bounding box center [21, 212] width 38 height 24
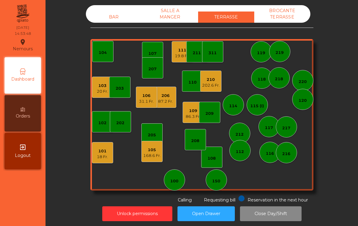
click at [187, 55] on div "211" at bounding box center [196, 51] width 21 height 21
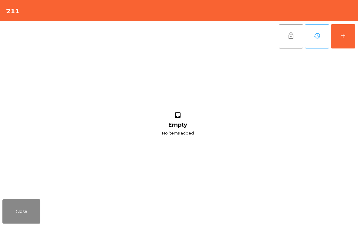
click at [349, 209] on div "Close" at bounding box center [179, 211] width 358 height 29
click at [32, 205] on button "Close" at bounding box center [21, 212] width 38 height 24
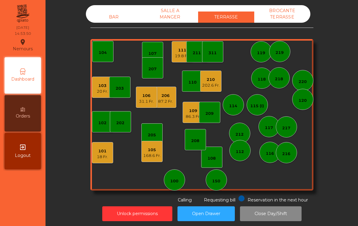
click at [173, 58] on div "111 19.8 Fr." at bounding box center [182, 51] width 21 height 21
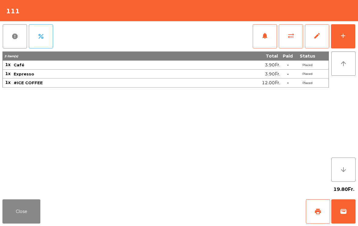
click at [348, 215] on button "wallet" at bounding box center [343, 212] width 24 height 24
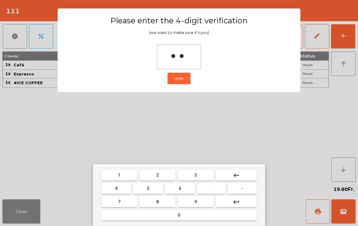
type input "***"
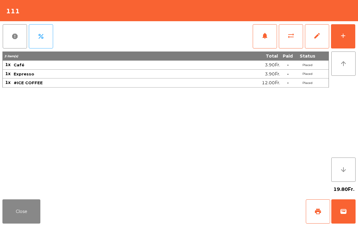
click at [228, 198] on div "Close print wallet" at bounding box center [179, 211] width 358 height 29
click at [227, 206] on div "Close print wallet" at bounding box center [179, 211] width 358 height 29
click at [225, 204] on div "Close print wallet" at bounding box center [179, 211] width 358 height 29
click at [225, 206] on div "Close print wallet" at bounding box center [179, 211] width 358 height 29
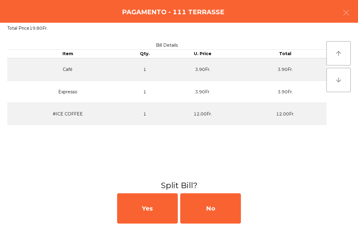
click at [225, 209] on div "No" at bounding box center [210, 208] width 61 height 30
click at [226, 206] on div "MB" at bounding box center [210, 208] width 61 height 30
click at [222, 207] on div "No" at bounding box center [210, 208] width 61 height 30
click at [224, 206] on div "No" at bounding box center [210, 208] width 61 height 30
click at [227, 206] on div "No" at bounding box center [210, 208] width 61 height 30
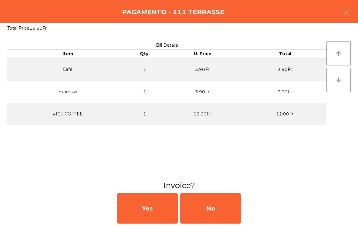
click at [221, 205] on div "No" at bounding box center [210, 208] width 61 height 30
click at [220, 205] on div "No" at bounding box center [210, 208] width 61 height 30
click at [238, 204] on div "No" at bounding box center [210, 208] width 61 height 30
click at [237, 204] on div "No" at bounding box center [210, 208] width 61 height 30
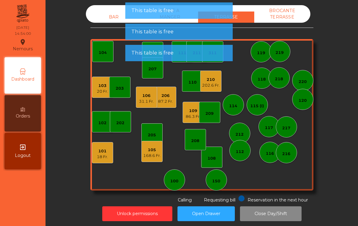
click at [140, 101] on div "31.1 Fr." at bounding box center [146, 102] width 15 height 6
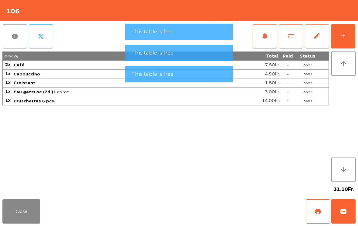
click at [291, 38] on span "sync_alt" at bounding box center [290, 35] width 7 height 7
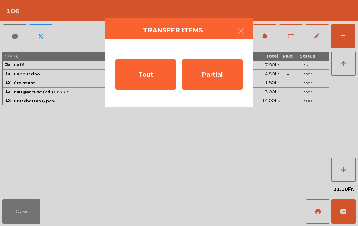
click at [156, 79] on div "Tout" at bounding box center [145, 74] width 61 height 30
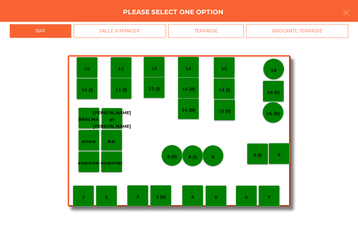
click at [226, 35] on div "TERRASSE" at bounding box center [206, 31] width 76 height 14
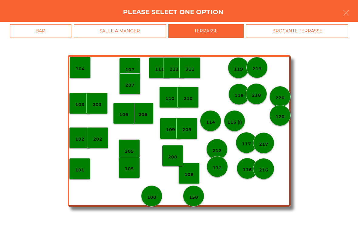
click at [88, 32] on div "SALLE A MANGER" at bounding box center [120, 31] width 92 height 14
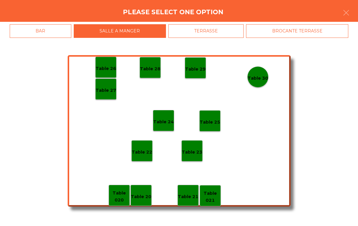
click at [38, 33] on div "BAR" at bounding box center [41, 31] width 62 height 14
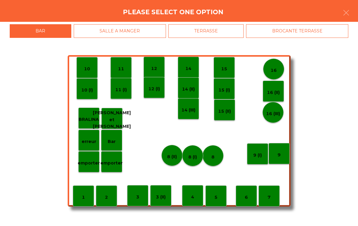
click at [194, 159] on p "8 (I)" at bounding box center [192, 157] width 8 height 7
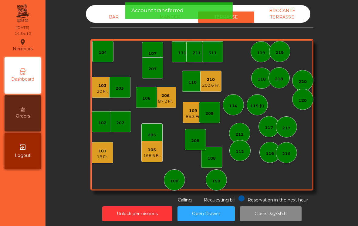
click at [192, 50] on div "211" at bounding box center [196, 51] width 21 height 21
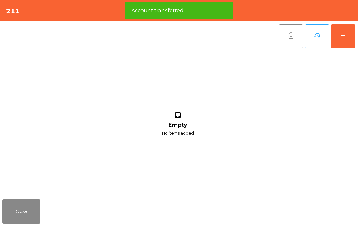
click at [342, 39] on div "add" at bounding box center [342, 35] width 7 height 7
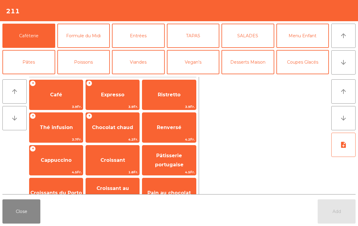
click at [50, 102] on span "Café" at bounding box center [55, 95] width 53 height 16
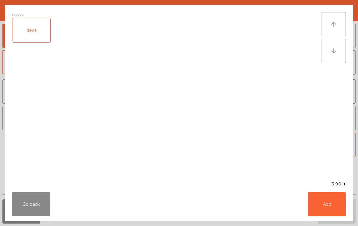
click at [338, 212] on button "Add" at bounding box center [327, 204] width 38 height 24
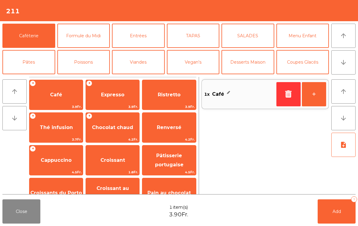
click at [320, 95] on button "+" at bounding box center [314, 94] width 24 height 24
click at [285, 95] on button "-" at bounding box center [288, 94] width 24 height 24
click at [116, 97] on span "Expresso" at bounding box center [112, 95] width 23 height 6
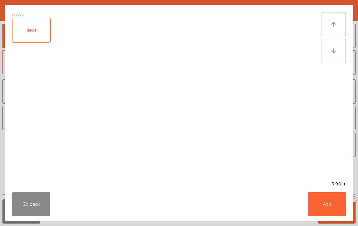
click at [335, 204] on button "Add" at bounding box center [327, 204] width 38 height 24
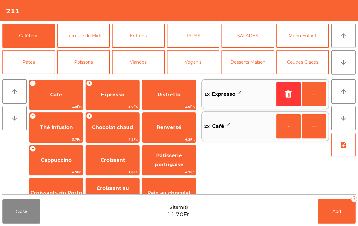
click at [316, 93] on button "+" at bounding box center [314, 94] width 24 height 24
click at [342, 213] on button "Add 4" at bounding box center [337, 212] width 38 height 24
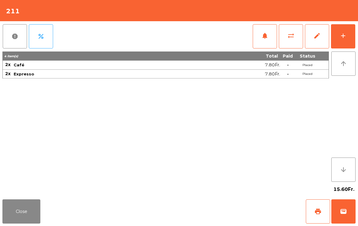
click at [14, 215] on button "Close" at bounding box center [21, 212] width 38 height 24
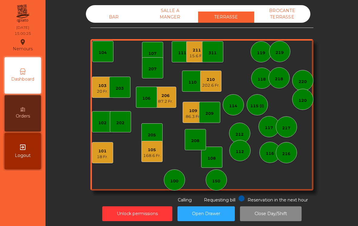
click at [191, 115] on div "86.3 Fr." at bounding box center [193, 117] width 15 height 6
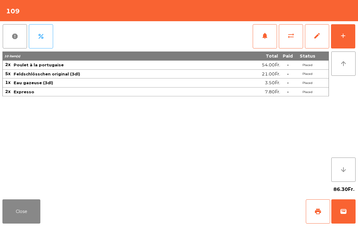
click at [21, 206] on button "Close" at bounding box center [21, 212] width 38 height 24
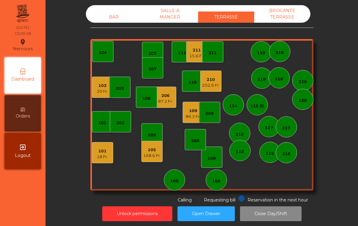
click at [183, 112] on div "109 86.3 Fr." at bounding box center [193, 112] width 21 height 21
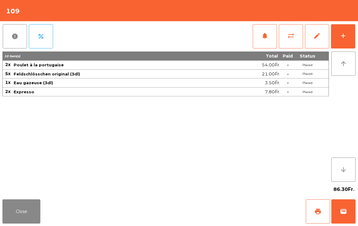
click at [340, 211] on span "wallet" at bounding box center [343, 211] width 7 height 7
click at [234, 211] on div "Close print wallet" at bounding box center [179, 211] width 358 height 29
click at [236, 208] on div "Close print wallet" at bounding box center [179, 211] width 358 height 29
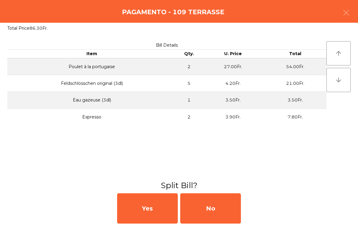
click at [218, 210] on div "No" at bounding box center [210, 208] width 61 height 30
click at [219, 210] on div "MB" at bounding box center [210, 208] width 61 height 30
click at [219, 208] on div "No" at bounding box center [210, 208] width 61 height 30
click at [222, 208] on div "No" at bounding box center [210, 208] width 61 height 30
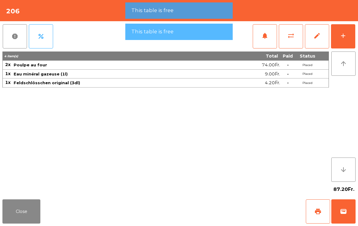
click at [30, 224] on button "Close" at bounding box center [21, 212] width 38 height 24
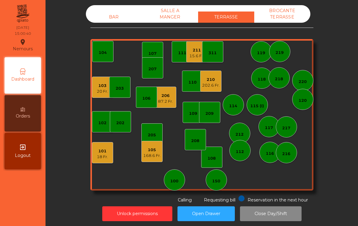
click at [93, 90] on div "103 20 Fr." at bounding box center [102, 87] width 21 height 21
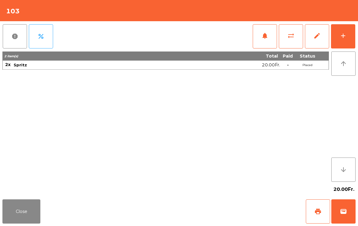
click at [23, 212] on button "Close" at bounding box center [21, 212] width 38 height 24
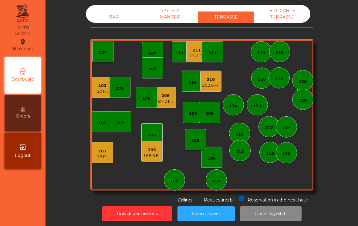
click at [106, 154] on div "101" at bounding box center [102, 151] width 11 height 6
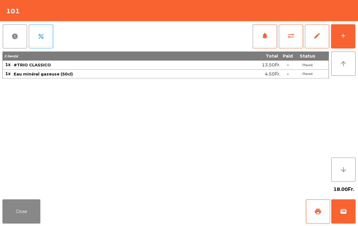
click at [337, 212] on button "wallet" at bounding box center [343, 212] width 24 height 24
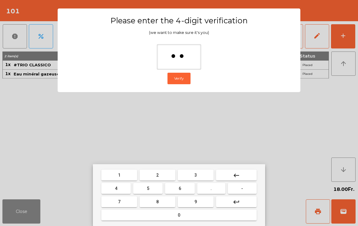
type input "***"
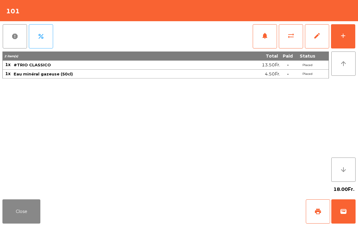
click at [249, 207] on div "Close print wallet" at bounding box center [179, 211] width 358 height 29
click at [233, 211] on div "Close print wallet" at bounding box center [179, 211] width 358 height 29
click at [232, 211] on div "Close print wallet" at bounding box center [179, 211] width 358 height 29
click at [229, 212] on div "Close print wallet" at bounding box center [179, 211] width 358 height 29
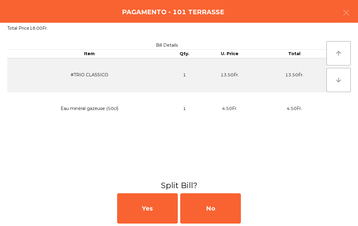
click at [226, 212] on div "No" at bounding box center [210, 208] width 61 height 30
click at [223, 209] on div "MB" at bounding box center [210, 208] width 61 height 30
click at [222, 207] on div "No" at bounding box center [210, 208] width 61 height 30
click at [227, 209] on div "No" at bounding box center [210, 208] width 61 height 30
click at [219, 206] on div "No" at bounding box center [210, 208] width 61 height 30
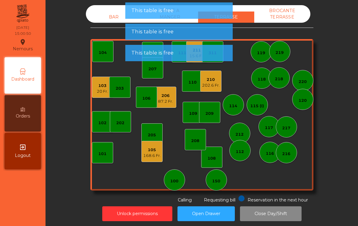
click at [199, 54] on div "This table is free" at bounding box center [178, 53] width 95 height 8
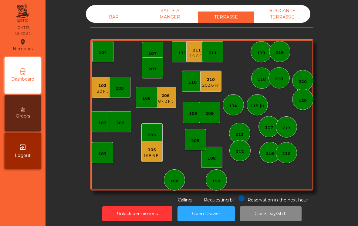
click at [190, 56] on div "15.6 Fr." at bounding box center [196, 56] width 15 height 6
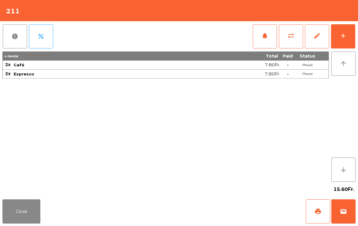
click at [343, 39] on div "add" at bounding box center [342, 35] width 7 height 7
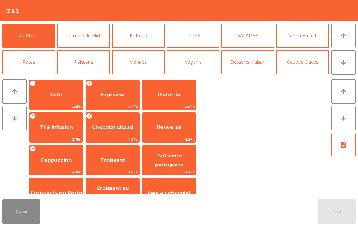
click at [248, 71] on button "Desserts Maison" at bounding box center [247, 62] width 53 height 24
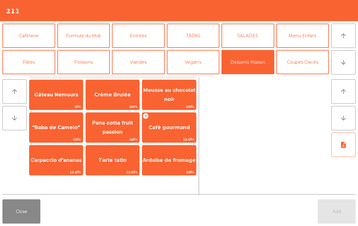
click at [112, 94] on span "Crème Brulée" at bounding box center [112, 95] width 36 height 6
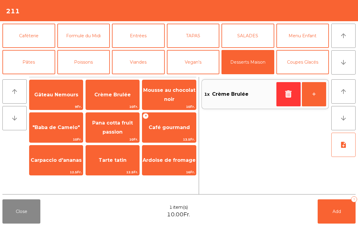
click at [286, 96] on icon "button" at bounding box center [288, 93] width 9 height 7
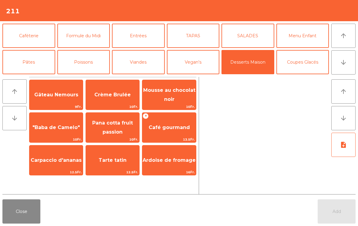
click at [64, 95] on span "Gâteau Nemours" at bounding box center [56, 95] width 44 height 6
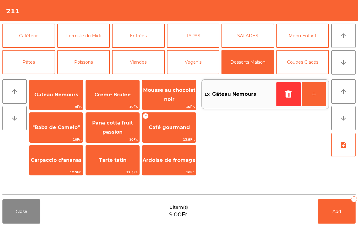
click at [122, 164] on span "Tarte tatin" at bounding box center [112, 160] width 53 height 16
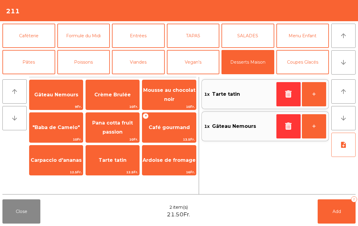
click at [309, 66] on button "Coupes Glacés" at bounding box center [302, 62] width 53 height 24
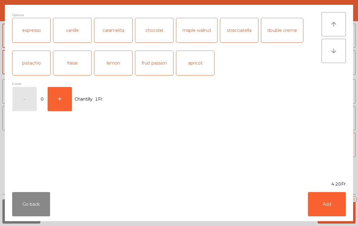
scroll to position [115, 0]
click at [329, 203] on button "Add" at bounding box center [327, 204] width 38 height 24
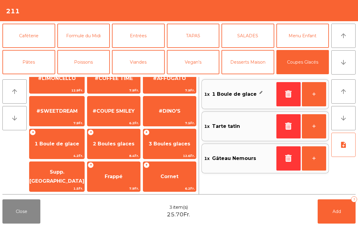
click at [277, 88] on button "button" at bounding box center [288, 94] width 24 height 24
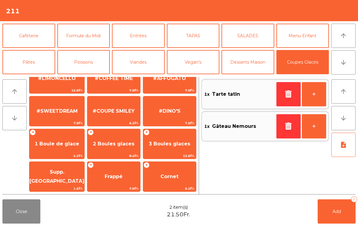
click at [117, 143] on span "2 Boules glaces" at bounding box center [114, 144] width 42 height 6
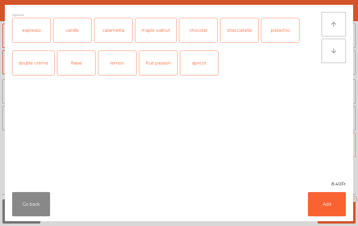
click at [35, 206] on button "Go back" at bounding box center [31, 204] width 38 height 24
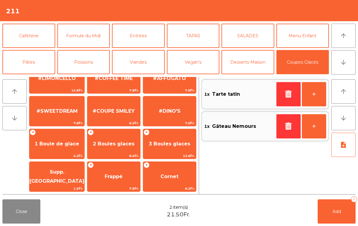
click at [63, 146] on span "1 Boule de glace" at bounding box center [57, 144] width 45 height 6
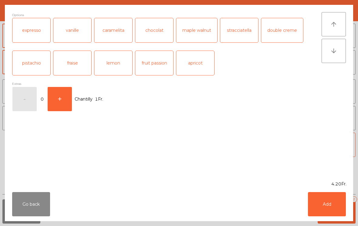
click at [163, 30] on div "chocolat" at bounding box center [154, 30] width 38 height 24
click at [332, 205] on button "Add" at bounding box center [327, 204] width 38 height 24
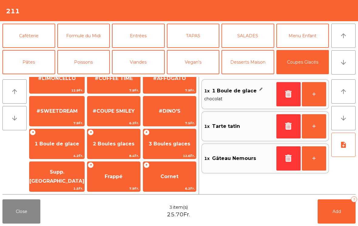
click at [331, 220] on button "Add 3" at bounding box center [337, 212] width 38 height 24
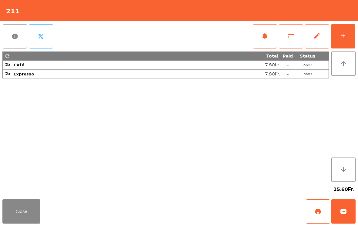
click at [27, 217] on button "Close" at bounding box center [21, 212] width 38 height 24
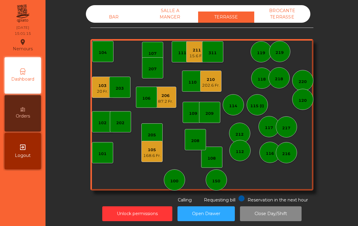
click at [153, 152] on div "105" at bounding box center [152, 150] width 18 height 6
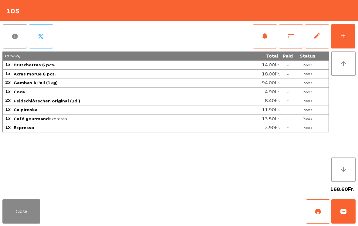
click at [348, 216] on button "wallet" at bounding box center [343, 212] width 24 height 24
click at [224, 204] on div "Close print wallet" at bounding box center [179, 211] width 358 height 29
click at [219, 210] on div "Close print wallet" at bounding box center [179, 211] width 358 height 29
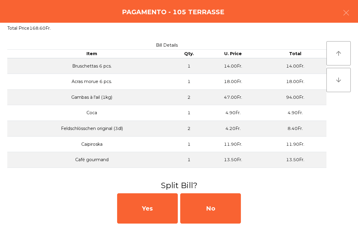
click at [219, 209] on div "No" at bounding box center [210, 208] width 61 height 30
click at [219, 209] on div "MB" at bounding box center [210, 208] width 61 height 30
click at [221, 208] on div "No" at bounding box center [210, 208] width 61 height 30
click at [224, 209] on div "No" at bounding box center [210, 208] width 61 height 30
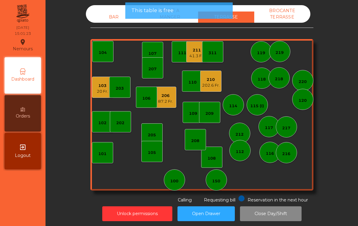
click at [221, 204] on div "Unlock permissions Open Drawer Close Day/Shift" at bounding box center [202, 213] width 296 height 21
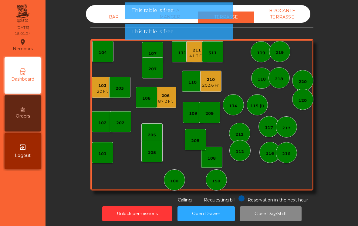
click at [237, 131] on div "212" at bounding box center [239, 133] width 8 height 8
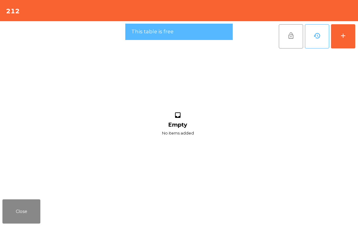
click at [347, 37] on button "add" at bounding box center [343, 36] width 24 height 24
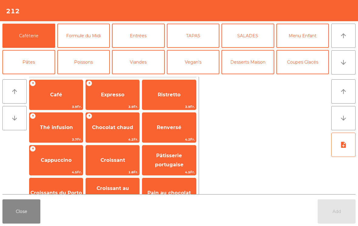
click at [20, 223] on button "Close" at bounding box center [21, 212] width 38 height 24
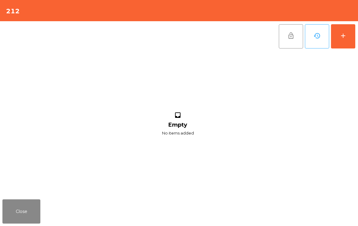
click at [20, 213] on button "Close" at bounding box center [21, 212] width 38 height 24
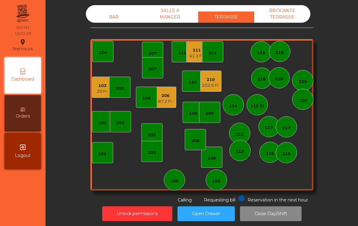
click at [215, 117] on div "209" at bounding box center [209, 112] width 21 height 21
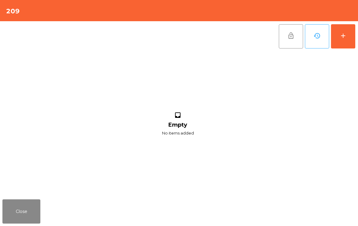
click at [343, 47] on button "add" at bounding box center [343, 36] width 24 height 24
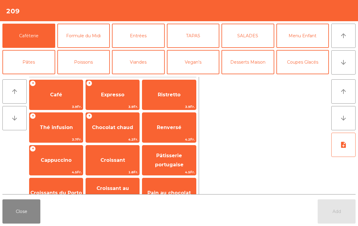
click at [346, 67] on button "arrow_downward" at bounding box center [343, 62] width 24 height 24
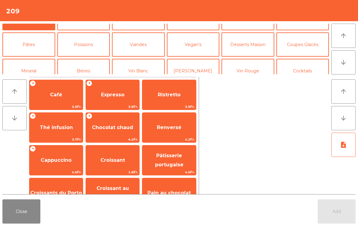
click at [309, 45] on button "Coupes Glacés" at bounding box center [302, 44] width 53 height 24
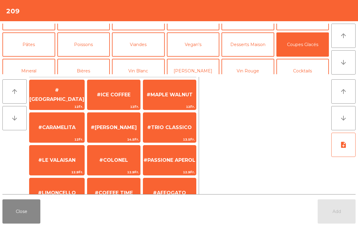
scroll to position [62, 0]
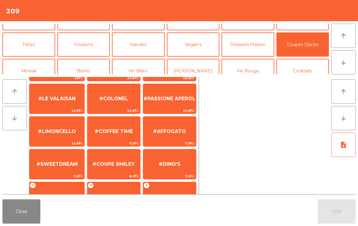
click at [170, 129] on span "#AFFOGATO" at bounding box center [169, 132] width 33 height 6
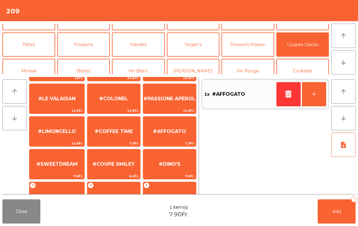
click at [116, 189] on span "2 Boules glaces" at bounding box center [113, 197] width 53 height 16
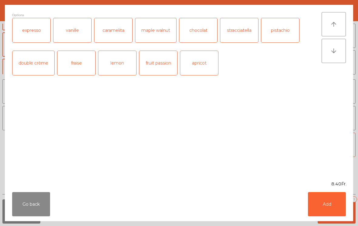
click at [329, 207] on button "Add" at bounding box center [327, 204] width 38 height 24
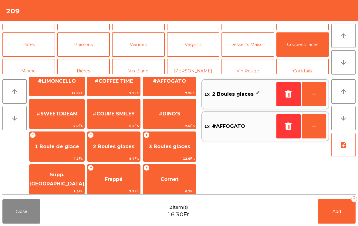
click at [329, 207] on button "Add 2" at bounding box center [337, 212] width 38 height 24
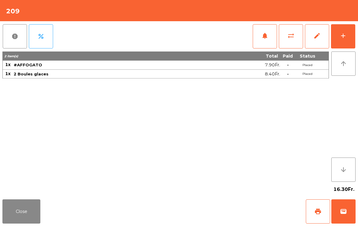
click at [12, 205] on button "Close" at bounding box center [21, 212] width 38 height 24
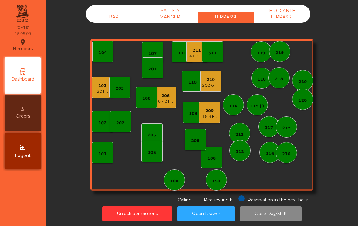
click at [221, 163] on div "108" at bounding box center [211, 157] width 21 height 21
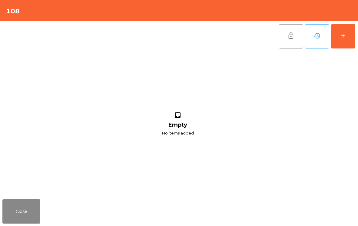
click at [347, 44] on button "add" at bounding box center [343, 36] width 24 height 24
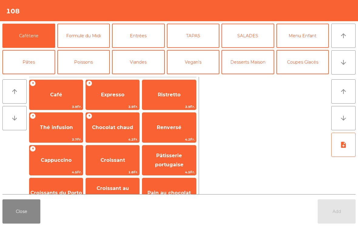
click at [314, 70] on button "Coupes Glacés" at bounding box center [302, 62] width 53 height 24
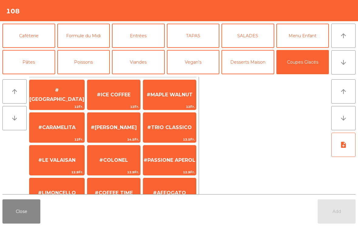
click at [125, 105] on span "12Fr." at bounding box center [113, 107] width 53 height 6
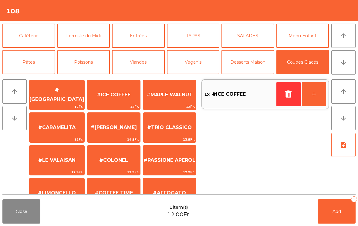
click at [119, 136] on span "#[PERSON_NAME]" at bounding box center [113, 127] width 53 height 16
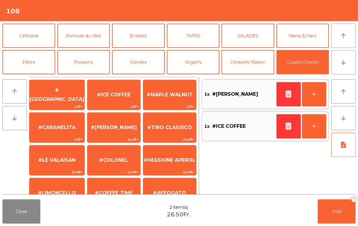
click at [348, 214] on button "Add 2" at bounding box center [337, 212] width 38 height 24
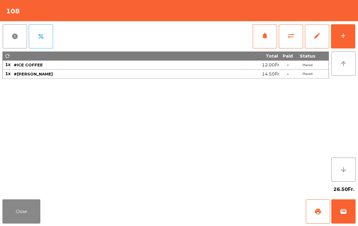
click at [28, 214] on button "Close" at bounding box center [21, 212] width 38 height 24
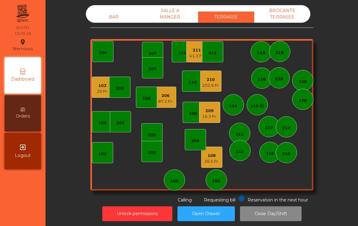
click at [220, 185] on div "150" at bounding box center [216, 180] width 21 height 21
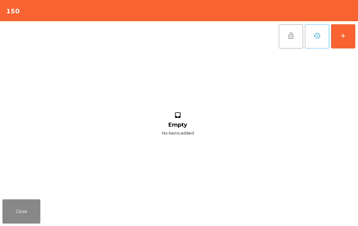
click at [349, 37] on button "add" at bounding box center [343, 36] width 24 height 24
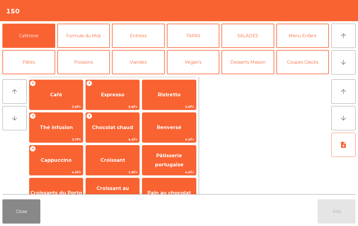
click at [47, 99] on span "Café" at bounding box center [55, 95] width 53 height 16
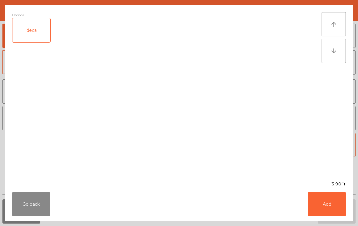
click at [333, 206] on button "Add" at bounding box center [327, 204] width 38 height 24
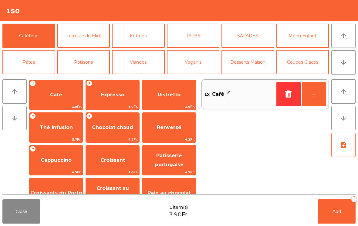
click at [50, 167] on span "Cappuccino" at bounding box center [55, 160] width 53 height 16
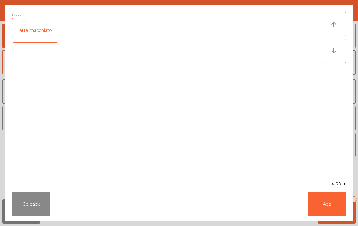
click at [336, 209] on button "Add" at bounding box center [327, 204] width 38 height 24
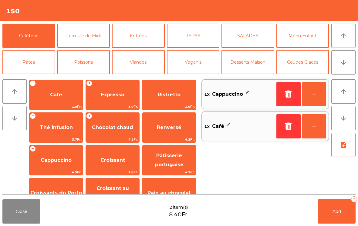
click at [160, 168] on span "Pâtisserie portugaise" at bounding box center [168, 161] width 53 height 26
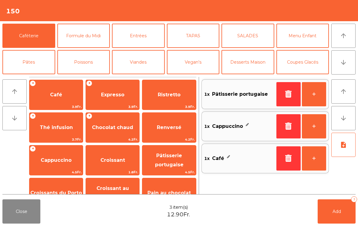
click at [314, 98] on button "+" at bounding box center [314, 94] width 24 height 24
click at [341, 214] on span "Add" at bounding box center [336, 211] width 8 height 5
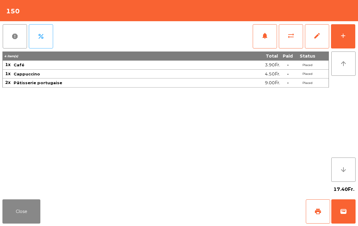
click at [18, 219] on button "Close" at bounding box center [21, 212] width 38 height 24
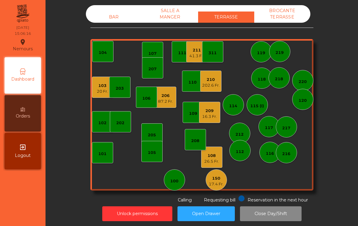
click at [220, 82] on div "210" at bounding box center [211, 80] width 18 height 6
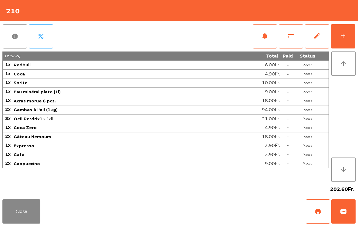
click at [296, 41] on button "sync_alt" at bounding box center [291, 36] width 24 height 24
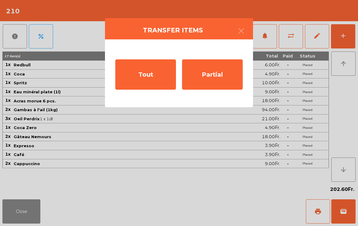
click at [232, 76] on div "Partial" at bounding box center [212, 74] width 61 height 30
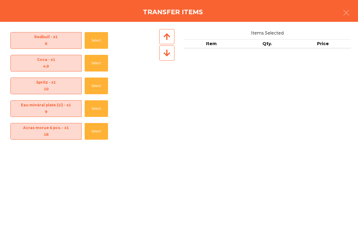
scroll to position [203, 0]
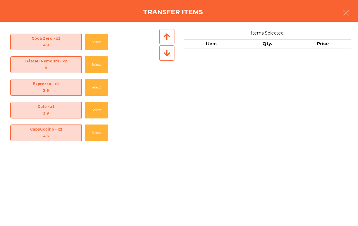
click at [97, 131] on button "Select" at bounding box center [96, 133] width 23 height 17
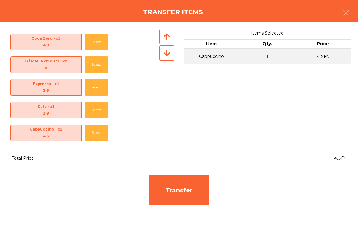
click at [97, 133] on button "Select" at bounding box center [96, 133] width 23 height 17
click at [93, 133] on button "Select" at bounding box center [96, 133] width 23 height 17
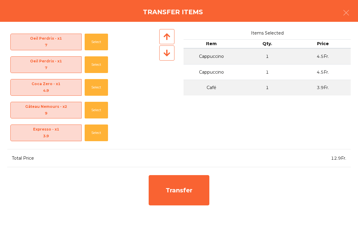
click at [95, 133] on button "Select" at bounding box center [96, 133] width 23 height 17
click at [91, 135] on button "Select" at bounding box center [96, 133] width 23 height 17
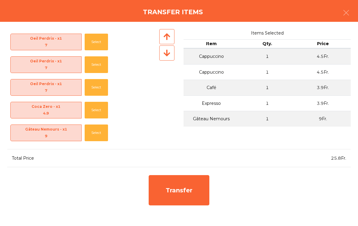
click at [91, 135] on button "Select" at bounding box center [96, 133] width 23 height 17
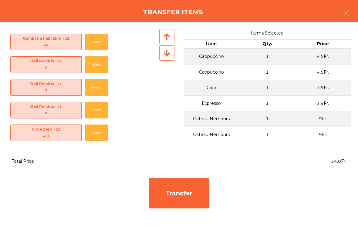
click at [95, 28] on button "Select" at bounding box center [96, 19] width 23 height 17
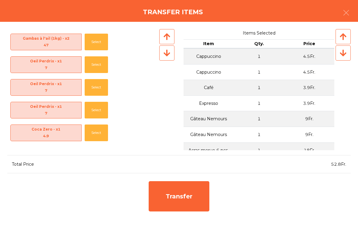
click at [191, 192] on div "Transfer" at bounding box center [179, 196] width 61 height 30
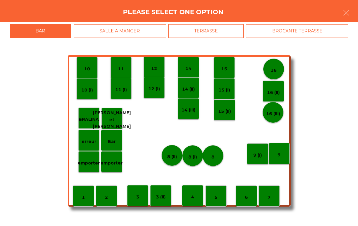
scroll to position [42, 0]
click at [219, 111] on p "15 (II)" at bounding box center [224, 111] width 13 height 7
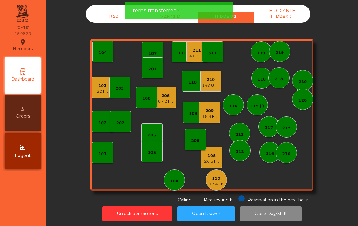
click at [214, 79] on div "210" at bounding box center [211, 80] width 18 height 6
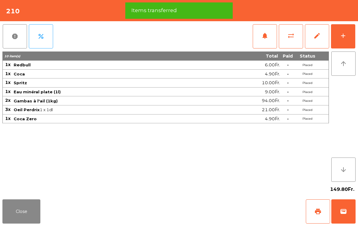
click at [313, 210] on button "print" at bounding box center [318, 212] width 24 height 24
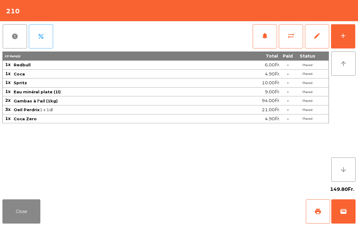
click at [29, 215] on button "Close" at bounding box center [21, 212] width 38 height 24
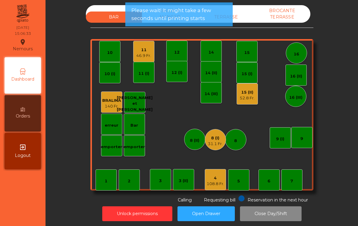
click at [252, 99] on div "52.8 Fr." at bounding box center [247, 98] width 15 height 6
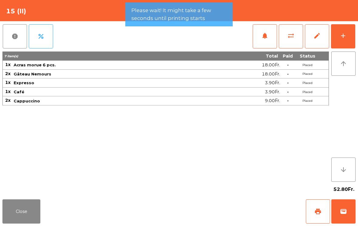
click at [346, 208] on span "wallet" at bounding box center [343, 211] width 7 height 7
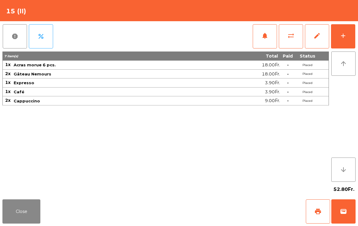
click at [242, 207] on div "Close print wallet" at bounding box center [179, 211] width 358 height 29
click at [241, 206] on div "Close print wallet" at bounding box center [179, 211] width 358 height 29
click at [231, 210] on div "Close print wallet" at bounding box center [179, 211] width 358 height 29
click at [227, 211] on div "Close print wallet" at bounding box center [179, 211] width 358 height 29
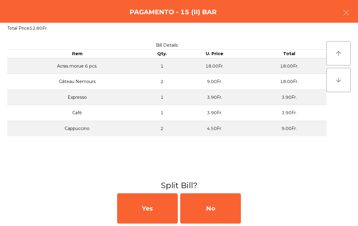
click at [230, 208] on div "No" at bounding box center [210, 208] width 61 height 30
click at [230, 208] on div "MB" at bounding box center [210, 208] width 61 height 30
click at [230, 207] on div "No" at bounding box center [210, 208] width 61 height 30
click at [229, 205] on div "No" at bounding box center [210, 208] width 61 height 30
click at [223, 212] on div "No" at bounding box center [210, 208] width 61 height 30
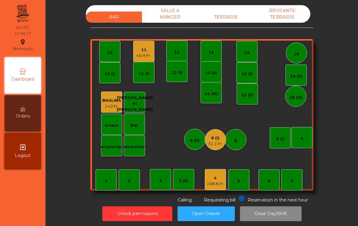
scroll to position [0, 0]
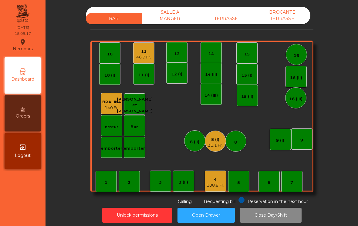
click at [226, 24] on div "TERRASSE" at bounding box center [226, 18] width 56 height 11
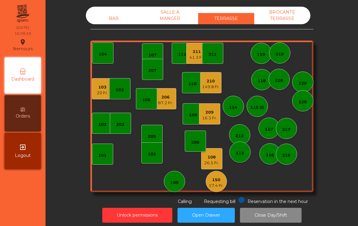
click at [216, 179] on div "150" at bounding box center [216, 180] width 15 height 6
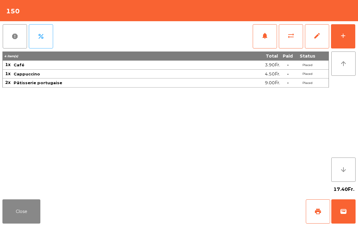
click at [352, 33] on button "add" at bounding box center [343, 36] width 24 height 24
click at [348, 39] on button "add" at bounding box center [343, 36] width 24 height 24
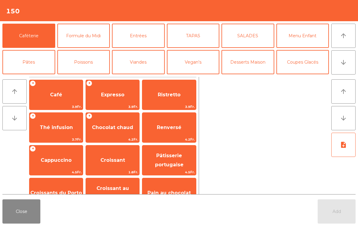
click at [200, 45] on button "TAPAS" at bounding box center [193, 36] width 53 height 24
click at [18, 208] on button "Close" at bounding box center [21, 212] width 38 height 24
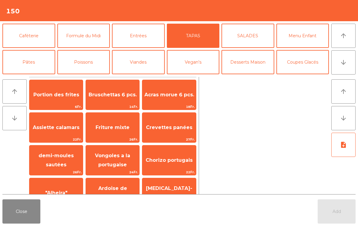
click at [65, 119] on div "Assiette calamars 22Fr." at bounding box center [56, 128] width 54 height 30
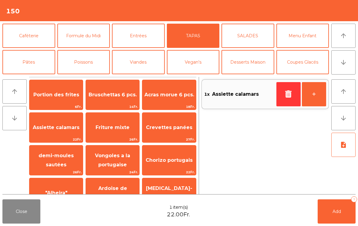
click at [341, 214] on button "Add 1" at bounding box center [337, 212] width 38 height 24
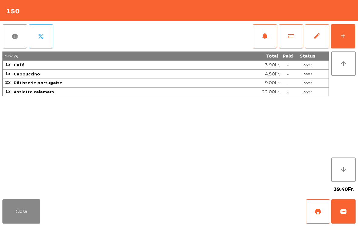
click at [12, 210] on button "Close" at bounding box center [21, 212] width 38 height 24
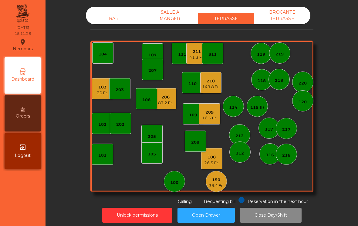
click at [114, 18] on div "BAR" at bounding box center [114, 18] width 56 height 11
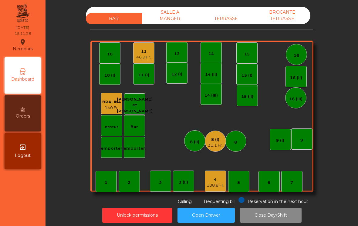
click at [219, 181] on div "4" at bounding box center [216, 180] width 18 height 6
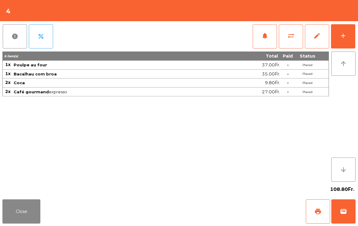
click at [297, 37] on button "sync_alt" at bounding box center [291, 36] width 24 height 24
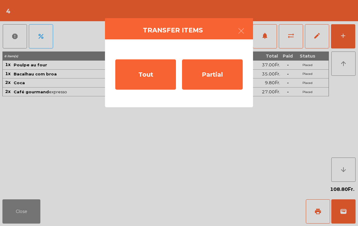
click at [156, 86] on div "Tout" at bounding box center [145, 74] width 61 height 30
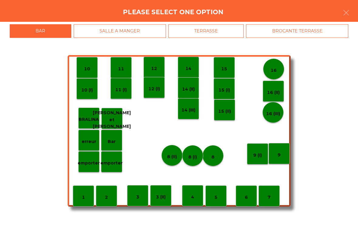
click at [145, 33] on div "SALLE A MANGER" at bounding box center [120, 31] width 92 height 14
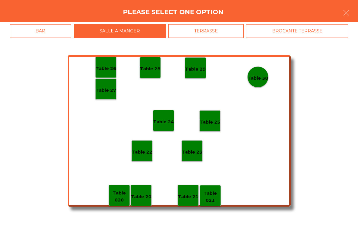
click at [111, 96] on div "Table 27" at bounding box center [105, 89] width 21 height 21
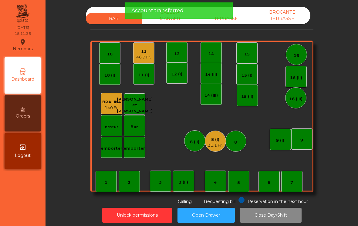
click at [223, 146] on div "8 (I) 31.1 Fr." at bounding box center [215, 141] width 21 height 21
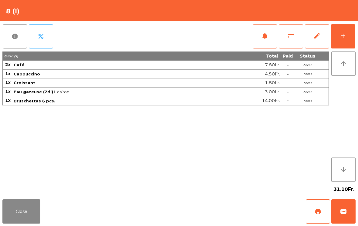
click at [345, 214] on span "wallet" at bounding box center [343, 211] width 7 height 7
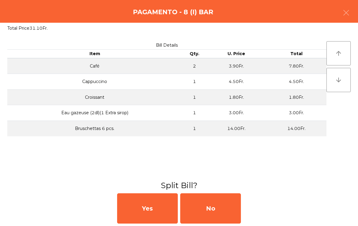
click at [221, 212] on div "No" at bounding box center [210, 208] width 61 height 30
click at [210, 213] on div "MB" at bounding box center [210, 208] width 61 height 30
click at [197, 213] on div "No" at bounding box center [210, 208] width 61 height 30
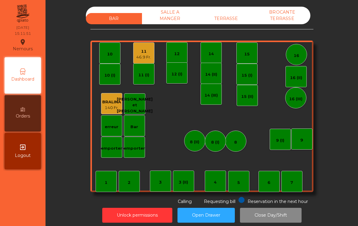
click at [227, 19] on div "TERRASSE" at bounding box center [226, 18] width 56 height 11
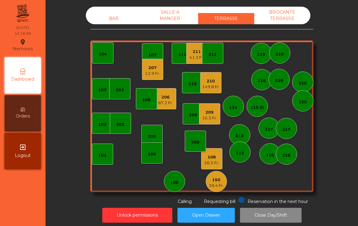
click at [174, 181] on div "100" at bounding box center [174, 183] width 8 height 6
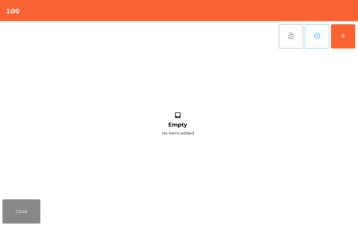
click at [350, 35] on button "add" at bounding box center [343, 36] width 24 height 24
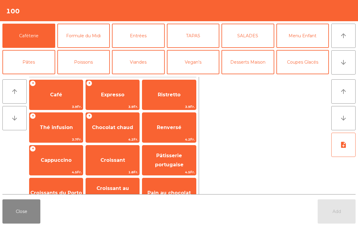
click at [350, 64] on button "arrow_downward" at bounding box center [343, 62] width 24 height 24
click at [77, 76] on button "Bières" at bounding box center [83, 88] width 53 height 24
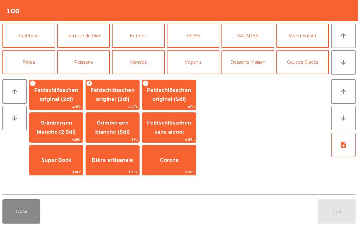
scroll to position [53, 0]
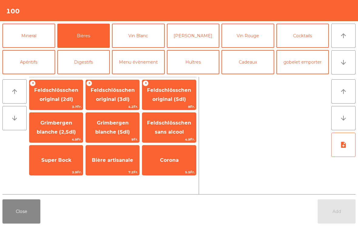
click at [108, 99] on span "Feldschlösschen original (3dl)" at bounding box center [113, 94] width 44 height 15
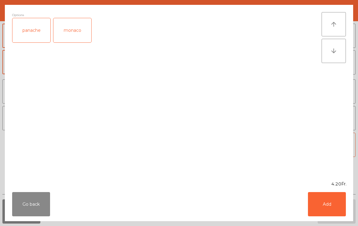
click at [30, 34] on div "panache" at bounding box center [31, 30] width 38 height 24
click at [336, 200] on button "Add" at bounding box center [327, 204] width 38 height 24
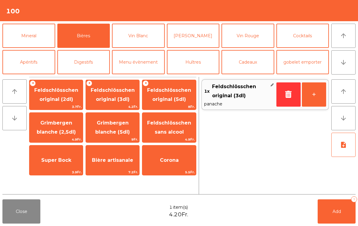
click at [110, 103] on span "Feldschlösschen original (3dl)" at bounding box center [112, 95] width 53 height 26
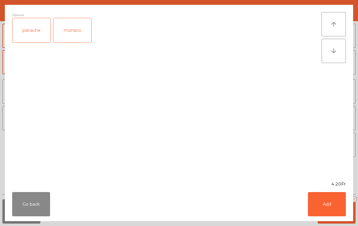
click at [327, 208] on button "Add" at bounding box center [327, 204] width 38 height 24
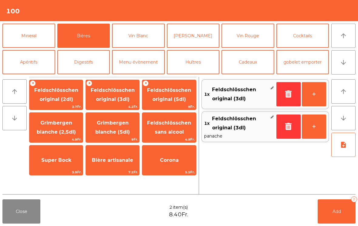
click at [14, 174] on div "arrow_upward arrow_downward" at bounding box center [15, 135] width 27 height 117
click at [344, 39] on icon "arrow_upward" at bounding box center [343, 35] width 7 height 7
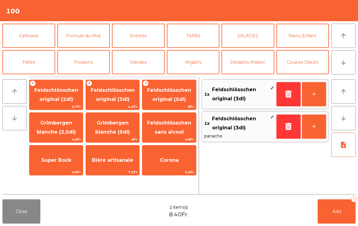
click at [37, 36] on button "Caféterie" at bounding box center [28, 36] width 53 height 24
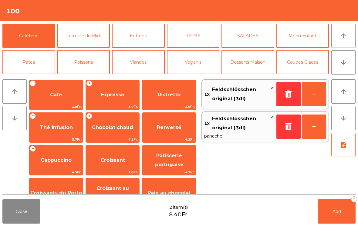
click at [117, 99] on span "Expresso" at bounding box center [112, 95] width 53 height 16
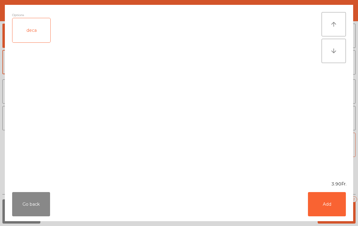
click at [332, 207] on button "Add" at bounding box center [327, 204] width 38 height 24
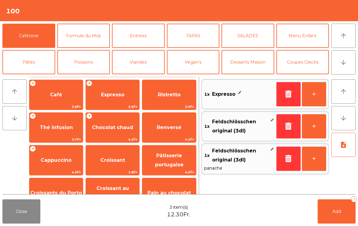
click at [339, 211] on span "Add" at bounding box center [336, 211] width 8 height 5
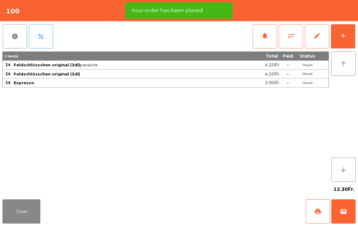
click at [31, 209] on button "Close" at bounding box center [21, 212] width 38 height 24
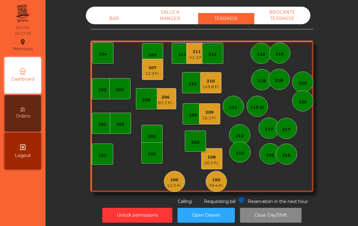
click at [111, 18] on div "BAR" at bounding box center [114, 18] width 56 height 11
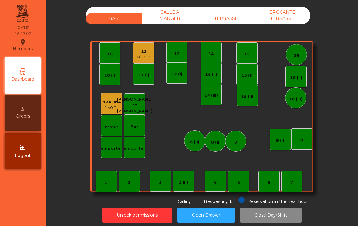
click at [150, 53] on div "11" at bounding box center [143, 52] width 15 height 6
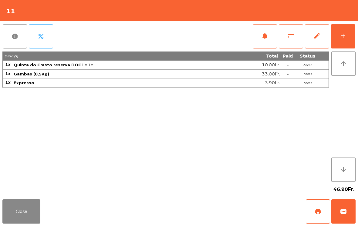
click at [344, 219] on button "wallet" at bounding box center [343, 212] width 24 height 24
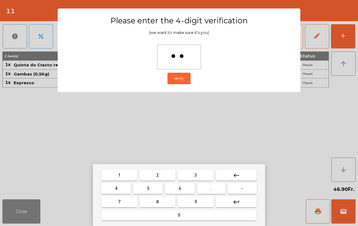
type input "***"
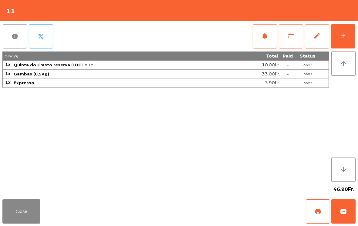
click at [261, 221] on div "Close print wallet" at bounding box center [179, 211] width 358 height 29
click at [240, 221] on div "Close print wallet" at bounding box center [179, 211] width 358 height 29
click at [231, 215] on div "Close print wallet" at bounding box center [179, 211] width 358 height 29
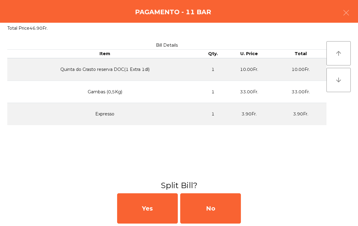
click at [233, 223] on div "No" at bounding box center [210, 208] width 61 height 30
click at [239, 221] on div "MB" at bounding box center [210, 208] width 61 height 30
click at [201, 210] on div "No" at bounding box center [210, 208] width 61 height 30
click at [216, 213] on div "No" at bounding box center [210, 208] width 61 height 30
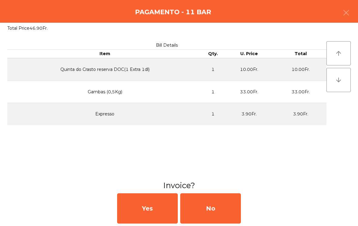
click at [216, 212] on div "No" at bounding box center [210, 208] width 61 height 30
click at [216, 211] on div "No" at bounding box center [210, 208] width 61 height 30
click at [213, 212] on div "No" at bounding box center [210, 208] width 61 height 30
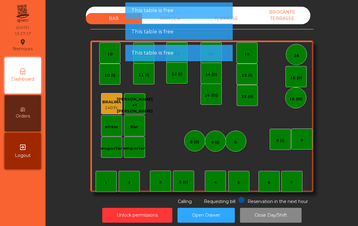
click at [231, 25] on div "This table is free" at bounding box center [178, 32] width 107 height 16
click at [240, 17] on div "TERRASSE" at bounding box center [226, 18] width 56 height 11
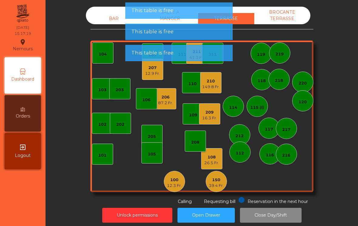
click at [215, 119] on div "16.3 Fr." at bounding box center [209, 118] width 15 height 6
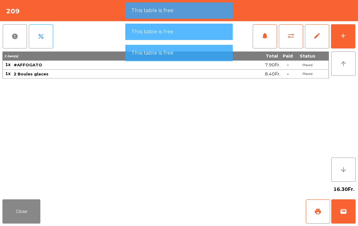
click at [344, 210] on span "wallet" at bounding box center [343, 211] width 7 height 7
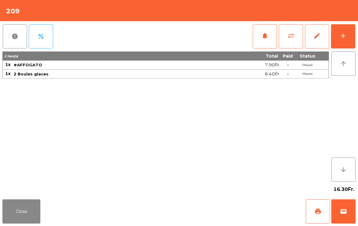
click at [248, 211] on div "Close print wallet" at bounding box center [179, 211] width 358 height 29
click at [232, 211] on div "Close print wallet" at bounding box center [179, 211] width 358 height 29
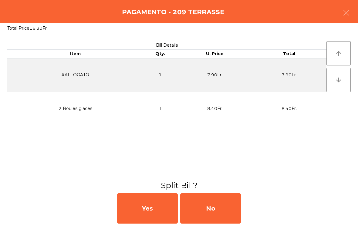
click at [221, 212] on div "No" at bounding box center [210, 208] width 61 height 30
click at [221, 214] on div "MB" at bounding box center [210, 208] width 61 height 30
click at [218, 212] on div "No" at bounding box center [210, 208] width 61 height 30
click at [223, 212] on div "No" at bounding box center [210, 208] width 61 height 30
click at [208, 208] on button "Open Drawer" at bounding box center [205, 215] width 57 height 15
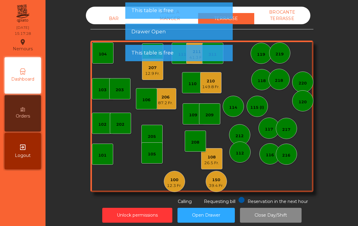
click at [214, 159] on div "108" at bounding box center [211, 157] width 15 height 6
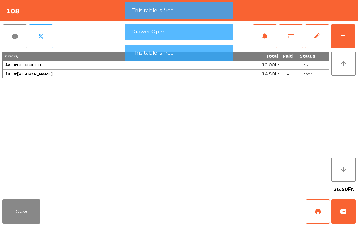
click at [346, 207] on button "wallet" at bounding box center [343, 212] width 24 height 24
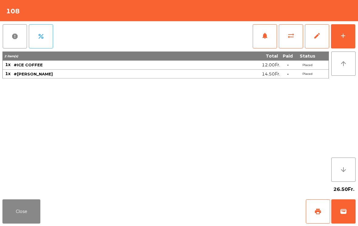
click at [230, 210] on div "Close print wallet" at bounding box center [179, 211] width 358 height 29
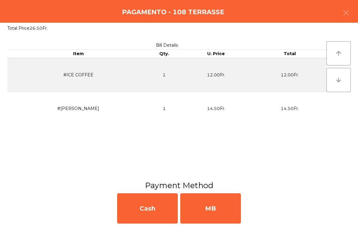
click at [227, 207] on div "MB" at bounding box center [210, 208] width 61 height 30
click at [229, 208] on div "No" at bounding box center [210, 208] width 61 height 30
click at [227, 208] on div "No" at bounding box center [210, 208] width 61 height 30
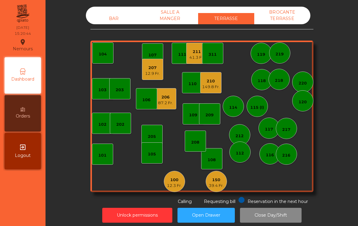
click at [220, 191] on div "150 39.4 Fr." at bounding box center [216, 181] width 21 height 21
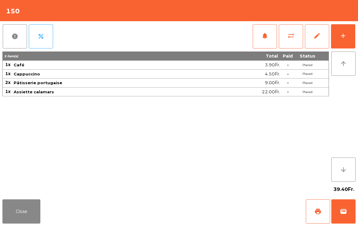
click at [345, 37] on div "add" at bounding box center [342, 35] width 7 height 7
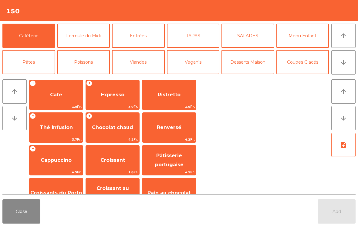
click at [349, 62] on button "arrow_downward" at bounding box center [343, 62] width 24 height 24
click at [41, 76] on button "Mineral" at bounding box center [28, 88] width 53 height 24
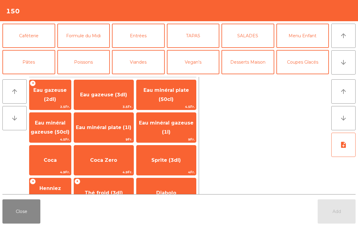
scroll to position [53, 0]
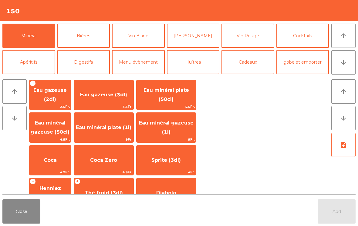
click at [177, 94] on span "Eau minéral plate (50cl)" at bounding box center [165, 95] width 59 height 26
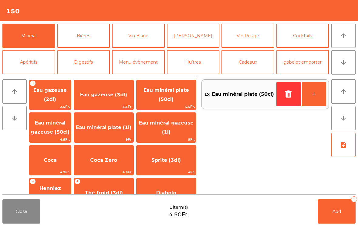
click at [313, 93] on button "+" at bounding box center [314, 94] width 24 height 24
click at [338, 212] on span "Add" at bounding box center [336, 211] width 8 height 5
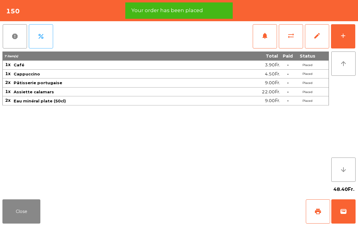
click at [23, 215] on button "Close" at bounding box center [21, 212] width 38 height 24
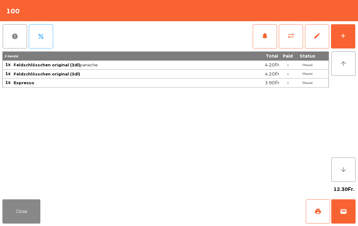
click at [23, 212] on button "Close" at bounding box center [21, 212] width 38 height 24
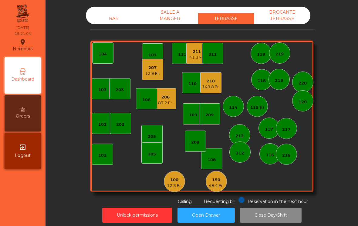
click at [171, 101] on div "87.2 Fr." at bounding box center [165, 103] width 15 height 6
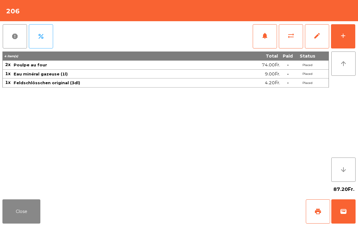
click at [350, 39] on button "add" at bounding box center [343, 36] width 24 height 24
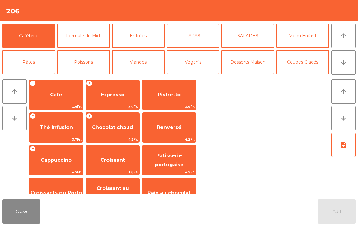
click at [120, 101] on span "Expresso" at bounding box center [112, 95] width 53 height 16
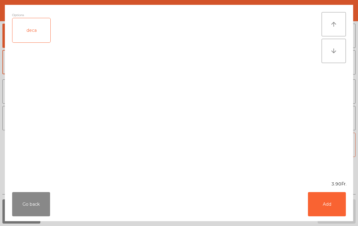
click at [331, 211] on button "Add" at bounding box center [327, 204] width 38 height 24
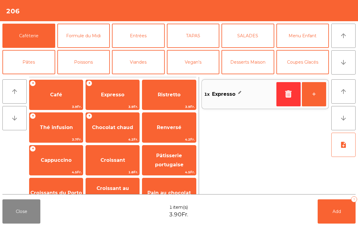
click at [315, 100] on button "+" at bounding box center [314, 94] width 24 height 24
click at [342, 213] on button "Add 2" at bounding box center [337, 212] width 38 height 24
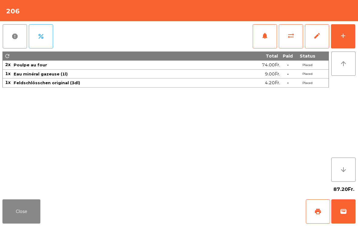
click at [25, 214] on button "Close" at bounding box center [21, 212] width 38 height 24
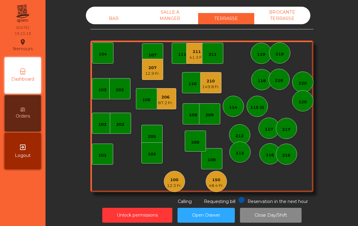
click at [212, 116] on div "209" at bounding box center [209, 115] width 8 height 6
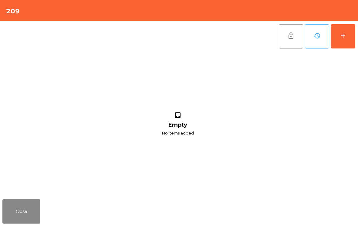
click at [342, 44] on button "add" at bounding box center [343, 36] width 24 height 24
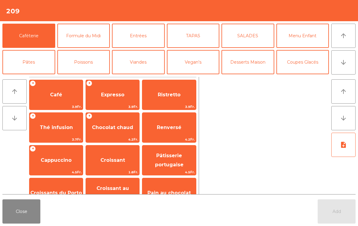
click at [347, 67] on button "arrow_downward" at bounding box center [343, 62] width 24 height 24
click at [39, 76] on button "Mineral" at bounding box center [28, 88] width 53 height 24
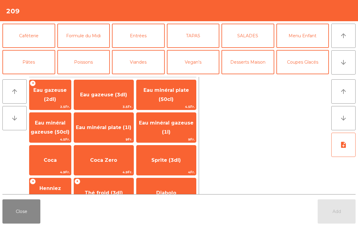
click at [64, 162] on span "Coca" at bounding box center [50, 160] width 42 height 16
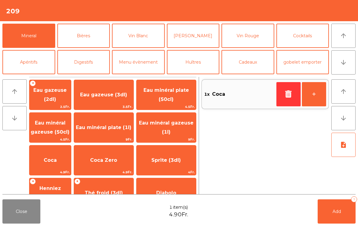
click at [121, 166] on span "Coca Zero" at bounding box center [103, 160] width 59 height 16
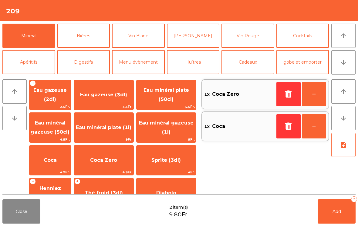
click at [335, 211] on span "Add" at bounding box center [336, 211] width 8 height 5
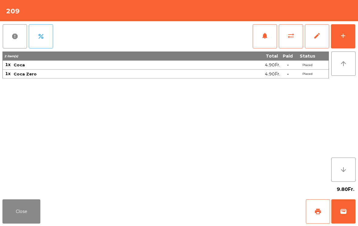
click at [13, 210] on button "Close" at bounding box center [21, 212] width 38 height 24
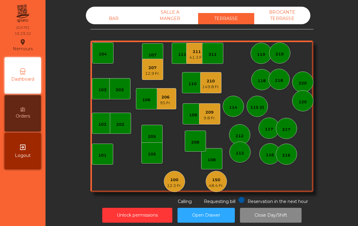
click at [200, 57] on div "41.3 Fr." at bounding box center [196, 58] width 15 height 6
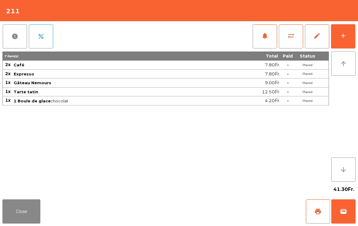
click at [345, 214] on span "wallet" at bounding box center [343, 211] width 7 height 7
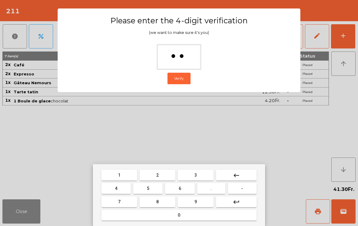
type input "***"
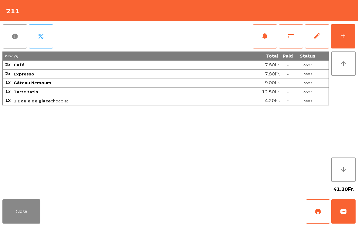
click at [237, 206] on div "Close print wallet" at bounding box center [179, 211] width 358 height 29
click at [228, 212] on div "Close print wallet" at bounding box center [179, 211] width 358 height 29
click at [224, 212] on div "Close print wallet" at bounding box center [179, 211] width 358 height 29
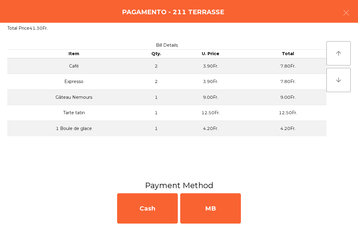
click at [219, 213] on div "MB" at bounding box center [210, 208] width 61 height 30
click at [219, 208] on div "No" at bounding box center [210, 208] width 61 height 30
click at [220, 207] on div "No" at bounding box center [210, 208] width 61 height 30
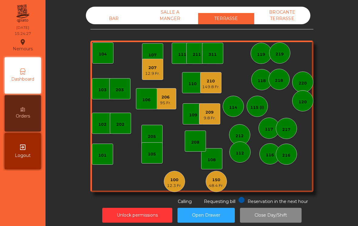
click at [200, 147] on div "208" at bounding box center [195, 141] width 21 height 21
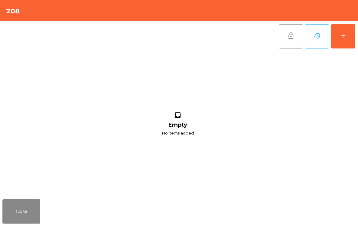
click at [39, 210] on button "Close" at bounding box center [21, 212] width 38 height 24
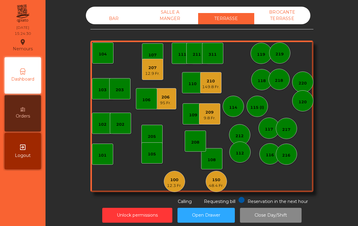
click at [218, 120] on div "209 9.8 Fr." at bounding box center [209, 113] width 21 height 21
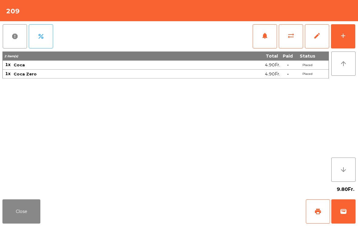
click at [346, 40] on button "add" at bounding box center [343, 36] width 24 height 24
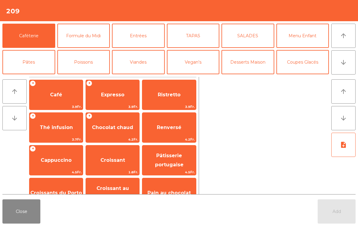
click at [306, 64] on button "Coupes Glacés" at bounding box center [302, 62] width 53 height 24
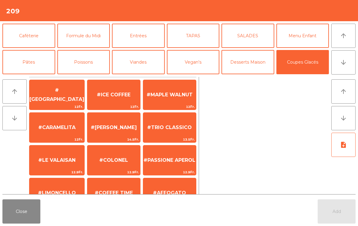
click at [123, 128] on span "#[PERSON_NAME]" at bounding box center [114, 128] width 46 height 6
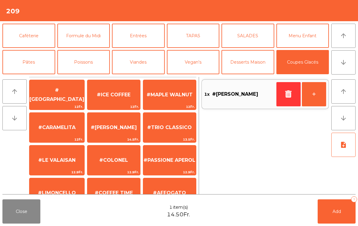
click at [60, 218] on span "#SWEETDREAM" at bounding box center [56, 226] width 55 height 16
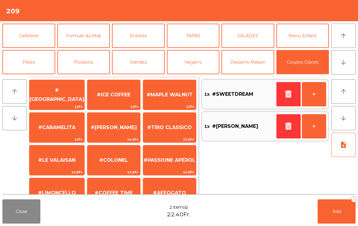
click at [337, 212] on span "Add" at bounding box center [336, 211] width 8 height 5
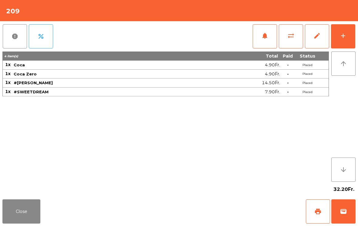
click at [23, 212] on button "Close" at bounding box center [21, 212] width 38 height 24
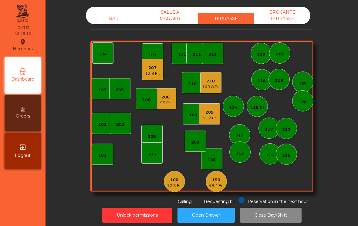
click at [173, 190] on div "100 12.3 Fr." at bounding box center [174, 181] width 21 height 21
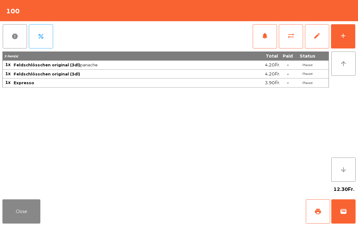
click at [353, 214] on button "wallet" at bounding box center [343, 212] width 24 height 24
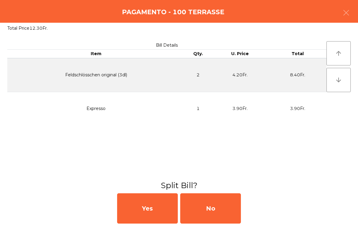
click at [211, 214] on div "No" at bounding box center [210, 208] width 61 height 30
click at [215, 210] on div "MB" at bounding box center [210, 208] width 61 height 30
click at [213, 216] on div "No" at bounding box center [210, 208] width 61 height 30
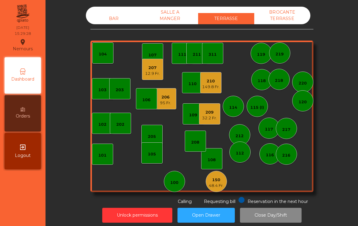
click at [212, 87] on div "149.8 Fr." at bounding box center [211, 87] width 18 height 6
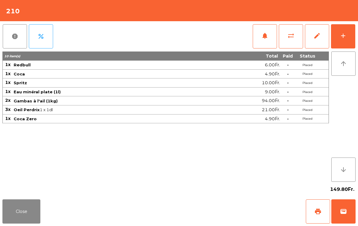
click at [347, 214] on button "wallet" at bounding box center [343, 212] width 24 height 24
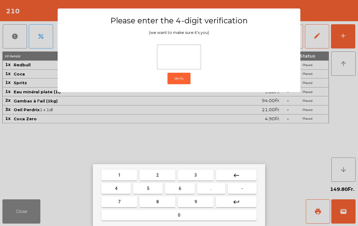
type input "*"
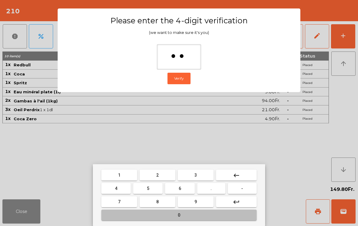
type input "***"
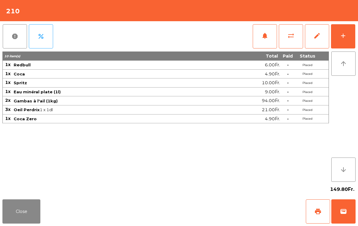
click at [217, 205] on div "Close print wallet" at bounding box center [179, 211] width 358 height 29
click at [211, 210] on div "Close print wallet" at bounding box center [179, 211] width 358 height 29
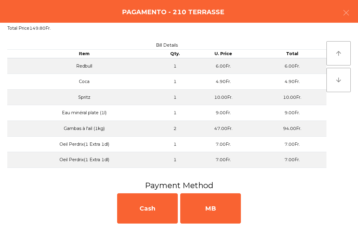
click at [212, 208] on div "MB" at bounding box center [210, 208] width 61 height 30
click at [215, 209] on div "No" at bounding box center [210, 208] width 61 height 30
click at [213, 209] on div "No" at bounding box center [210, 208] width 61 height 30
click at [221, 211] on div "No" at bounding box center [210, 208] width 61 height 30
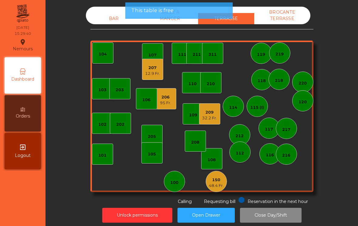
click at [150, 67] on div "207" at bounding box center [152, 68] width 15 height 6
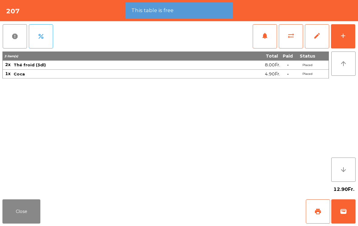
click at [348, 217] on button "wallet" at bounding box center [343, 212] width 24 height 24
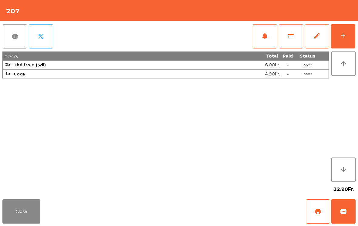
click at [217, 200] on div "Close print wallet" at bounding box center [179, 211] width 358 height 29
click at [218, 205] on div "Close print wallet" at bounding box center [179, 211] width 358 height 29
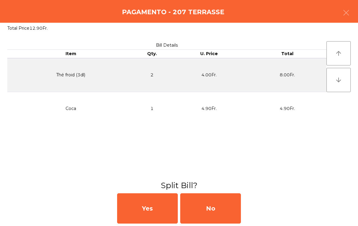
click at [214, 205] on div "No" at bounding box center [210, 208] width 61 height 30
click at [214, 204] on div "MB" at bounding box center [210, 208] width 61 height 30
click at [212, 209] on div "No" at bounding box center [210, 208] width 61 height 30
click at [209, 211] on div "No" at bounding box center [210, 208] width 61 height 30
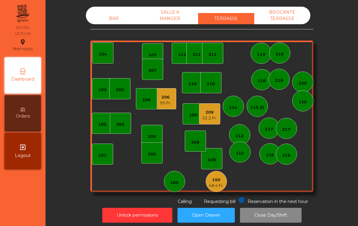
click at [213, 185] on div "48.4 Fr." at bounding box center [216, 186] width 15 height 6
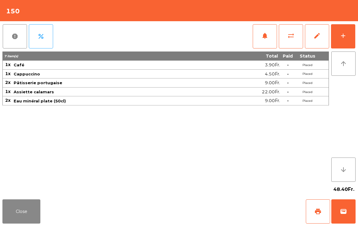
click at [343, 42] on button "add" at bounding box center [343, 36] width 24 height 24
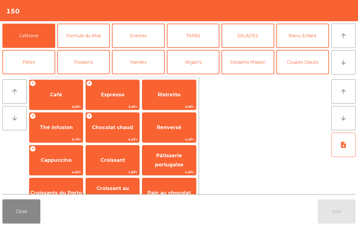
click at [102, 95] on span "Expresso" at bounding box center [112, 95] width 23 height 6
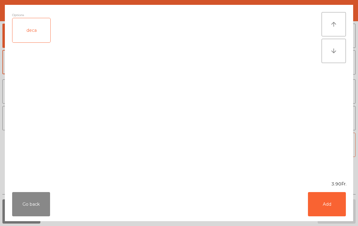
click at [329, 206] on button "Add" at bounding box center [327, 204] width 38 height 24
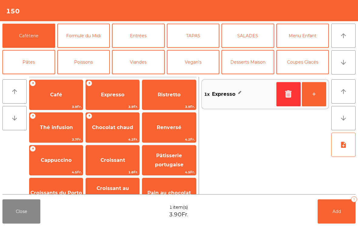
click at [338, 209] on button "Add 1" at bounding box center [337, 212] width 38 height 24
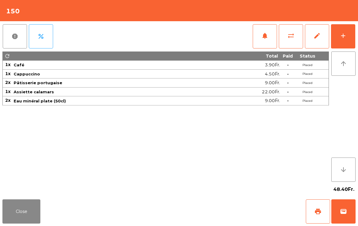
click at [316, 210] on span "print" at bounding box center [317, 211] width 7 height 7
click at [25, 221] on button "Close" at bounding box center [21, 212] width 38 height 24
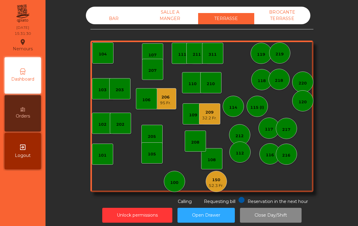
click at [170, 99] on div "206" at bounding box center [165, 97] width 11 height 6
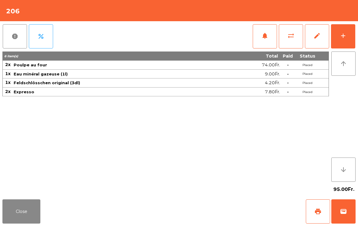
click at [312, 213] on button "print" at bounding box center [318, 212] width 24 height 24
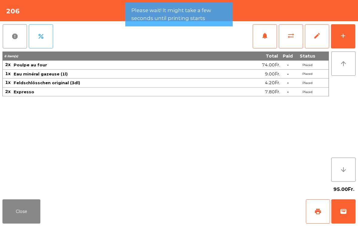
click at [28, 210] on button "Close" at bounding box center [21, 212] width 38 height 24
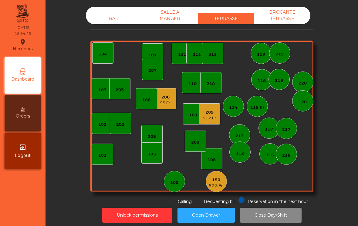
click at [223, 184] on div "52.3 Fr." at bounding box center [216, 186] width 15 height 6
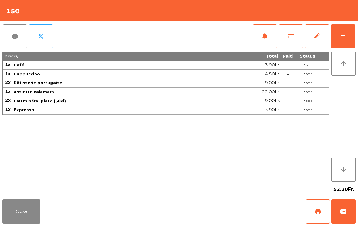
click at [287, 41] on button "sync_alt" at bounding box center [291, 36] width 24 height 24
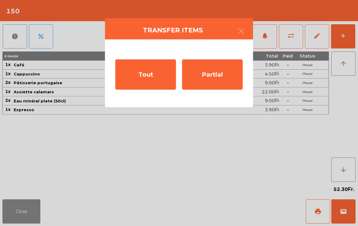
click at [156, 82] on div "Tout" at bounding box center [145, 74] width 61 height 30
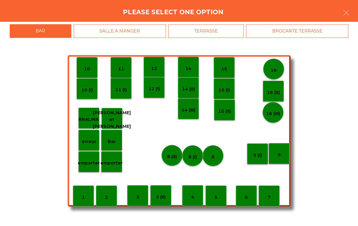
click at [144, 33] on div "SALLE A MANGER" at bounding box center [120, 31] width 92 height 14
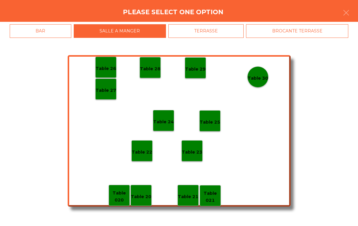
click at [158, 67] on p "Table 28" at bounding box center [150, 69] width 21 height 7
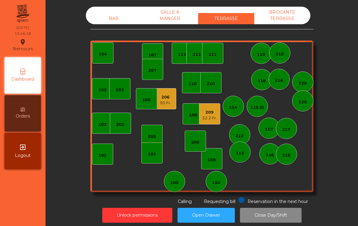
click at [157, 145] on div "105" at bounding box center [151, 153] width 21 height 21
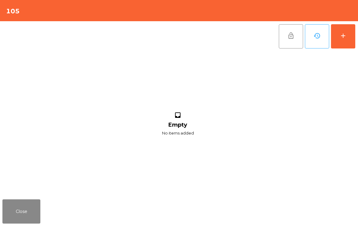
click at [7, 223] on button "Close" at bounding box center [21, 212] width 38 height 24
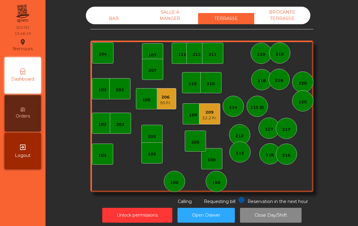
click at [175, 94] on div "206 95 Fr." at bounding box center [165, 98] width 21 height 21
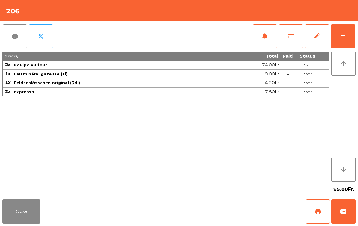
click at [344, 207] on button "wallet" at bounding box center [343, 212] width 24 height 24
click at [213, 209] on div "Close print wallet" at bounding box center [179, 211] width 358 height 29
click at [215, 206] on div "Close print wallet" at bounding box center [179, 211] width 358 height 29
click at [209, 202] on div "Close print wallet" at bounding box center [179, 211] width 358 height 29
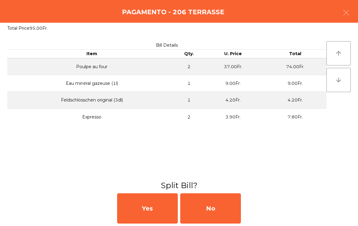
click at [207, 201] on div "No" at bounding box center [210, 208] width 61 height 30
click at [209, 203] on div "MB" at bounding box center [210, 208] width 61 height 30
click at [209, 204] on div "No" at bounding box center [210, 208] width 61 height 30
click at [208, 209] on div "No" at bounding box center [210, 208] width 61 height 30
click at [204, 212] on div "No" at bounding box center [210, 208] width 61 height 30
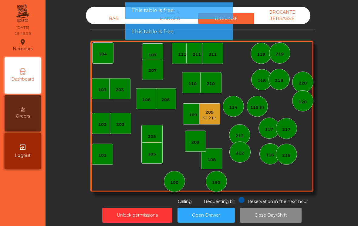
click at [152, 152] on div "105" at bounding box center [152, 154] width 8 height 6
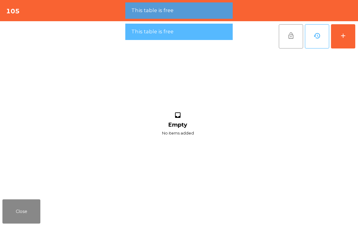
click at [340, 35] on div "add" at bounding box center [342, 35] width 7 height 7
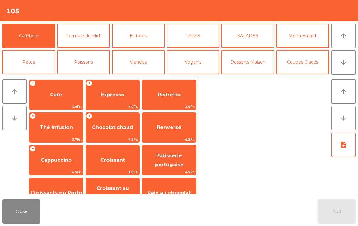
click at [66, 95] on span "Café" at bounding box center [55, 95] width 53 height 16
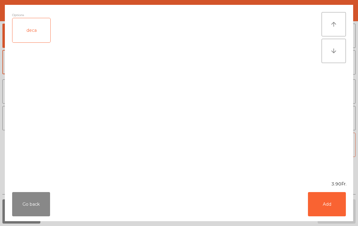
click at [329, 210] on button "Add" at bounding box center [327, 204] width 38 height 24
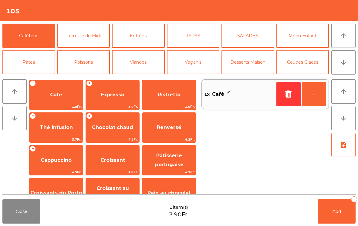
click at [22, 76] on button "Mineral" at bounding box center [28, 88] width 53 height 24
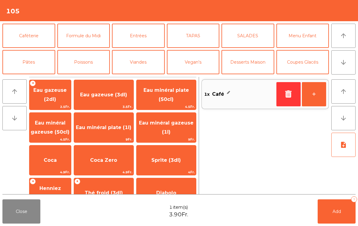
scroll to position [39, 0]
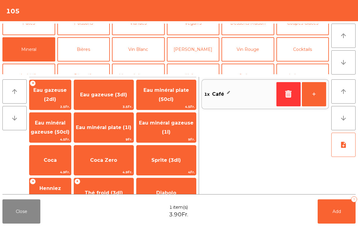
click at [49, 180] on span "Henniez gommée (3dl)" at bounding box center [50, 193] width 42 height 26
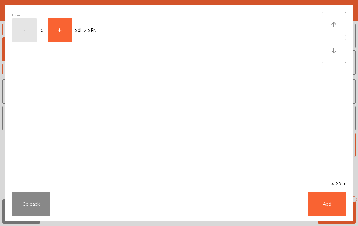
click at [321, 209] on button "Add" at bounding box center [327, 204] width 38 height 24
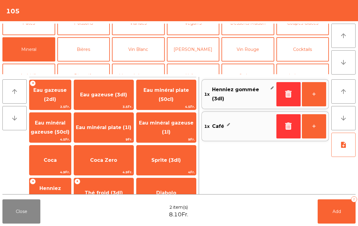
click at [321, 208] on button "Add 2" at bounding box center [337, 212] width 38 height 24
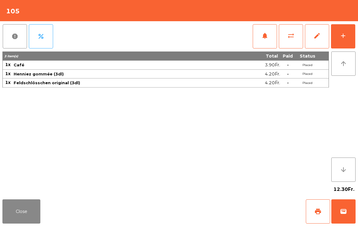
click at [17, 217] on button "Close" at bounding box center [21, 212] width 38 height 24
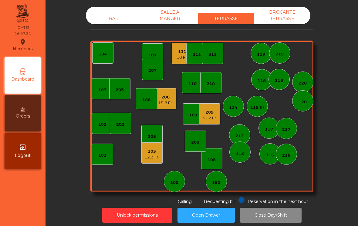
click at [208, 113] on div "209" at bounding box center [209, 112] width 15 height 6
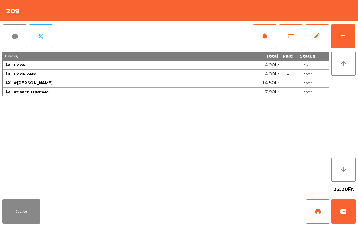
click at [327, 214] on button "print" at bounding box center [318, 212] width 24 height 24
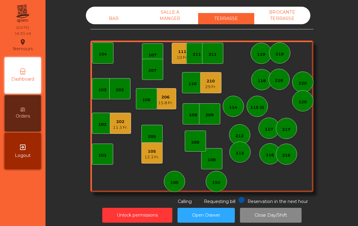
click at [160, 92] on div "206 15.8 Fr." at bounding box center [165, 99] width 15 height 14
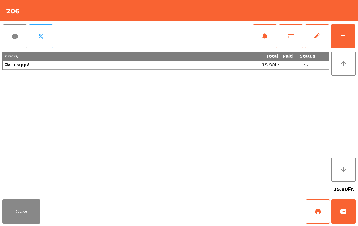
click at [323, 219] on button "print" at bounding box center [318, 212] width 24 height 24
click at [17, 217] on button "Close" at bounding box center [21, 212] width 38 height 24
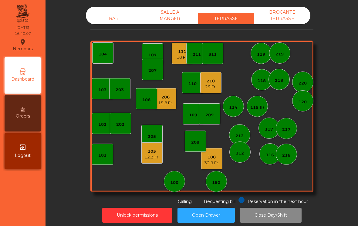
click at [150, 175] on div "103 102 101 202 206 15.8 Fr. 104 205 108 32.9 Fr. 105 12.3 Fr. 107 100 150 110 …" at bounding box center [201, 117] width 223 height 152
click at [158, 155] on div "12.3 Fr." at bounding box center [151, 157] width 15 height 6
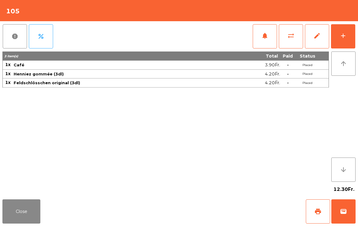
click at [317, 212] on span "print" at bounding box center [317, 211] width 7 height 7
click at [26, 206] on button "Close" at bounding box center [21, 212] width 38 height 24
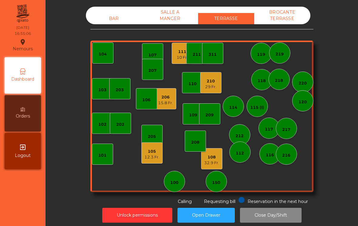
click at [214, 161] on div "32.9 Fr." at bounding box center [211, 163] width 15 height 6
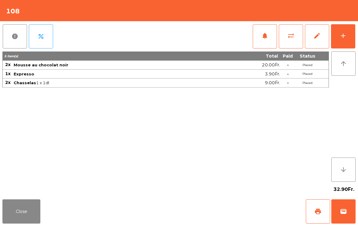
click at [354, 37] on button "add" at bounding box center [343, 36] width 24 height 24
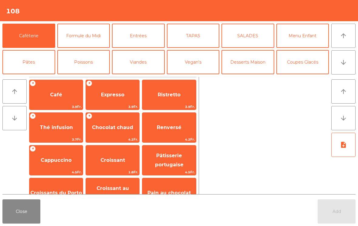
click at [343, 37] on icon "arrow_upward" at bounding box center [343, 35] width 7 height 7
click at [340, 64] on icon "arrow_downward" at bounding box center [343, 62] width 7 height 7
click at [143, 76] on button "Vin Blanc" at bounding box center [138, 88] width 53 height 24
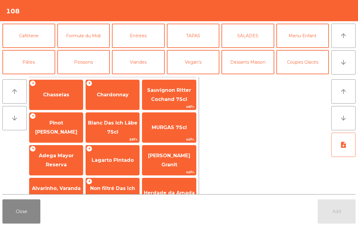
click at [54, 89] on span "Chasselas" at bounding box center [55, 95] width 53 height 16
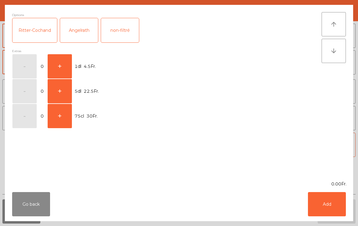
click at [55, 67] on button "+" at bounding box center [60, 66] width 24 height 24
click at [331, 199] on button "Add" at bounding box center [327, 204] width 38 height 24
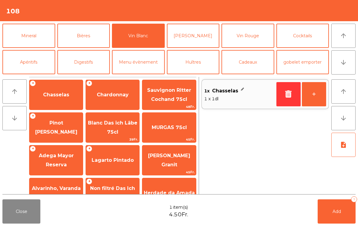
click at [331, 198] on div "Close 1 item(s) 4.50Fr. Add 1" at bounding box center [179, 211] width 358 height 29
click at [337, 223] on button "Add 1" at bounding box center [337, 212] width 38 height 24
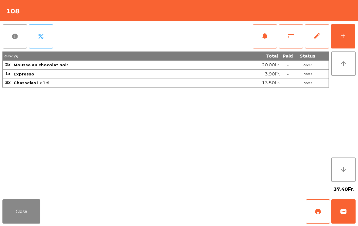
click at [346, 37] on div "add" at bounding box center [342, 35] width 7 height 7
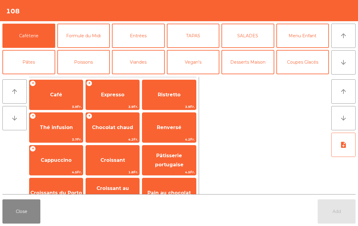
click at [328, 63] on button "Coupes Glacés" at bounding box center [302, 62] width 53 height 24
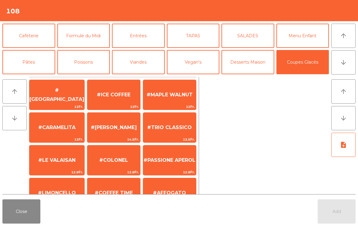
click at [337, 62] on button "arrow_downward" at bounding box center [343, 62] width 24 height 24
click at [141, 76] on button "Vin Blanc" at bounding box center [138, 88] width 53 height 24
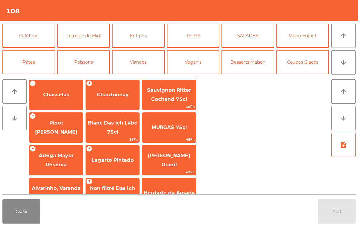
click at [63, 103] on span "Chasselas" at bounding box center [55, 95] width 53 height 16
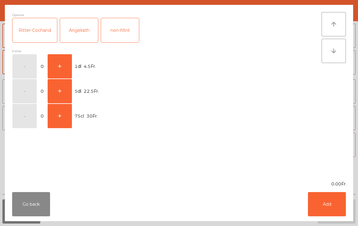
click at [66, 65] on button "+" at bounding box center [60, 66] width 24 height 24
click at [322, 199] on button "Add" at bounding box center [327, 204] width 38 height 24
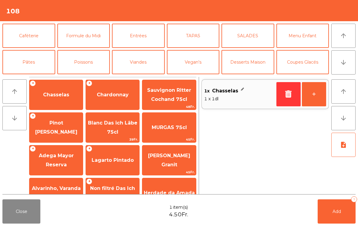
click at [322, 199] on div "Close 1 item(s) 4.50Fr. Add 1" at bounding box center [179, 211] width 358 height 29
click at [334, 206] on button "Add 1" at bounding box center [337, 212] width 38 height 24
